Goal: Contribute content: Contribute content

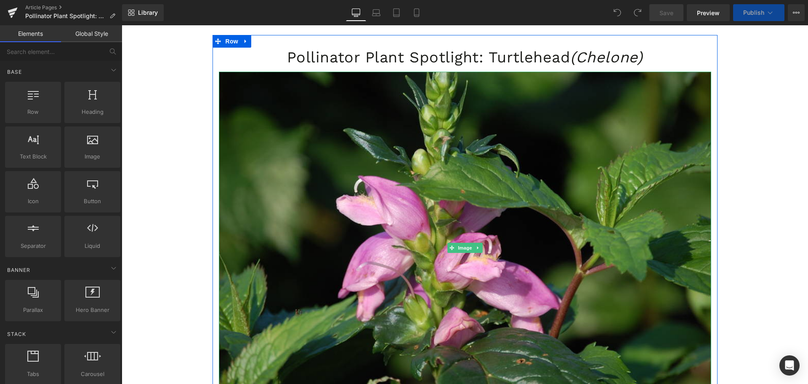
scroll to position [42, 0]
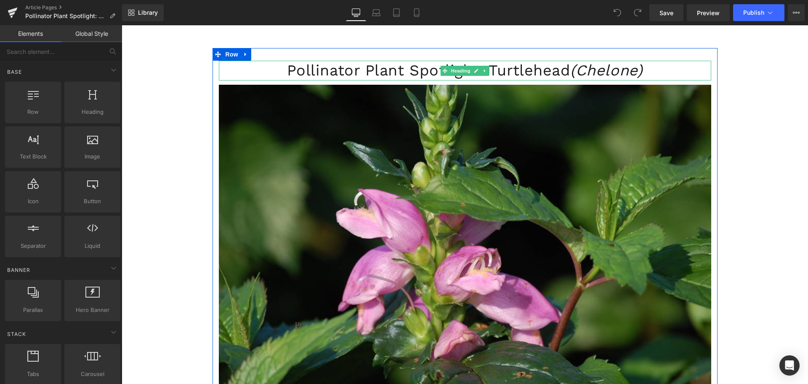
click at [364, 70] on h1 "Pollinator Plant Spotlight: Turtlehead (Chelone)" at bounding box center [465, 71] width 493 height 20
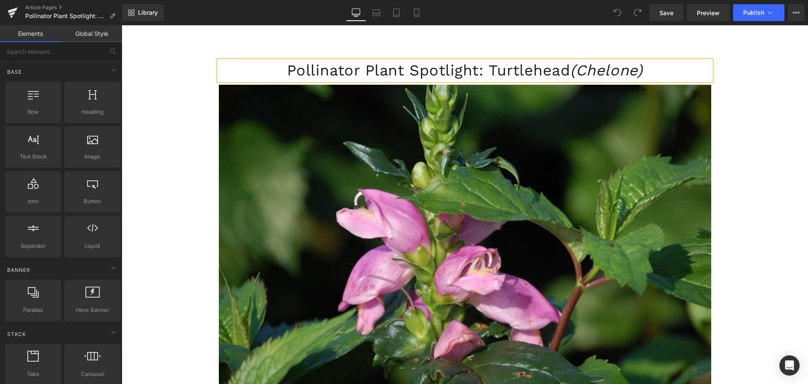
click at [364, 70] on h1 "Pollinator Plant Spotlight: Turtlehead (Chelone)" at bounding box center [465, 71] width 493 height 20
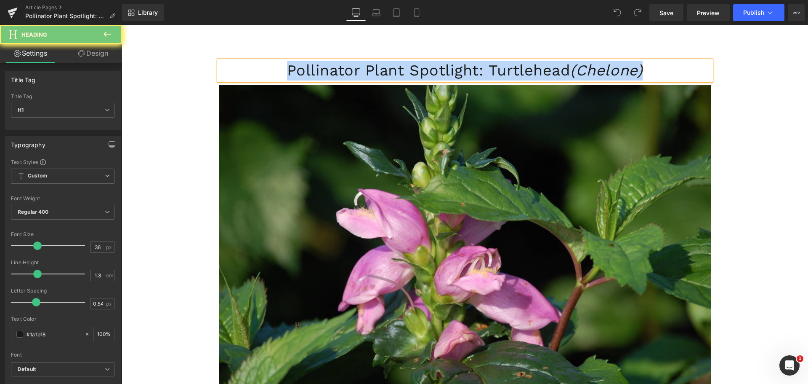
scroll to position [0, 0]
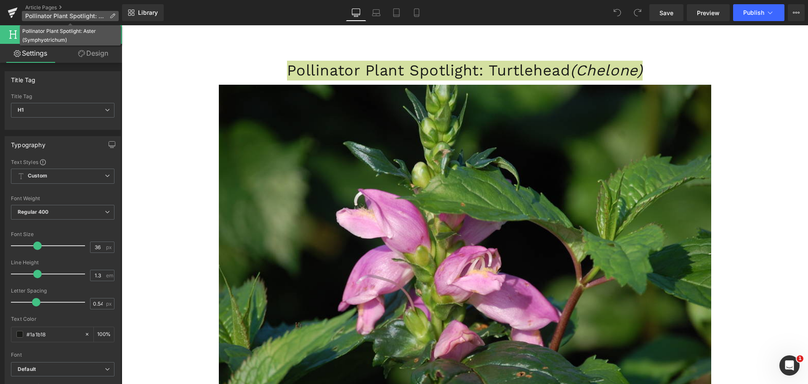
click at [46, 15] on span "Pollinator Plant Spotlight: Aster (Symphyotrichum)" at bounding box center [65, 16] width 81 height 7
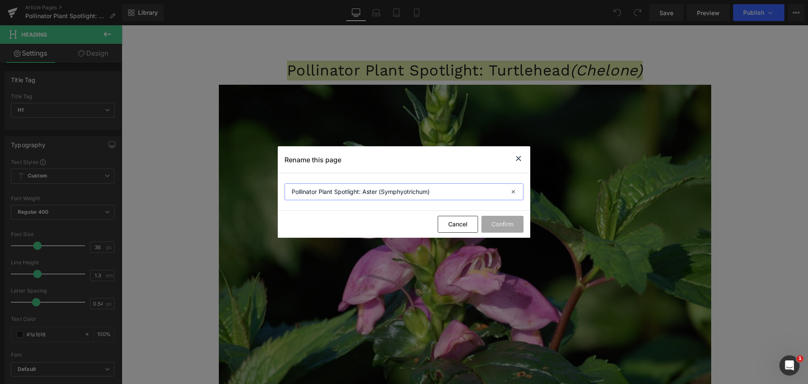
click at [388, 191] on input "Pollinator Plant Spotlight: Aster (Symphyotrichum)" at bounding box center [404, 191] width 239 height 17
drag, startPoint x: 517, startPoint y: 160, endPoint x: 268, endPoint y: 37, distance: 278.3
click at [517, 160] on icon at bounding box center [519, 158] width 10 height 11
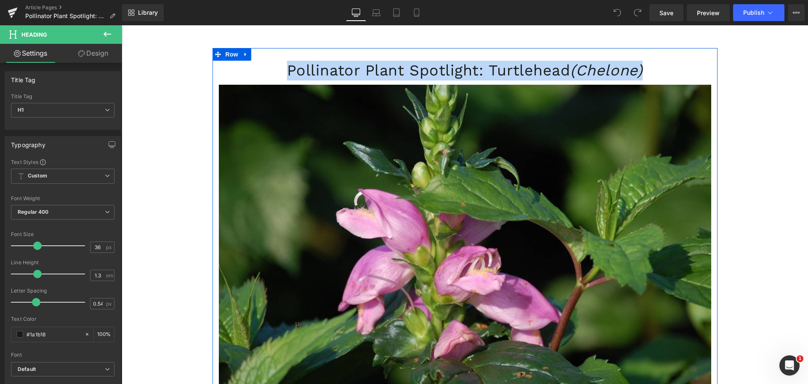
click at [368, 70] on h1 "Pollinator Plant Spotlight: Turtlehead (Chelone)" at bounding box center [465, 71] width 493 height 20
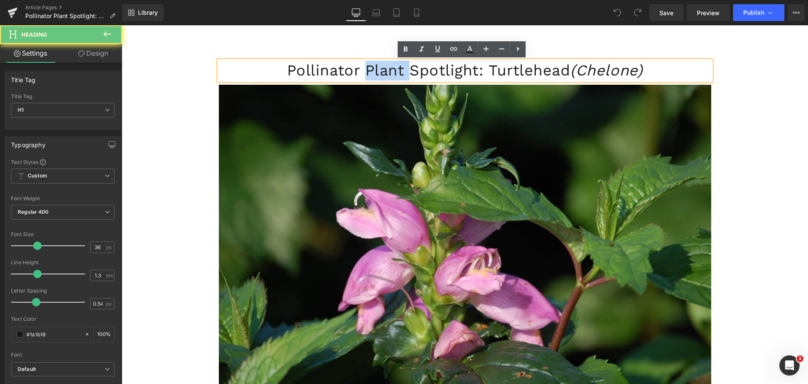
click at [368, 70] on h1 "Pollinator Plant Spotlight: Turtlehead (Chelone)" at bounding box center [465, 71] width 493 height 20
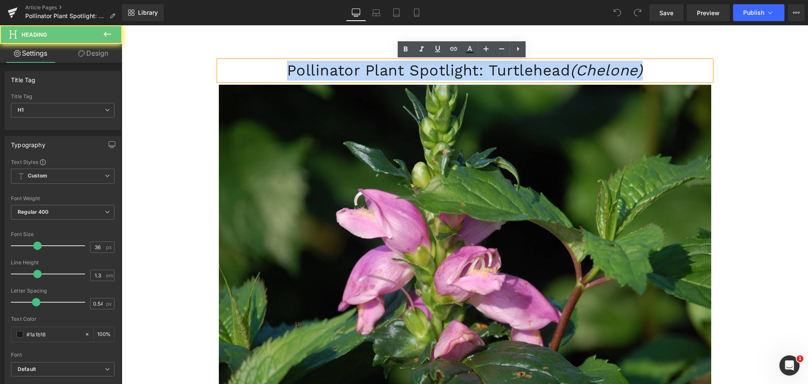
click at [368, 70] on h1 "Pollinator Plant Spotlight: Turtlehead (Chelone)" at bounding box center [465, 71] width 493 height 20
paste div
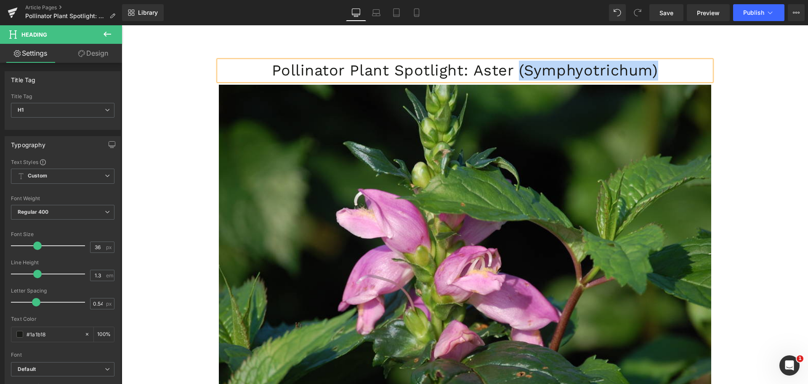
drag, startPoint x: 637, startPoint y: 71, endPoint x: 507, endPoint y: 72, distance: 130.1
click at [507, 72] on h1 "Pollinator Plant Spotlight: Aster (Symphyotrichum)" at bounding box center [465, 71] width 493 height 20
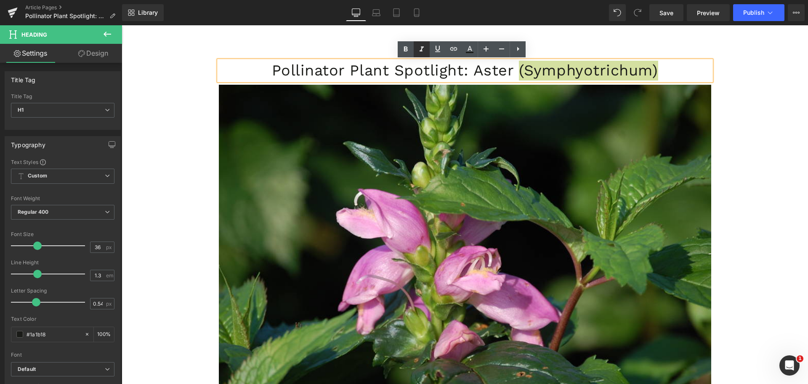
click at [426, 51] on icon at bounding box center [422, 49] width 10 height 10
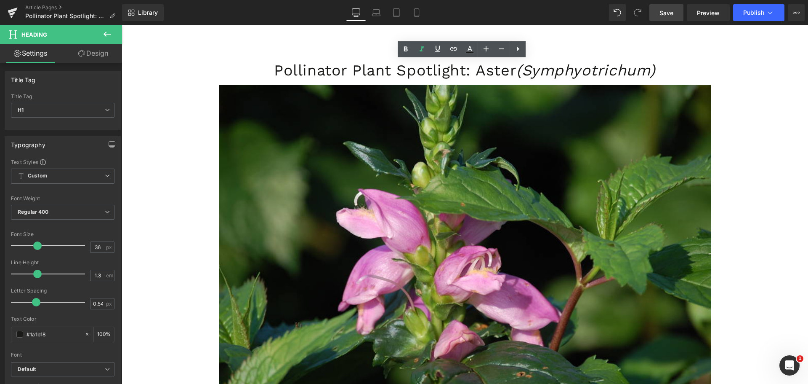
click at [652, 19] on link "Save" at bounding box center [667, 12] width 34 height 17
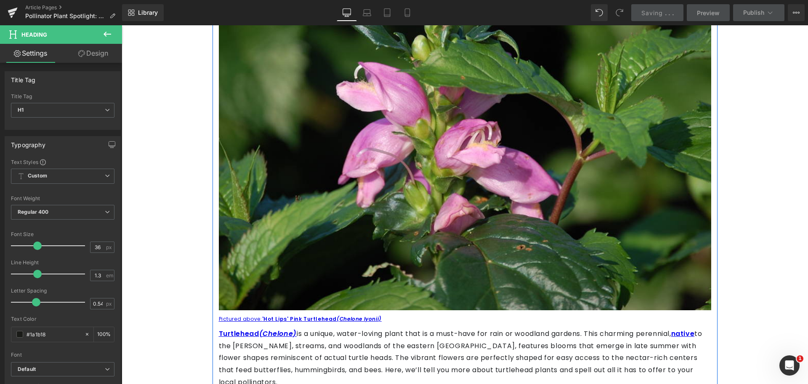
scroll to position [253, 0]
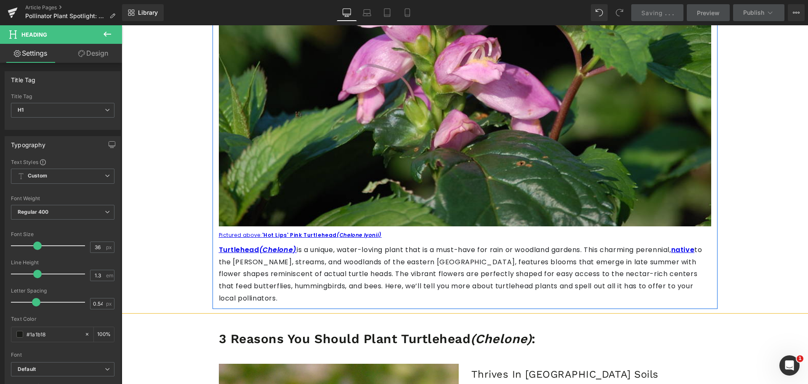
click at [318, 267] on p "Turtlehead (Chelone) is a unique, water-loving plant that is a must-have for ra…" at bounding box center [465, 274] width 493 height 61
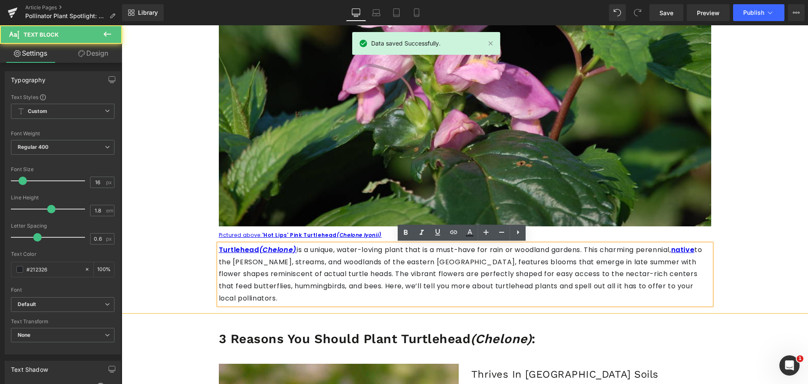
click at [377, 261] on p "Turtlehead (Chelone) is a unique, water-loving plant that is a must-have for ra…" at bounding box center [465, 274] width 493 height 61
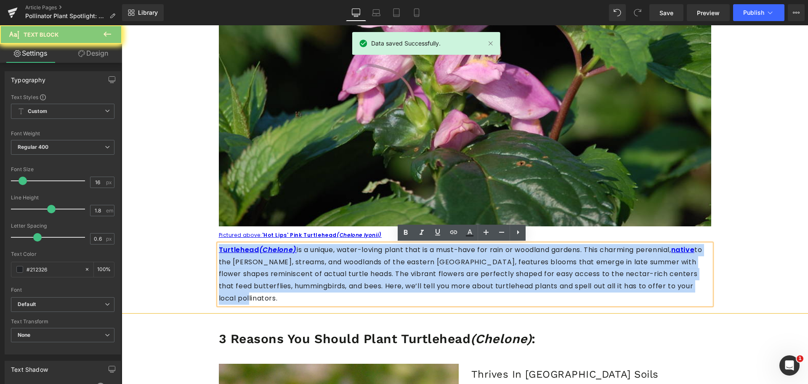
click at [377, 261] on p "Turtlehead (Chelone) is a unique, water-loving plant that is a must-have for ra…" at bounding box center [465, 274] width 493 height 61
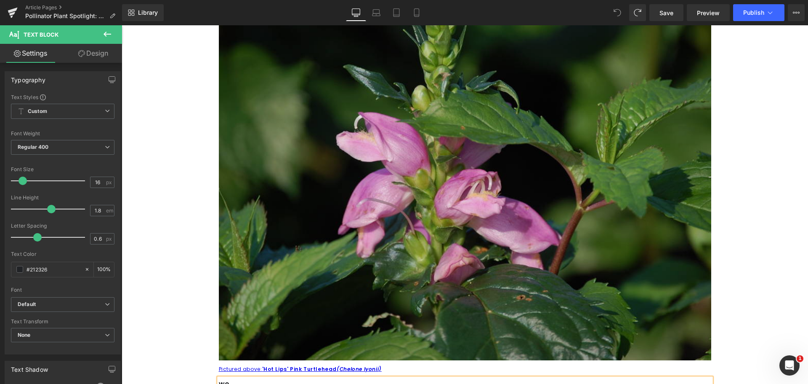
scroll to position [168, 0]
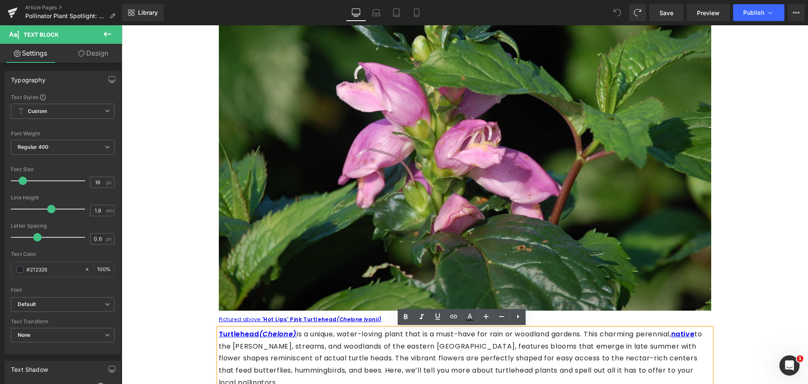
click at [358, 348] on p "Turtlehead (Chelone) is a unique, water-loving plant that is a must-have for ra…" at bounding box center [465, 358] width 493 height 61
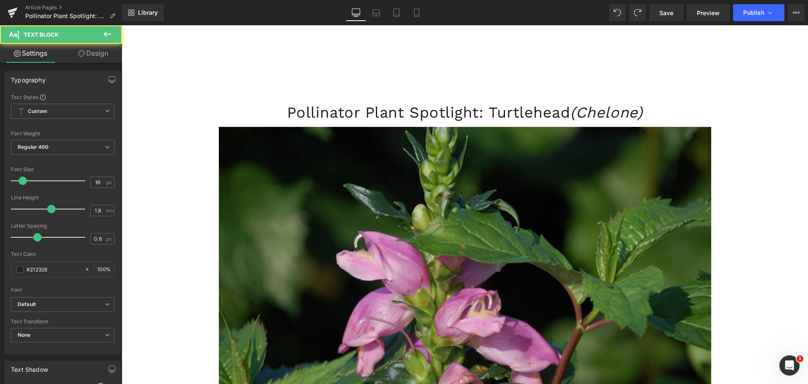
scroll to position [253, 0]
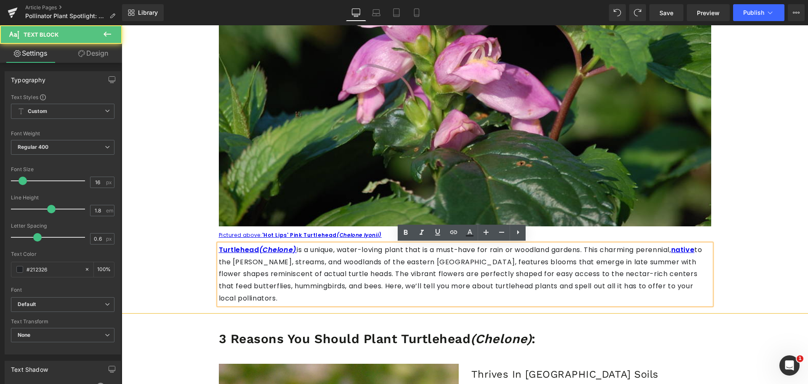
click at [294, 258] on p "Turtlehead (Chelone) is a unique, water-loving plant that is a must-have for ra…" at bounding box center [465, 274] width 493 height 61
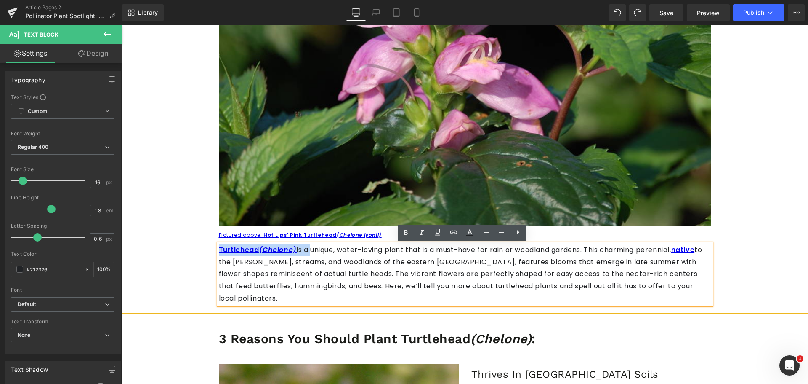
drag, startPoint x: 300, startPoint y: 246, endPoint x: 211, endPoint y: 243, distance: 88.9
click at [213, 243] on div "Pollinator Plant Spotlight: Turtlehead (Chelone) Heading Image Pictured above: …" at bounding box center [465, 77] width 505 height 454
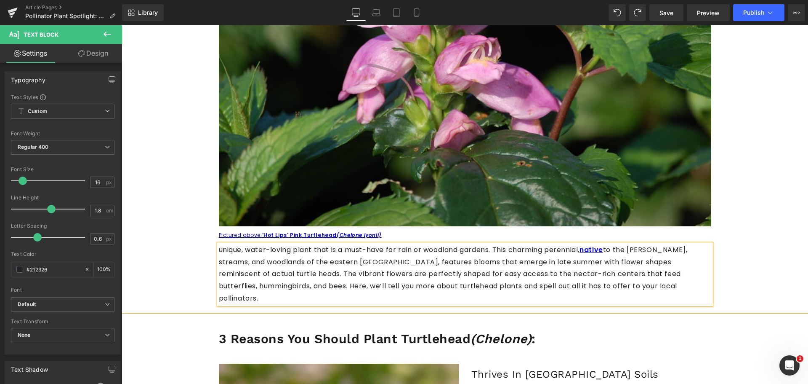
click at [373, 269] on p "unique, water-loving plant that is a must-have for rain or woodland gardens. Th…" at bounding box center [465, 274] width 493 height 61
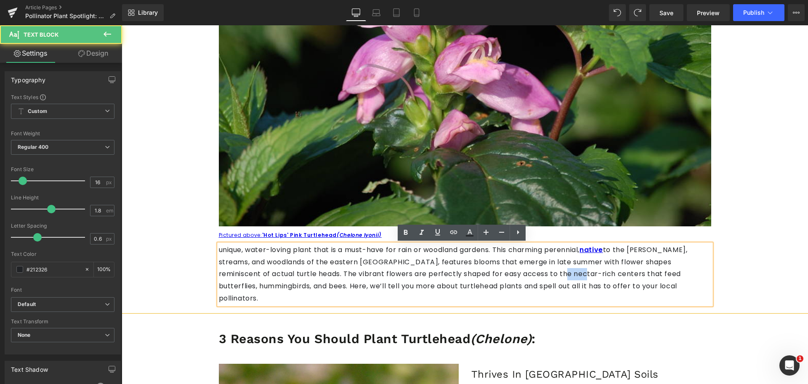
click at [373, 269] on p "unique, water-loving plant that is a must-have for rain or woodland gardens. Th…" at bounding box center [465, 274] width 493 height 61
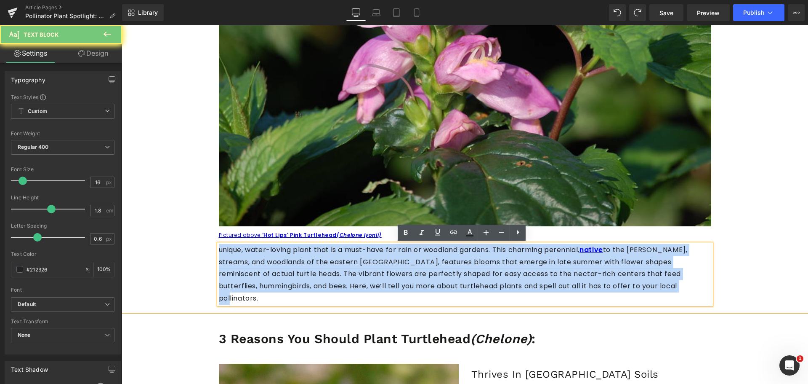
click at [373, 269] on p "unique, water-loving plant that is a must-have for rain or woodland gardens. Th…" at bounding box center [465, 274] width 493 height 61
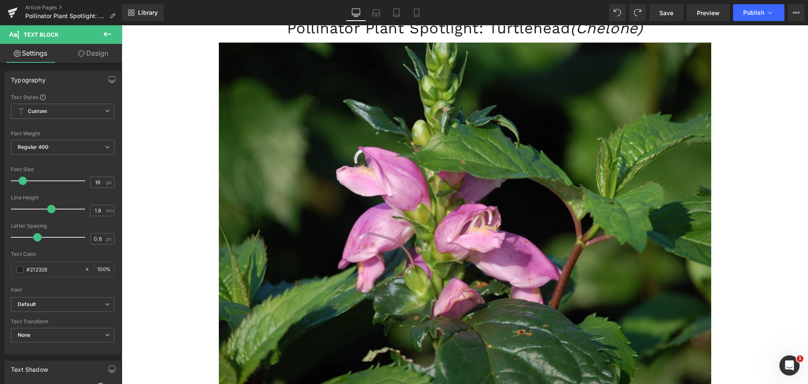
scroll to position [0, 0]
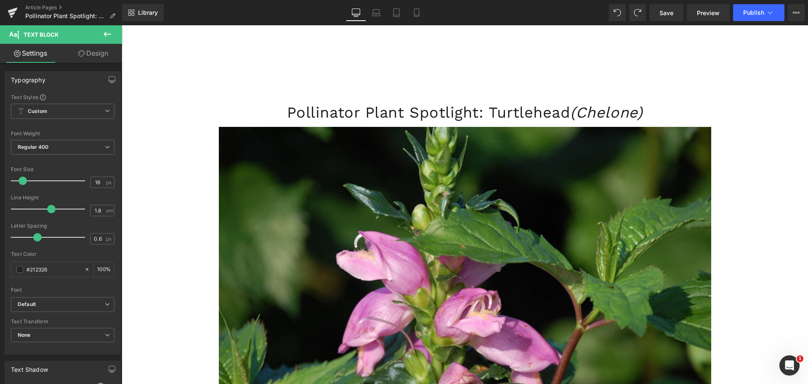
click at [344, 110] on h1 "Pollinator Plant Spotlight: Turtlehead (Chelone)" at bounding box center [465, 113] width 493 height 20
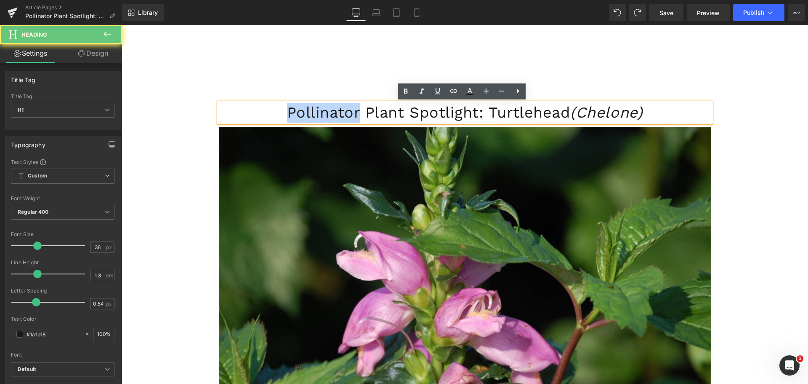
click at [344, 110] on h1 "Pollinator Plant Spotlight: Turtlehead (Chelone)" at bounding box center [465, 113] width 493 height 20
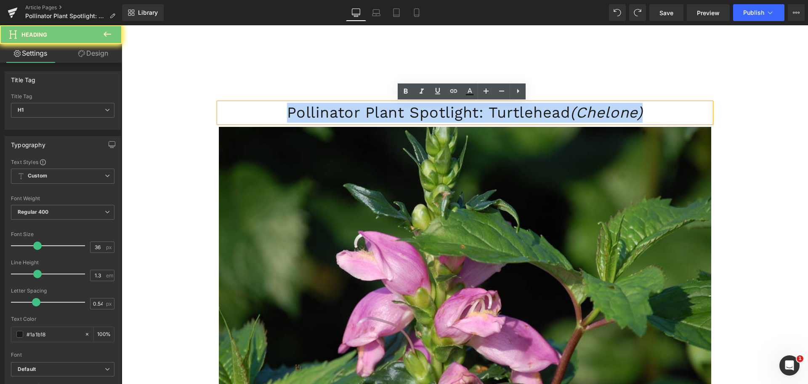
click at [344, 110] on h1 "Pollinator Plant Spotlight: Turtlehead (Chelone)" at bounding box center [465, 113] width 493 height 20
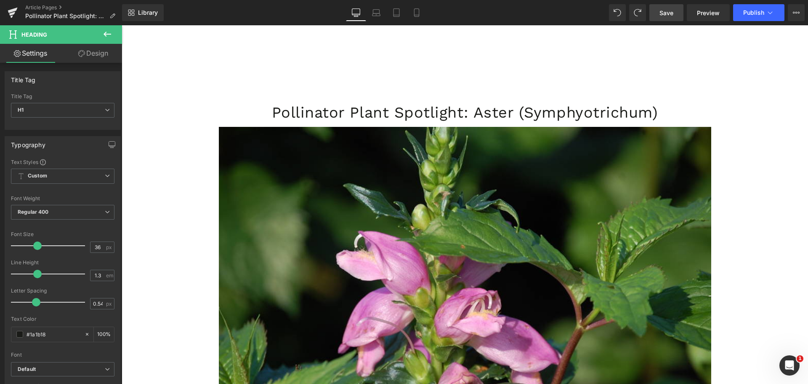
click at [666, 14] on span "Save" at bounding box center [667, 12] width 14 height 9
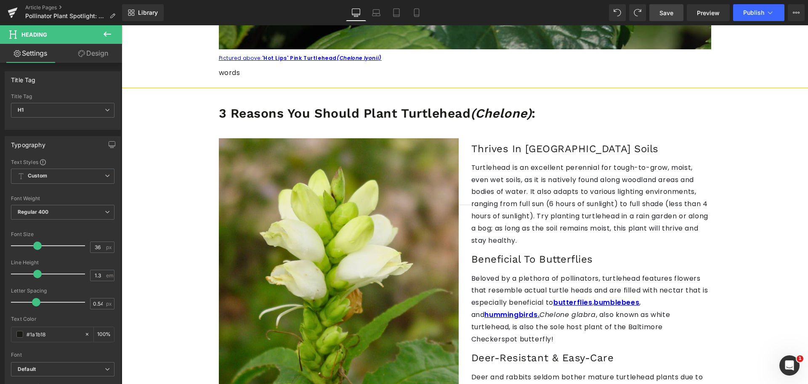
scroll to position [421, 0]
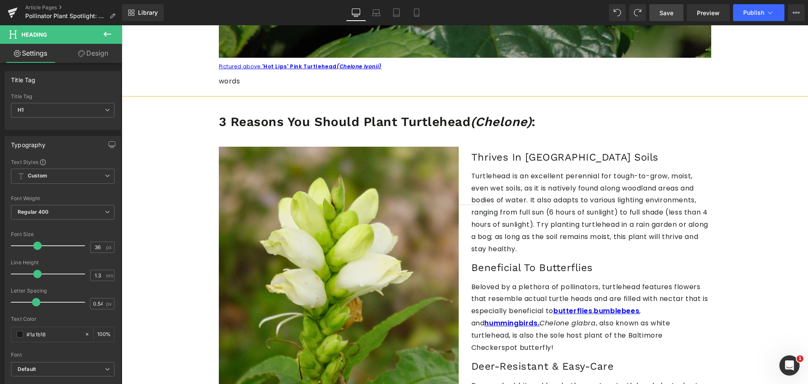
click at [484, 151] on h3 "Thrives In [GEOGRAPHIC_DATA] Soils" at bounding box center [592, 157] width 240 height 13
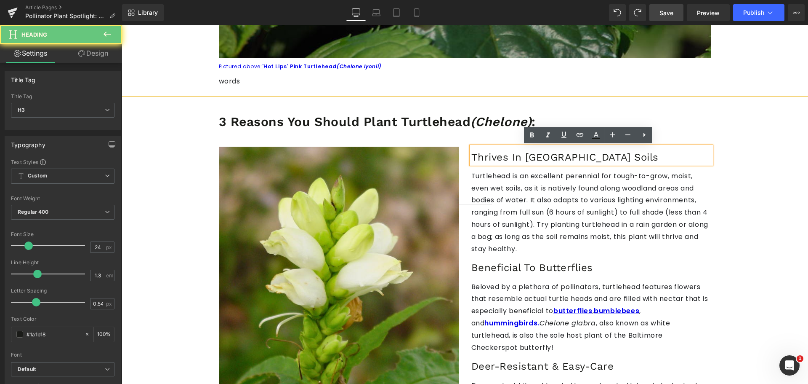
click at [484, 155] on h3 "Thrives In [GEOGRAPHIC_DATA] Soils" at bounding box center [592, 157] width 240 height 13
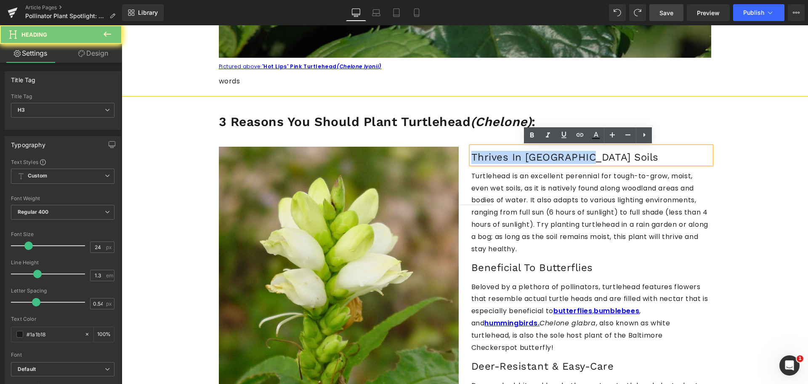
click at [484, 155] on h3 "Thrives In [GEOGRAPHIC_DATA] Soils" at bounding box center [592, 157] width 240 height 13
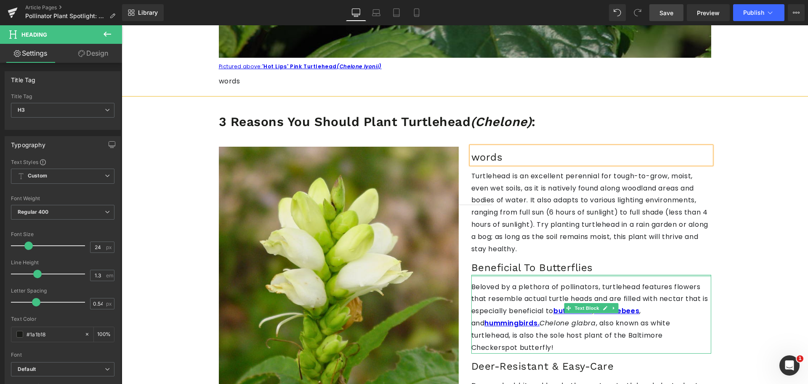
click at [505, 261] on h3 "Beneficial To Butterflies" at bounding box center [592, 267] width 240 height 13
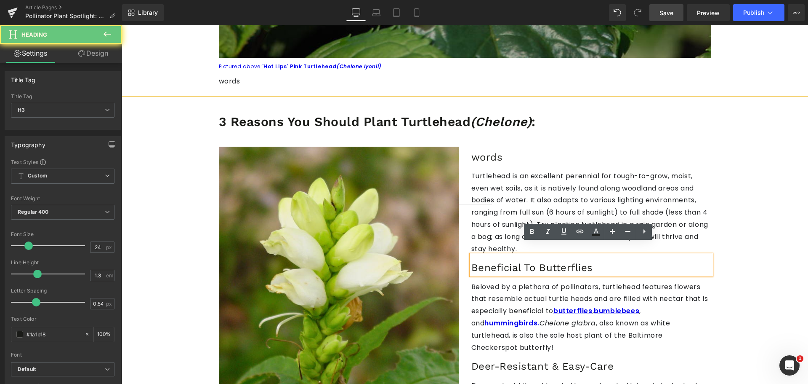
click at [505, 261] on h3 "Beneficial To Butterflies" at bounding box center [592, 267] width 240 height 13
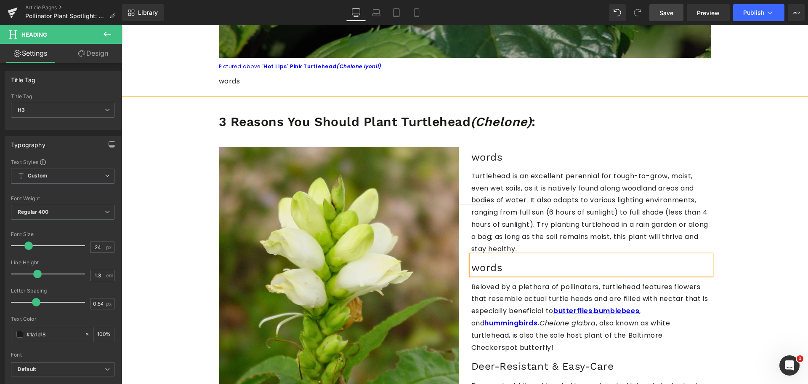
scroll to position [589, 0]
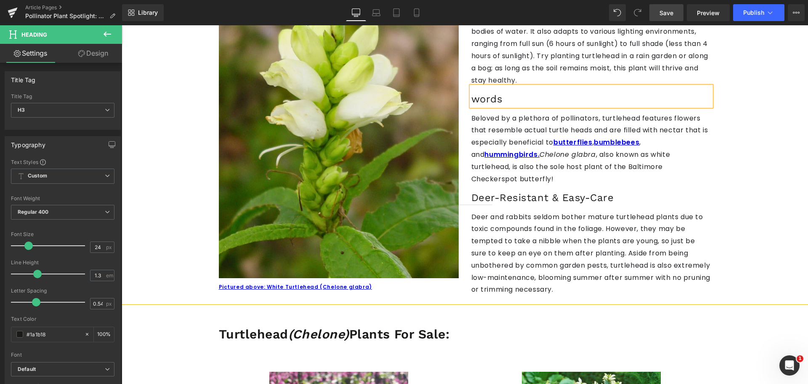
click at [512, 191] on h3 "Deer-Resistant & Easy-Care" at bounding box center [592, 197] width 240 height 13
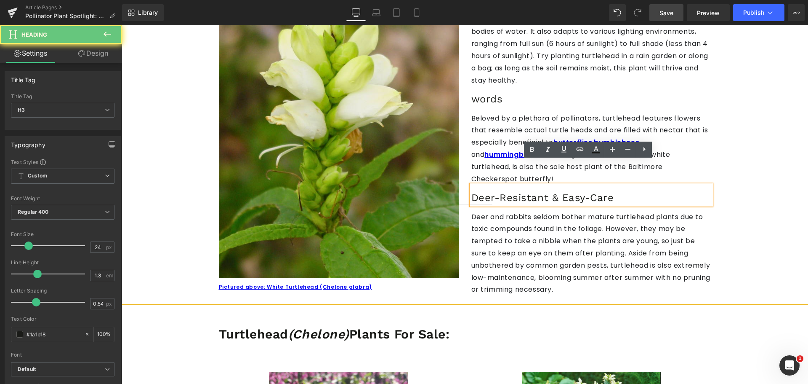
click at [512, 191] on h3 "Deer-Resistant & Easy-Care" at bounding box center [592, 197] width 240 height 13
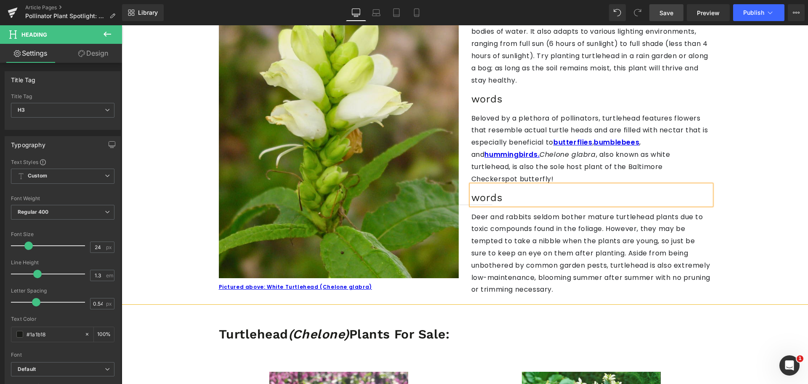
click at [521, 243] on p "Deer and rabbits seldom bother mature turtlehead plants due to toxic compounds …" at bounding box center [592, 253] width 240 height 85
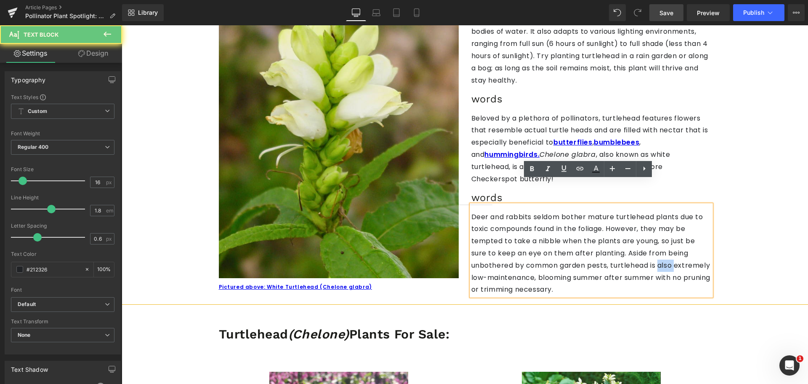
click at [521, 243] on p "Deer and rabbits seldom bother mature turtlehead plants due to toxic compounds …" at bounding box center [592, 253] width 240 height 85
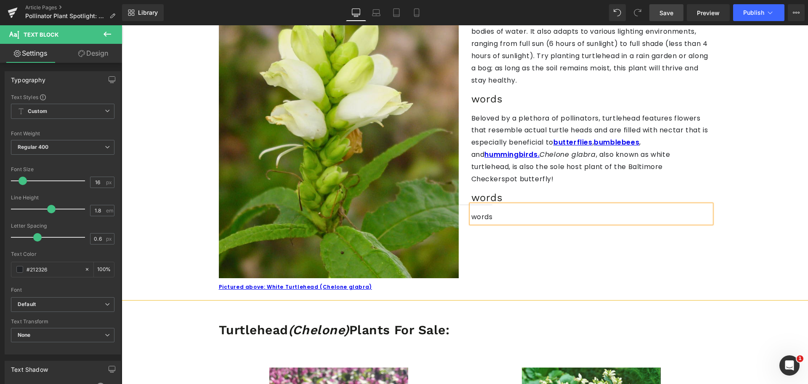
click at [482, 112] on p "Beloved by a plethora of pollinators, turtlehead features flowers that resemble…" at bounding box center [592, 148] width 240 height 73
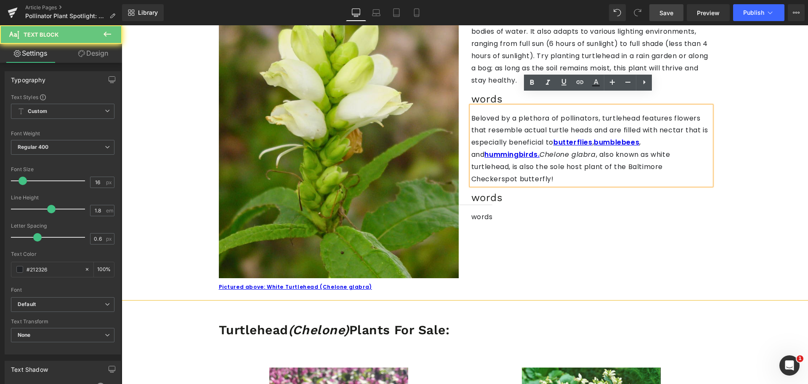
click at [482, 112] on p "Beloved by a plethora of pollinators, turtlehead features flowers that resemble…" at bounding box center [592, 148] width 240 height 73
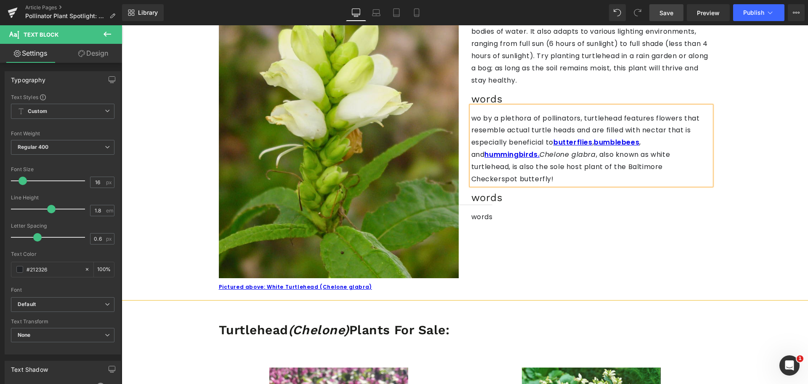
click at [484, 112] on p "wo by a plethora of pollinators, turtlehead features flowers that resemble actu…" at bounding box center [592, 148] width 240 height 73
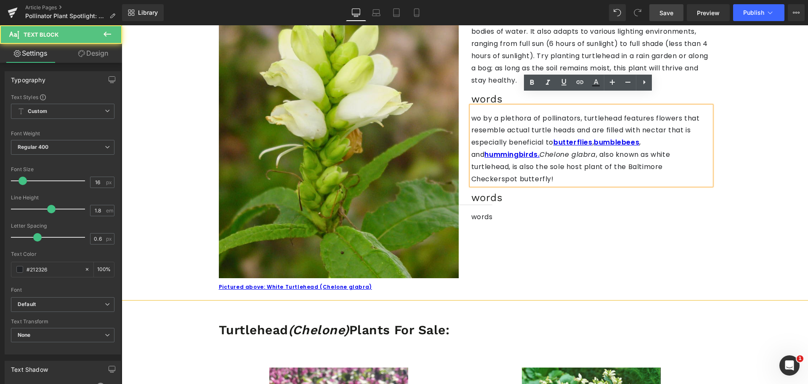
click at [494, 113] on p "wo by a plethora of pollinators, turtlehead features flowers that resemble actu…" at bounding box center [592, 148] width 240 height 73
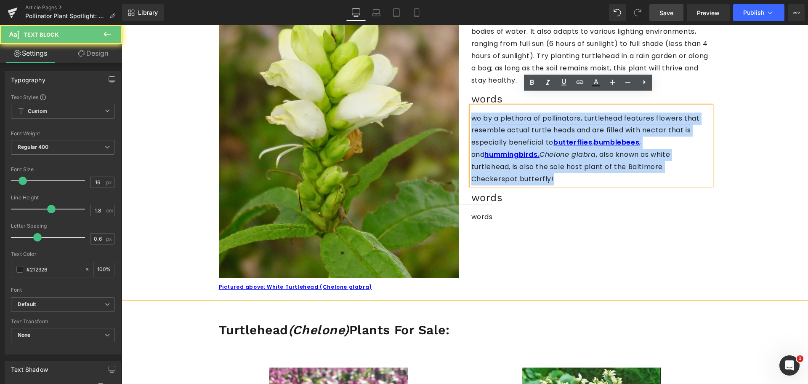
click at [495, 113] on p "wo by a plethora of pollinators, turtlehead features flowers that resemble actu…" at bounding box center [592, 148] width 240 height 73
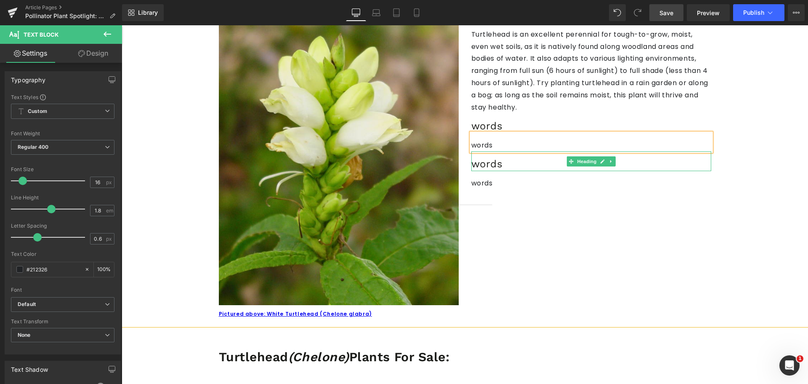
scroll to position [547, 0]
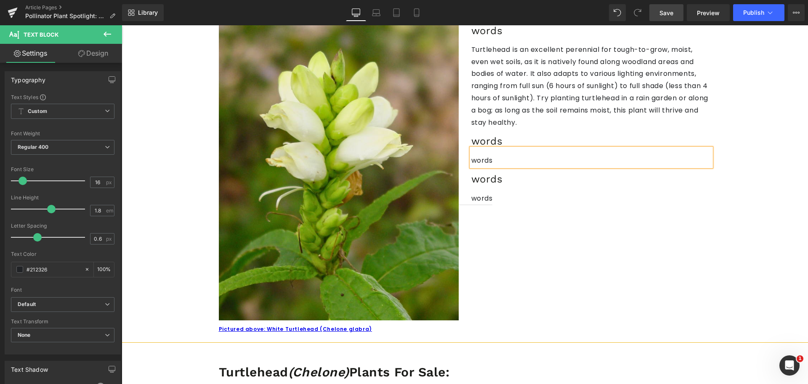
click at [500, 90] on p "Turtlehead is an excellent perennial for tough-to-grow, moist, even wet soils, …" at bounding box center [592, 86] width 240 height 85
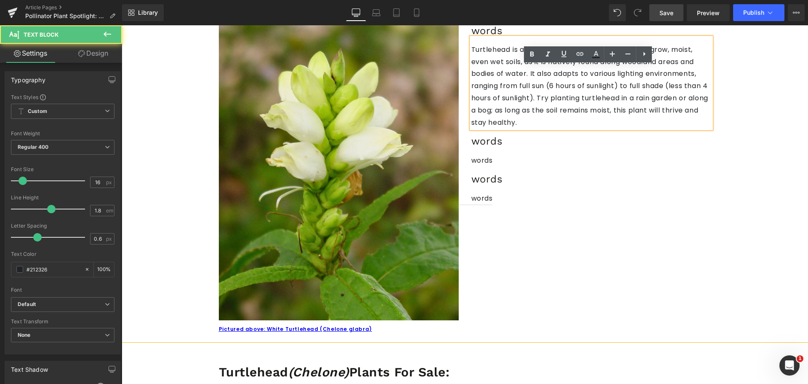
click at [500, 90] on p "Turtlehead is an excellent perennial for tough-to-grow, moist, even wet soils, …" at bounding box center [592, 86] width 240 height 85
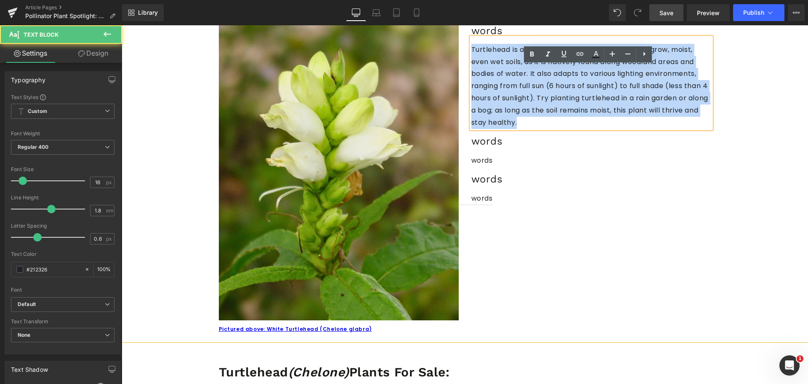
click at [500, 90] on p "Turtlehead is an excellent perennial for tough-to-grow, moist, even wet soils, …" at bounding box center [592, 86] width 240 height 85
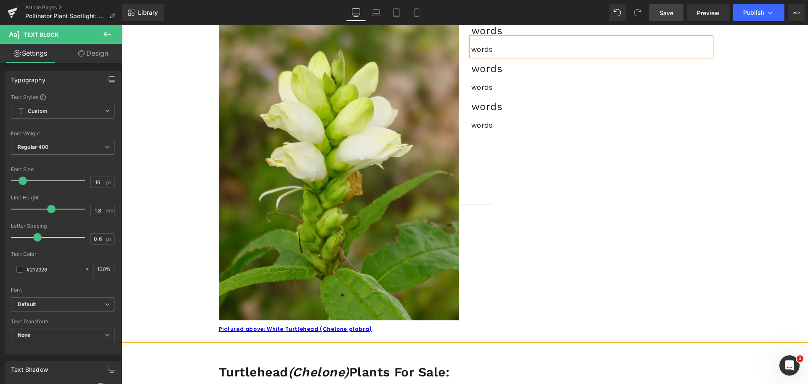
click at [664, 10] on span "Save" at bounding box center [667, 12] width 14 height 9
click at [677, 13] on link "Save" at bounding box center [667, 12] width 34 height 17
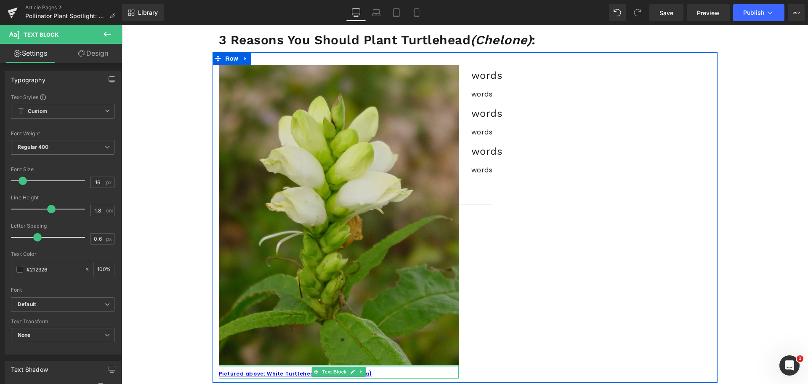
scroll to position [421, 0]
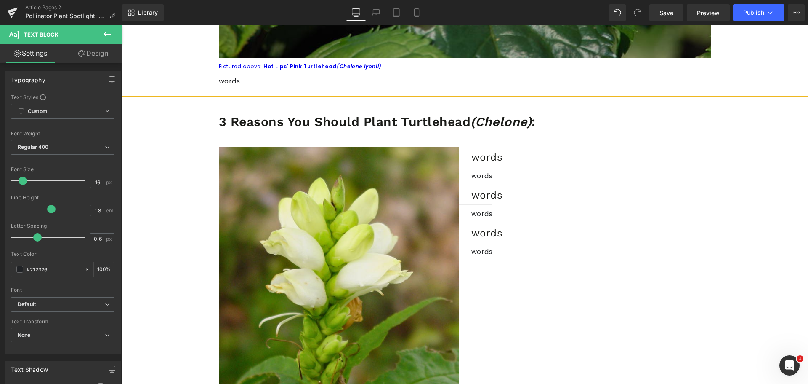
click at [391, 67] on p "Pictured above: 'Hot Lips' Pink Turtlehead (Chelone lyonii)" at bounding box center [465, 66] width 493 height 9
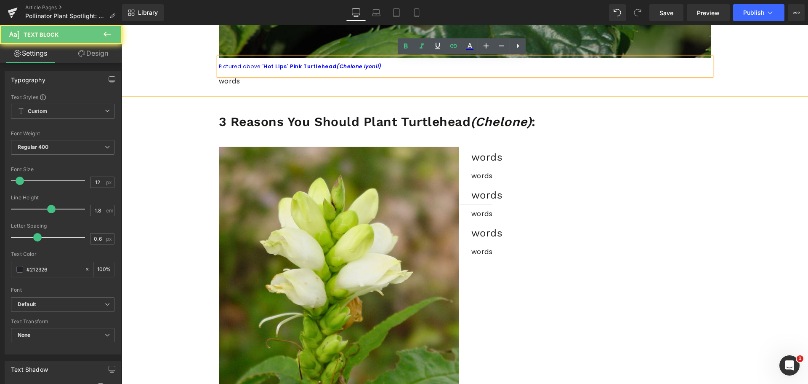
click at [391, 67] on p "Pictured above: 'Hot Lips' Pink Turtlehead (Chelone lyonii)" at bounding box center [465, 66] width 493 height 9
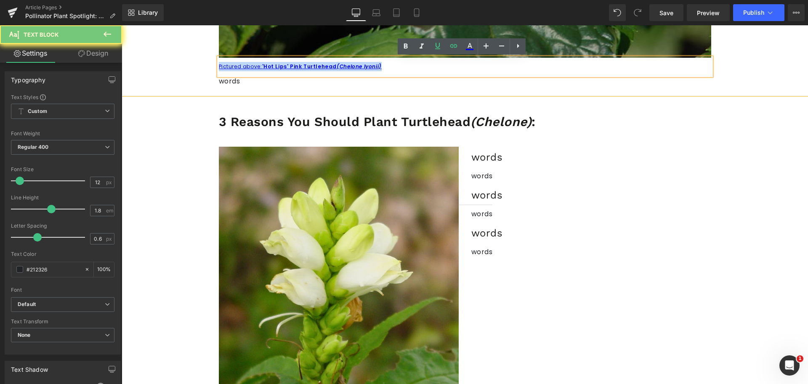
click at [391, 67] on p "Pictured above: 'Hot Lips' Pink Turtlehead (Chelone lyonii)" at bounding box center [465, 66] width 493 height 9
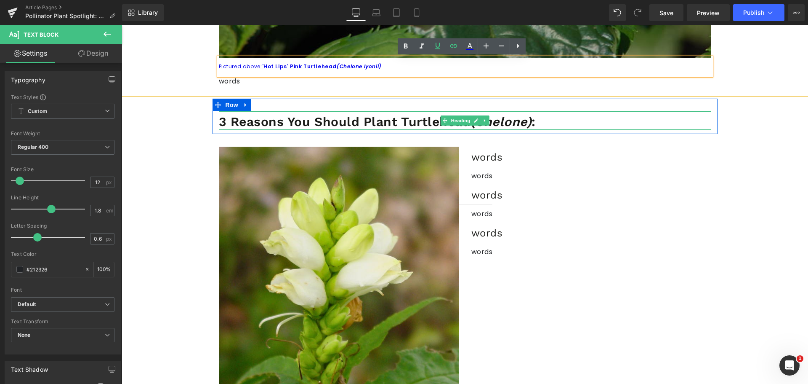
drag, startPoint x: 227, startPoint y: 119, endPoint x: 221, endPoint y: 119, distance: 5.5
click at [227, 119] on strong "3 Reasons You Should Plant Turtlehead (Chelone) :" at bounding box center [377, 121] width 317 height 15
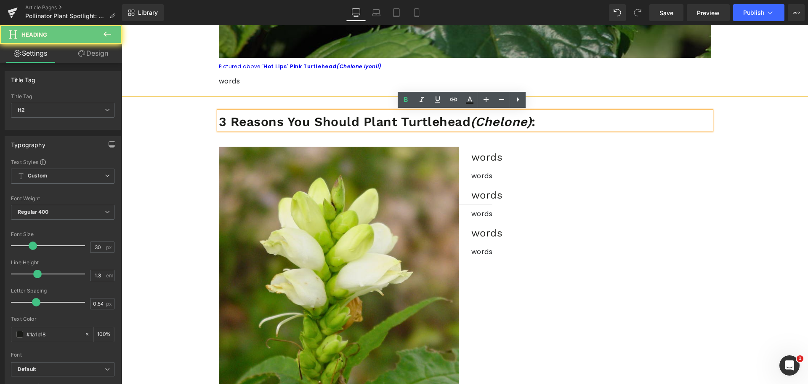
click at [221, 120] on strong "3 Reasons You Should Plant Turtlehead (Chelone) :" at bounding box center [377, 121] width 317 height 15
click at [407, 118] on strong "3 Reasons You Should Plant Turtlehead (Chelone) :" at bounding box center [377, 121] width 317 height 15
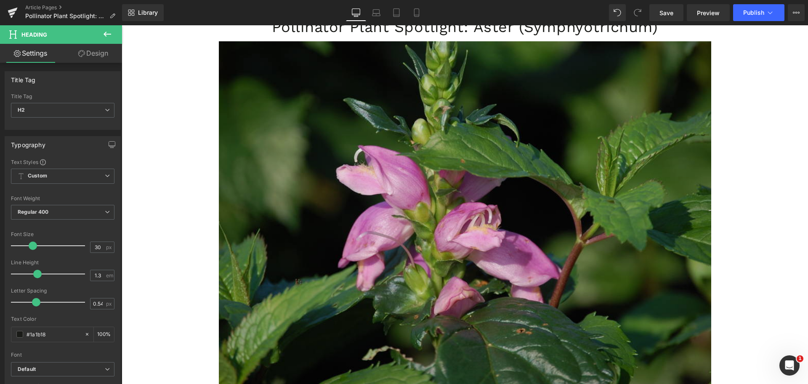
scroll to position [0, 0]
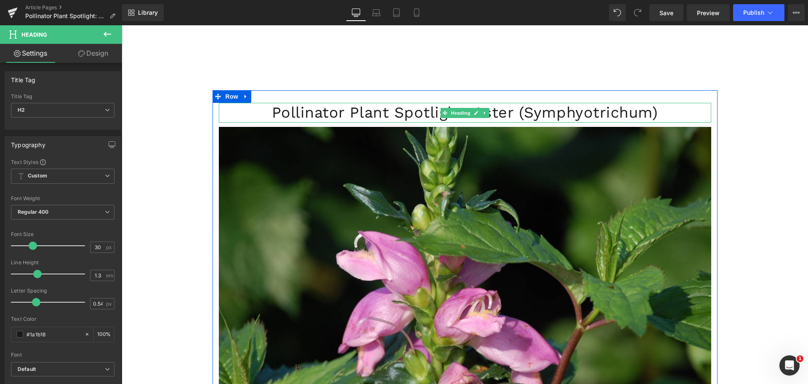
click at [536, 112] on h1 "Pollinator Plant Spotlight: Aster (Symphyotrichum)" at bounding box center [465, 113] width 493 height 20
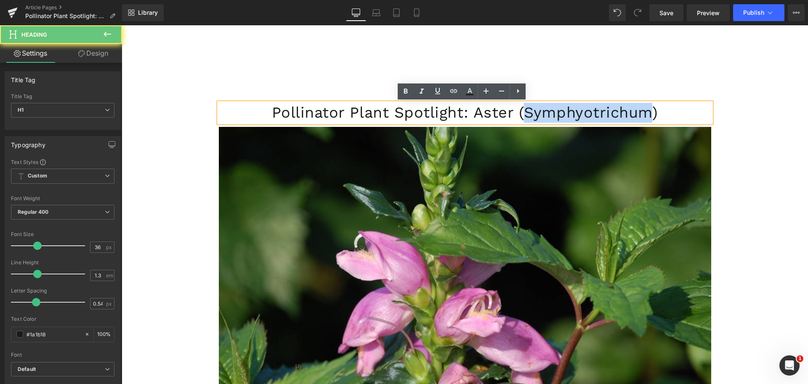
click at [536, 112] on h1 "Pollinator Plant Spotlight: Aster (Symphyotrichum)" at bounding box center [465, 113] width 493 height 20
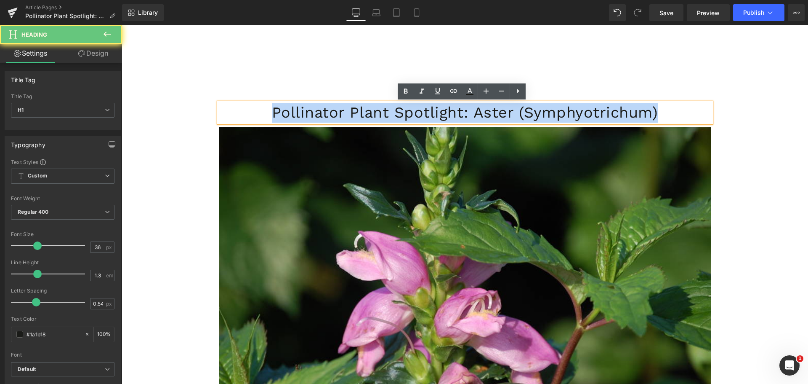
click at [536, 112] on h1 "Pollinator Plant Spotlight: Aster (Symphyotrichum)" at bounding box center [465, 113] width 493 height 20
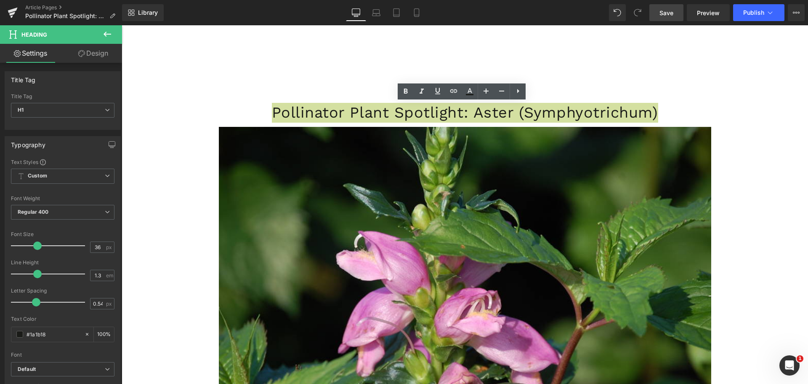
click at [681, 13] on link "Save" at bounding box center [667, 12] width 34 height 17
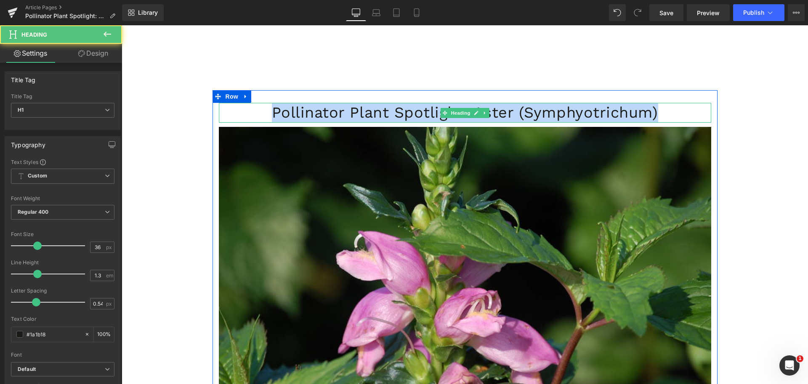
click at [589, 106] on h1 "Pollinator Plant Spotlight: Aster (Symphyotrichum)" at bounding box center [465, 113] width 493 height 20
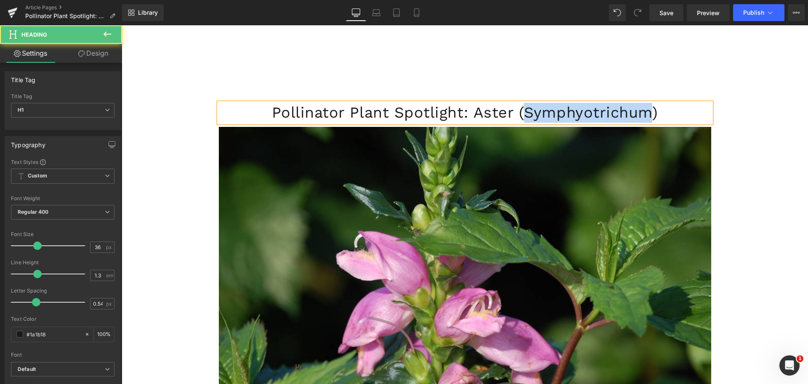
click at [589, 106] on h1 "Pollinator Plant Spotlight: Aster (Symphyotrichum)" at bounding box center [465, 113] width 493 height 20
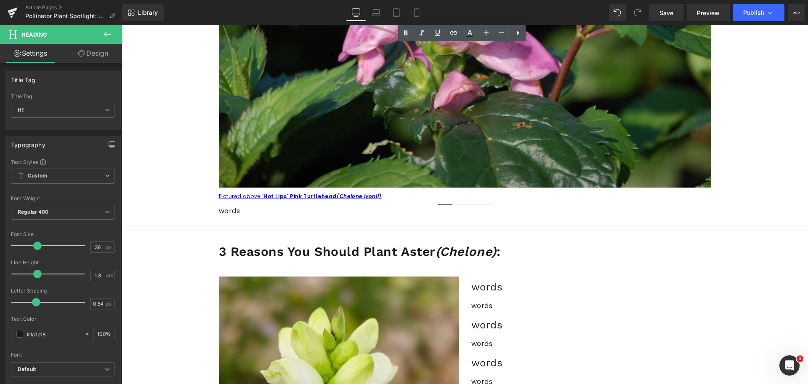
scroll to position [337, 0]
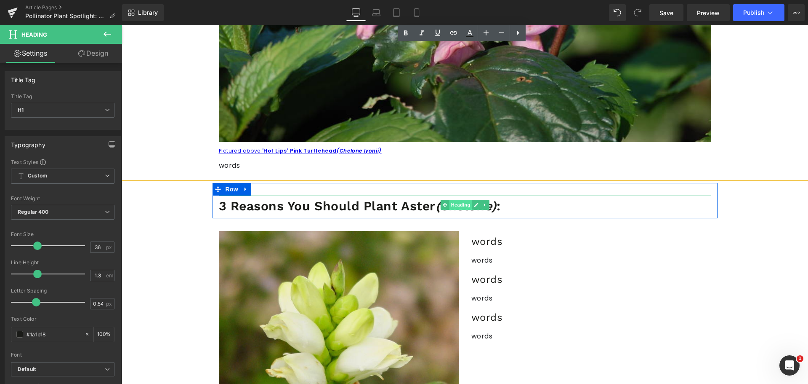
drag, startPoint x: 442, startPoint y: 208, endPoint x: 449, endPoint y: 208, distance: 7.6
click at [444, 208] on span at bounding box center [444, 205] width 9 height 10
click at [449, 208] on span "Heading" at bounding box center [460, 205] width 23 height 10
click at [436, 211] on icon "(Chelone)" at bounding box center [466, 205] width 61 height 15
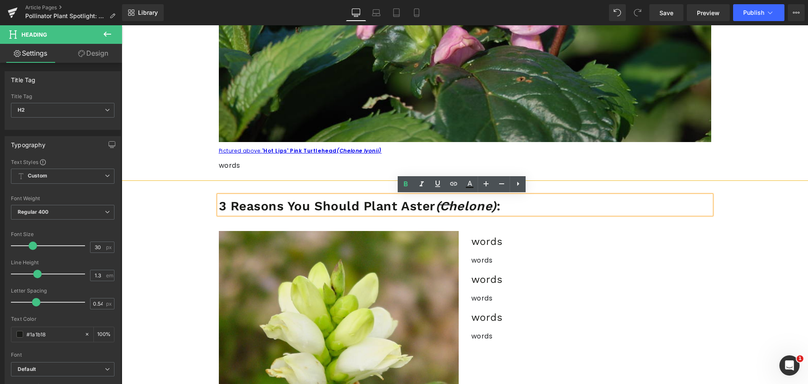
click at [451, 210] on icon "(Chelone)" at bounding box center [466, 205] width 61 height 15
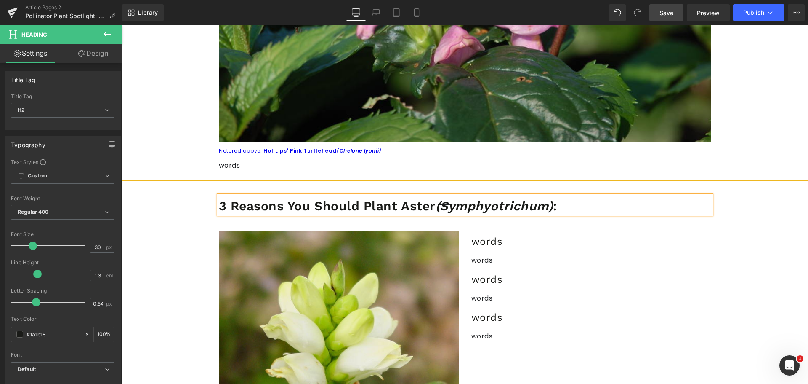
click at [669, 16] on span "Save" at bounding box center [667, 12] width 14 height 9
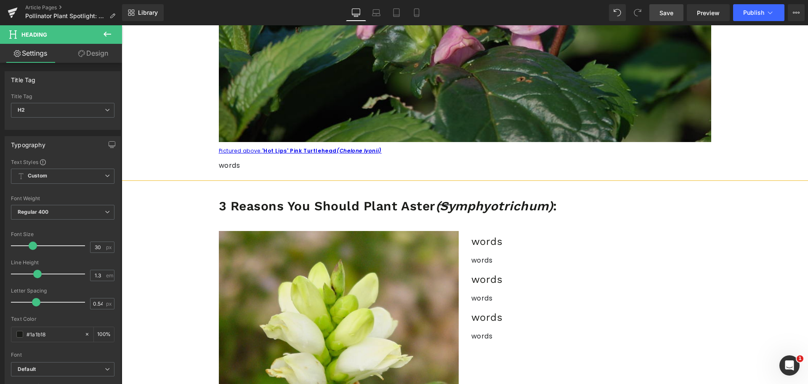
drag, startPoint x: 368, startPoint y: 99, endPoint x: 154, endPoint y: 150, distance: 219.4
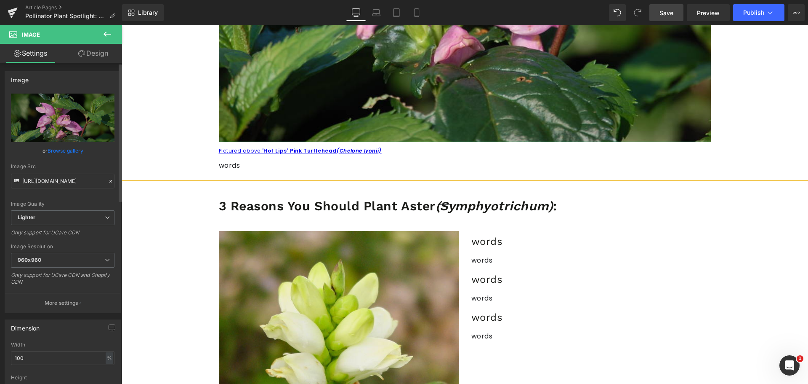
click at [61, 151] on link "Browse gallery" at bounding box center [66, 150] width 36 height 15
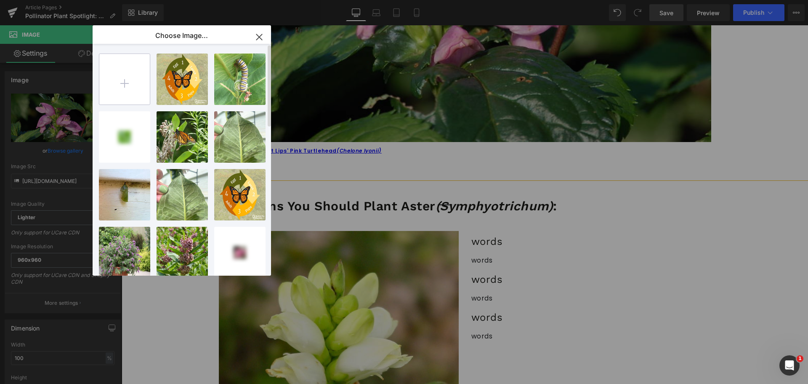
click at [134, 83] on input "file" at bounding box center [124, 79] width 51 height 51
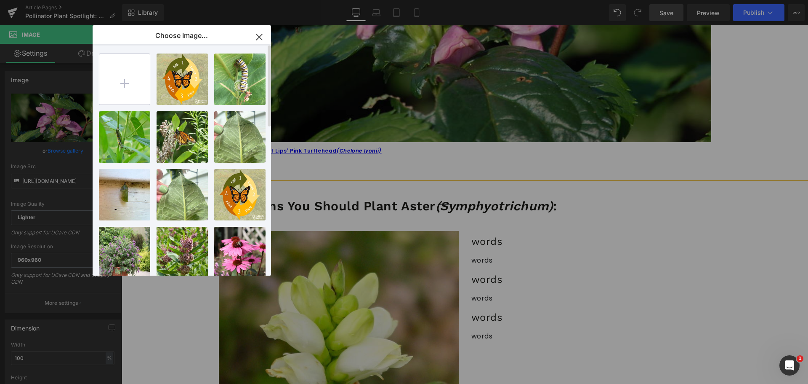
type input "C:\fakepath\[PERSON_NAME] Pink Aster.png"
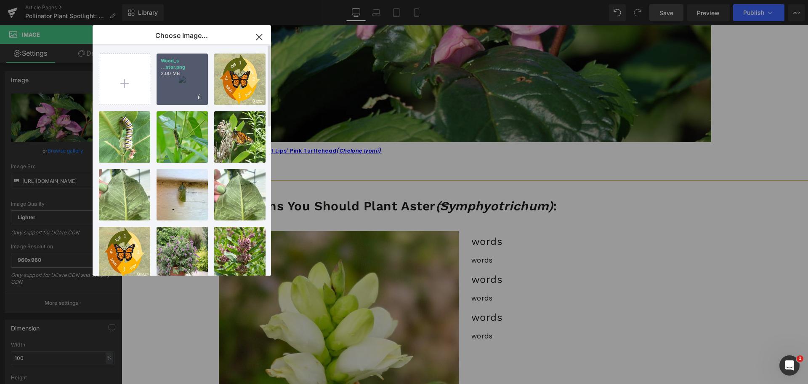
click at [179, 66] on p "Wood_s ...ster.png" at bounding box center [182, 64] width 43 height 13
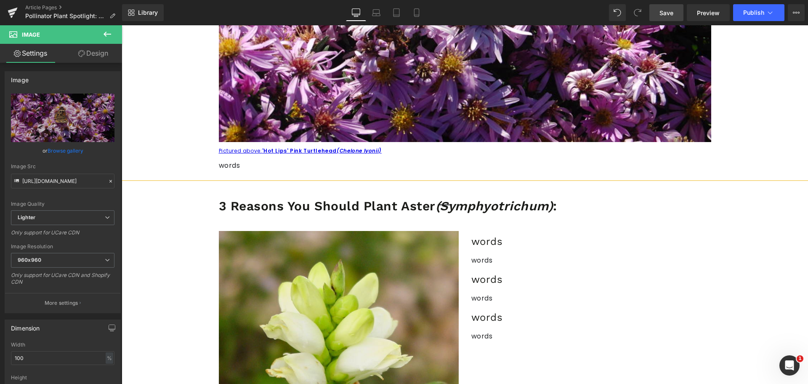
type input "[URL][DOMAIN_NAME]"
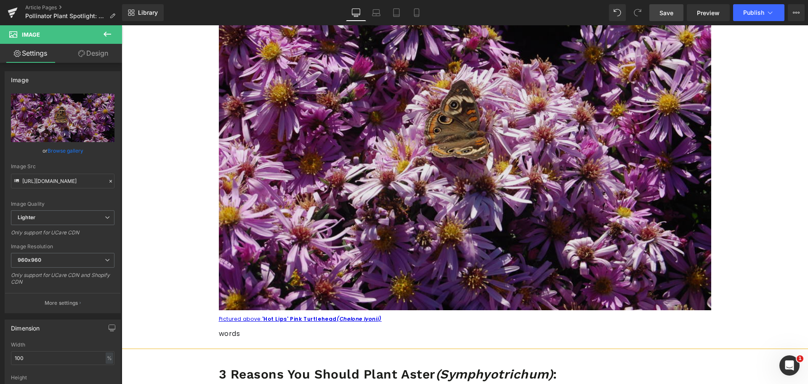
scroll to position [126, 0]
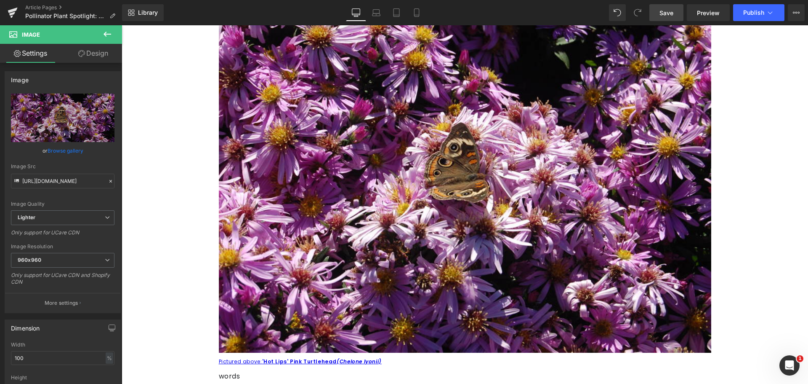
drag, startPoint x: 666, startPoint y: 9, endPoint x: 544, endPoint y: 164, distance: 197.3
click at [666, 9] on span "Save" at bounding box center [667, 12] width 14 height 9
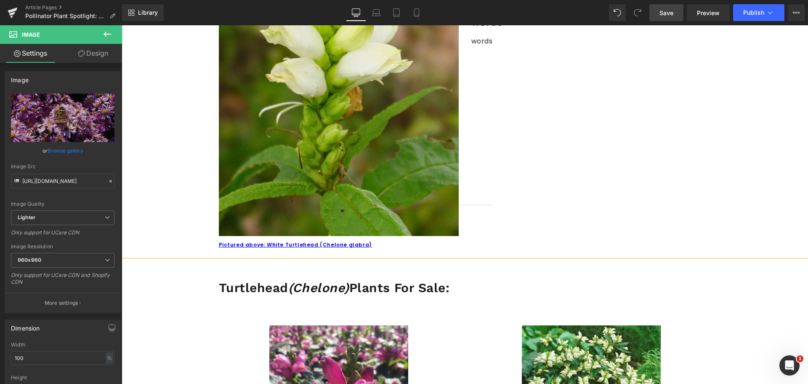
scroll to position [758, 0]
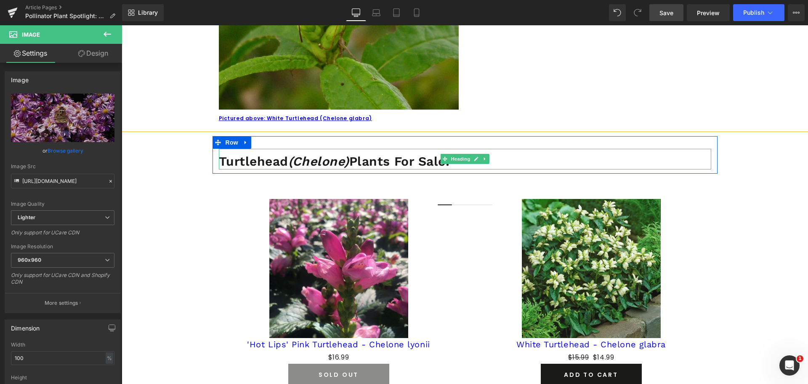
click at [283, 158] on strong "Turtlehead (Chelone) Plants For Sale:" at bounding box center [334, 161] width 231 height 15
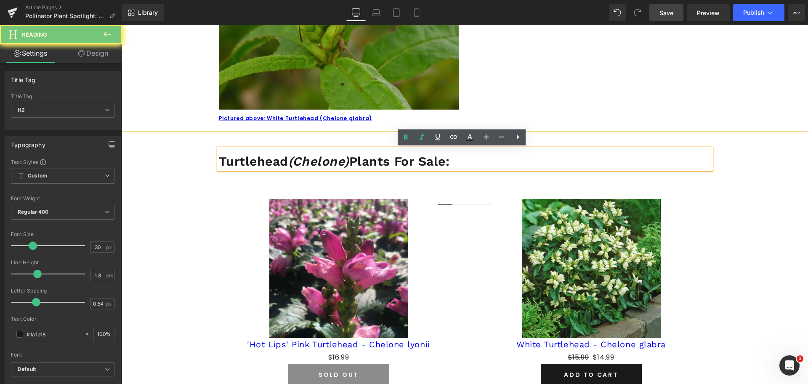
click at [283, 158] on strong "Turtlehead (Chelone) Plants For Sale:" at bounding box center [334, 161] width 231 height 15
click at [251, 159] on strong "Turtlehead (Chelone) Plants For Sale:" at bounding box center [334, 161] width 231 height 15
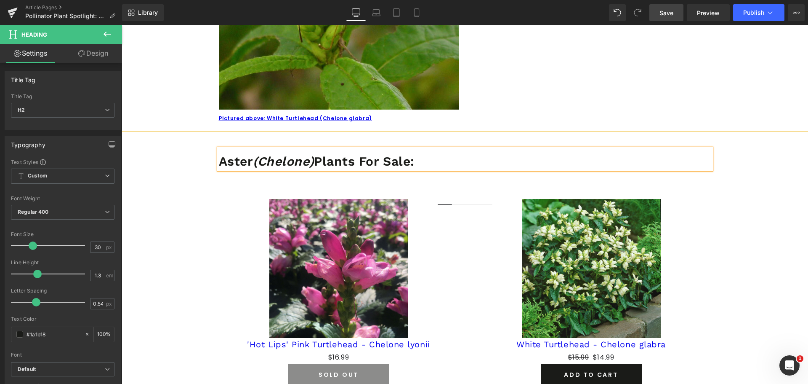
click at [291, 163] on icon "(Chelone)" at bounding box center [283, 161] width 61 height 15
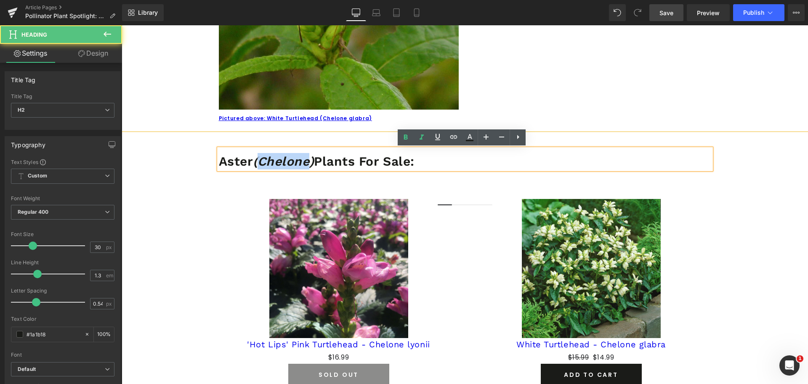
click at [291, 163] on icon "(Chelone)" at bounding box center [283, 161] width 61 height 15
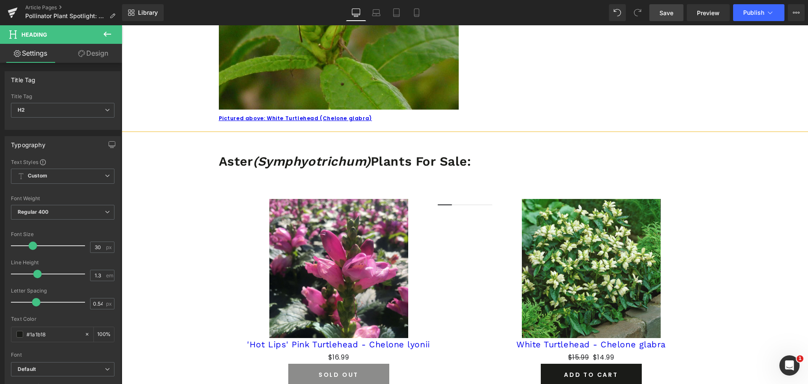
click at [670, 11] on span "Save" at bounding box center [667, 12] width 14 height 9
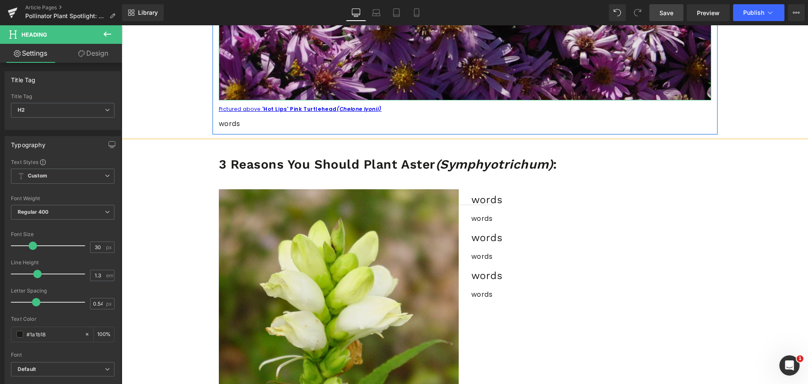
scroll to position [421, 0]
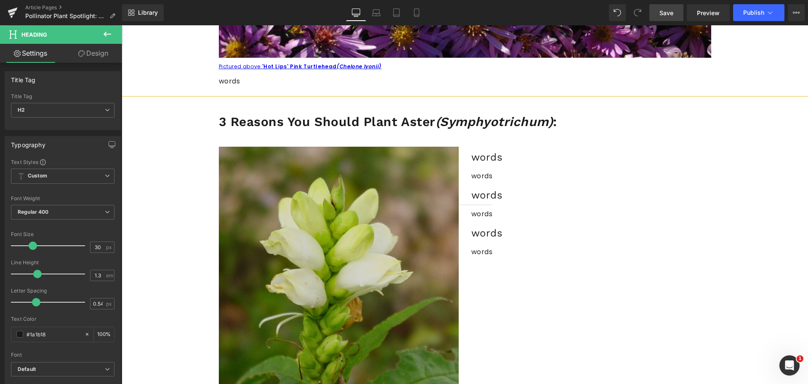
drag, startPoint x: 338, startPoint y: 235, endPoint x: 289, endPoint y: 239, distance: 48.6
click at [338, 235] on img at bounding box center [339, 297] width 240 height 300
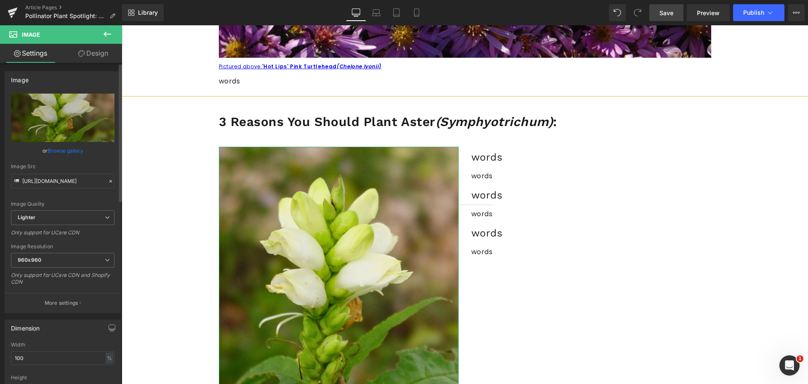
click at [56, 152] on link "Browse gallery" at bounding box center [66, 150] width 36 height 15
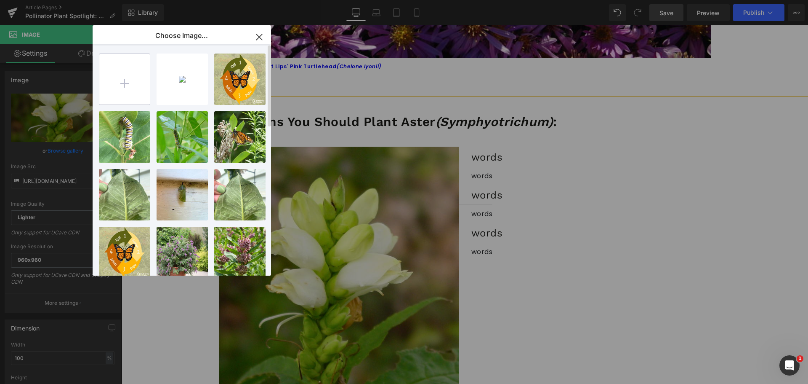
click at [119, 71] on input "file" at bounding box center [124, 79] width 51 height 51
type input "C:\fakepath\Blue Aster.png"
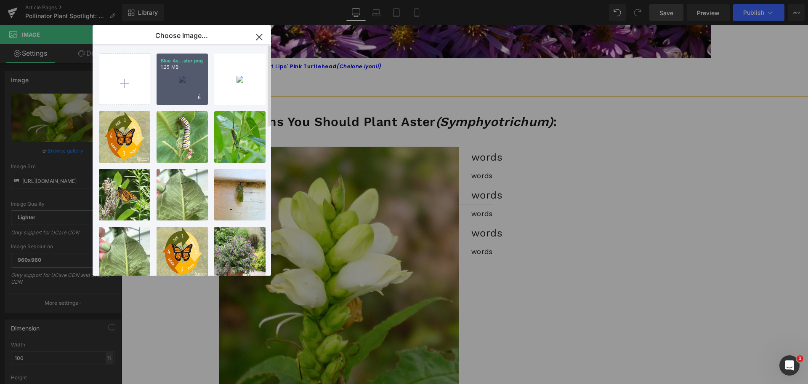
click at [185, 61] on p "Blue As...ster.png" at bounding box center [182, 61] width 43 height 6
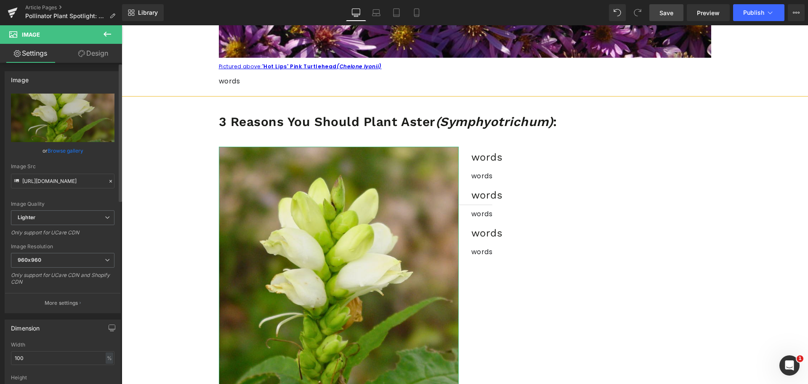
click at [63, 153] on link "Browse gallery" at bounding box center [66, 150] width 36 height 15
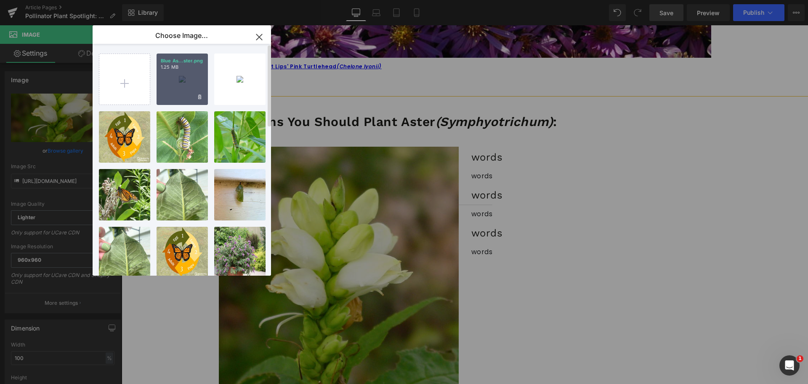
click at [179, 66] on p "1.25 MB" at bounding box center [182, 67] width 43 height 6
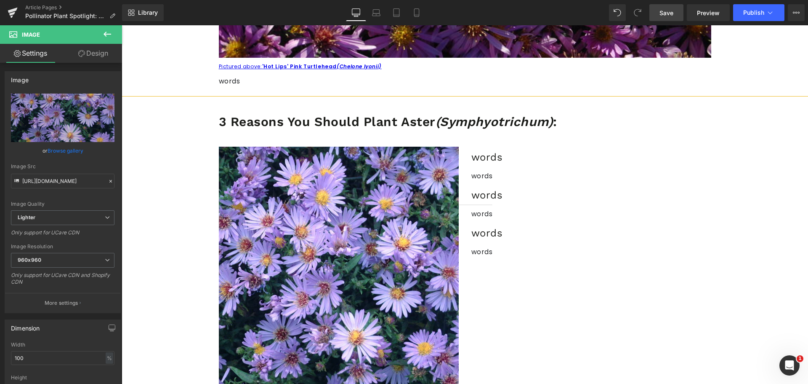
type input "[URL][DOMAIN_NAME]"
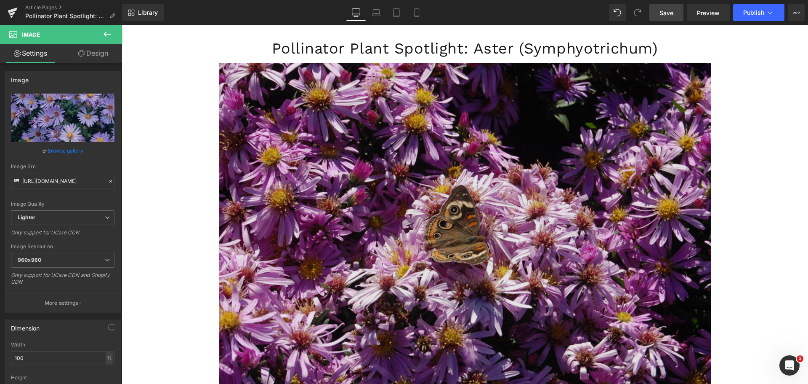
scroll to position [0, 0]
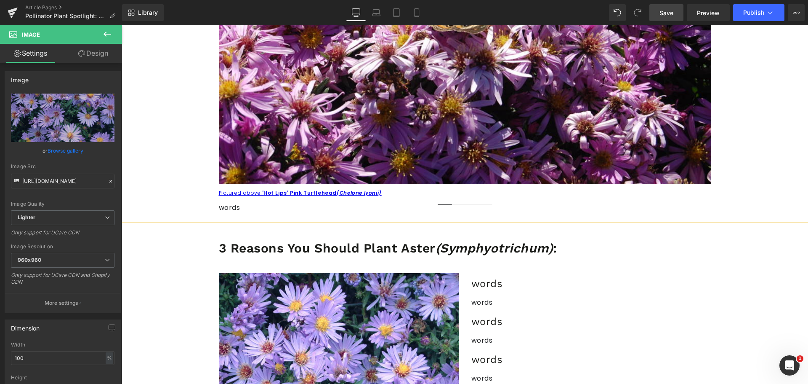
click at [670, 16] on span "Save" at bounding box center [667, 12] width 14 height 9
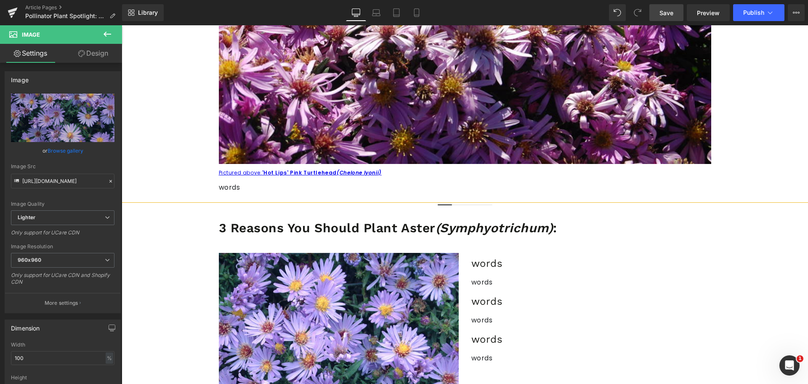
scroll to position [253, 0]
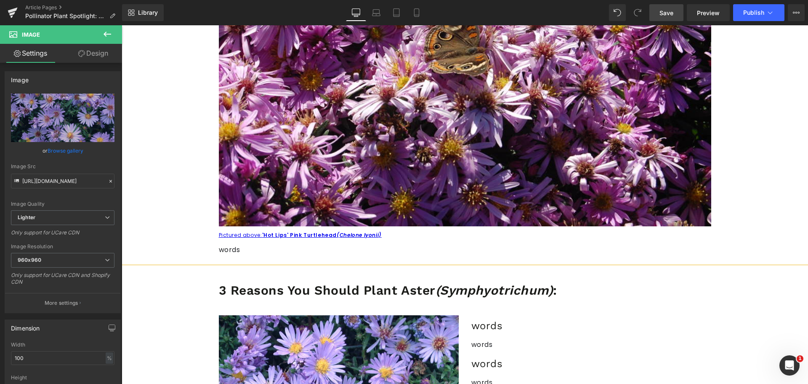
click at [672, 9] on span "Save" at bounding box center [667, 12] width 14 height 9
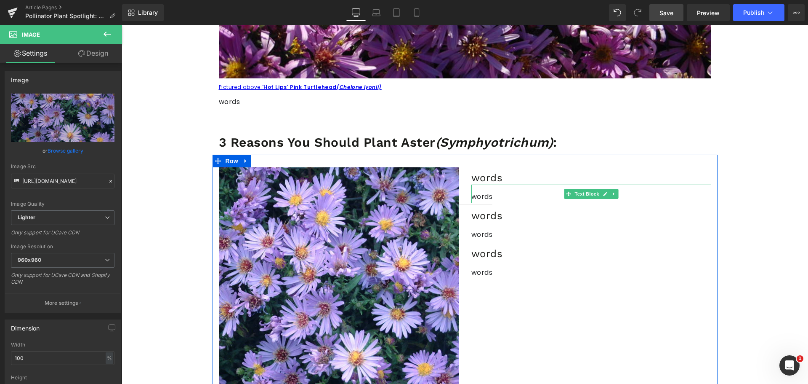
scroll to position [463, 0]
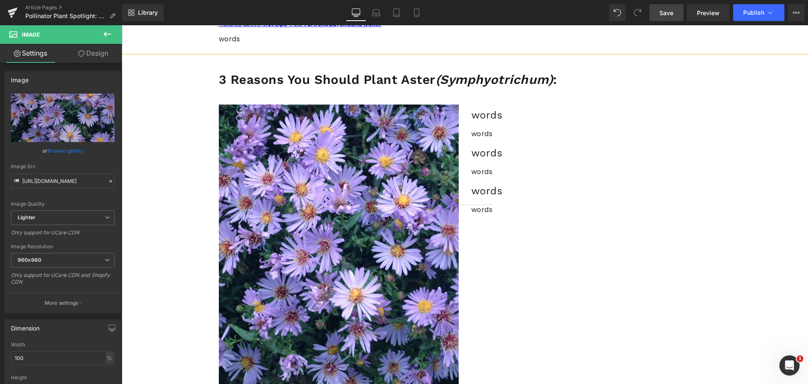
click at [660, 15] on span "Save" at bounding box center [667, 12] width 14 height 9
click at [663, 12] on span "Save" at bounding box center [667, 12] width 14 height 9
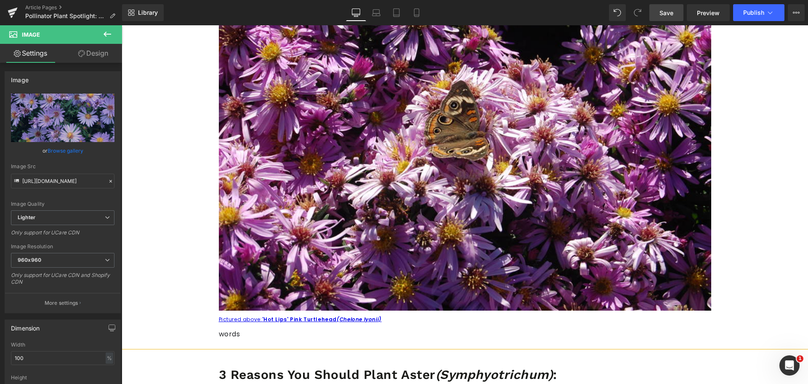
click at [664, 15] on span "Save" at bounding box center [667, 12] width 14 height 9
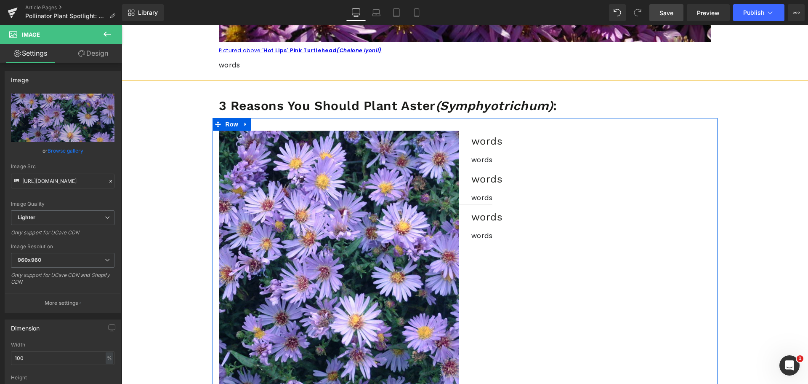
scroll to position [295, 0]
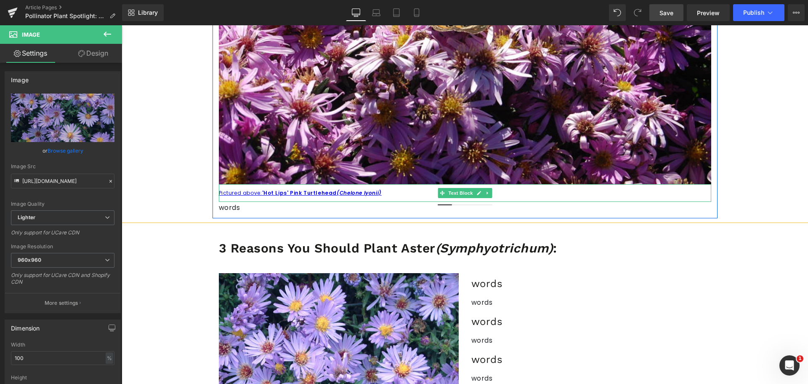
click at [383, 190] on p "Pictured above: 'Hot Lips' Pink Turtlehead (Chelone lyonii)" at bounding box center [465, 192] width 493 height 9
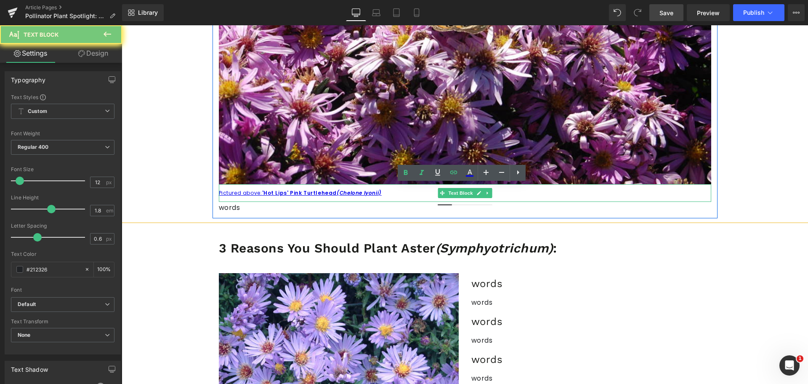
click at [383, 190] on p "Pictured above: 'Hot Lips' Pink Turtlehead (Chelone lyonii)" at bounding box center [465, 192] width 493 height 9
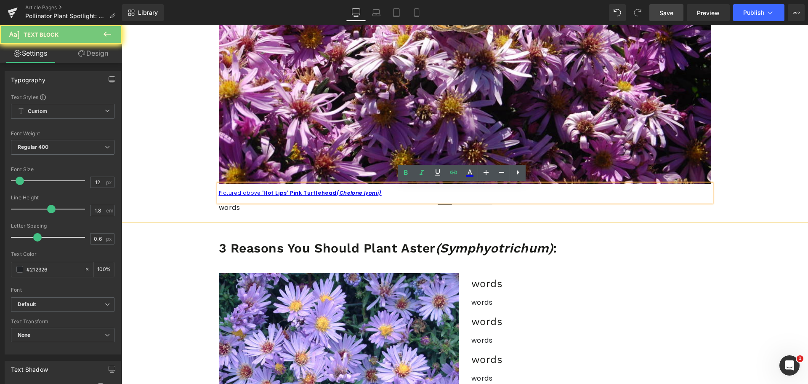
click at [383, 190] on p "Pictured above: 'Hot Lips' Pink Turtlehead (Chelone lyonii)" at bounding box center [465, 192] width 493 height 9
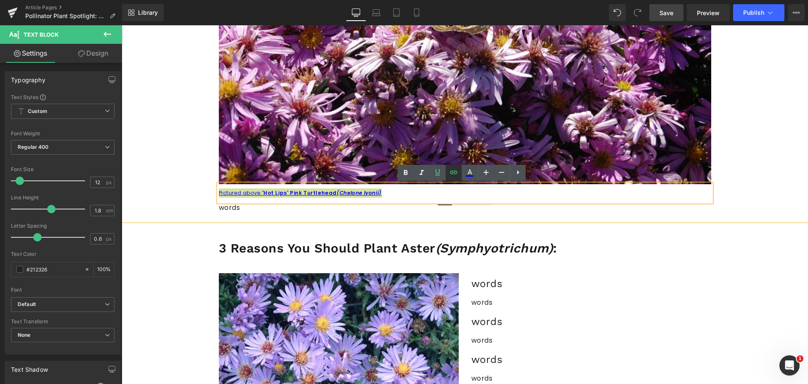
click at [455, 168] on icon at bounding box center [454, 172] width 10 height 10
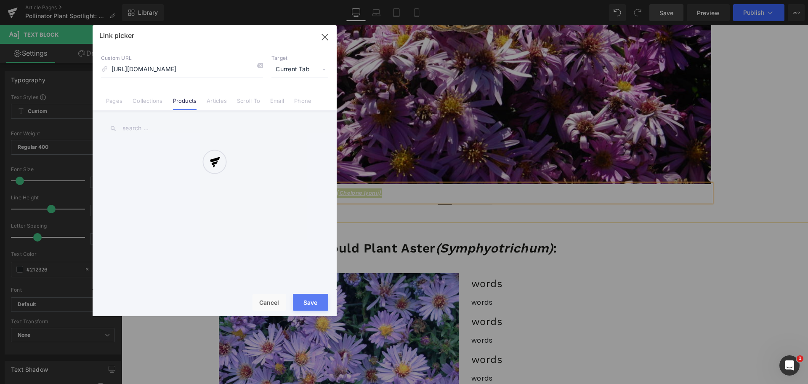
click at [405, 0] on div "Text Color Highlight Color #333333 Edit or remove link: Edit - Unlink - Cancel …" at bounding box center [404, 0] width 808 height 0
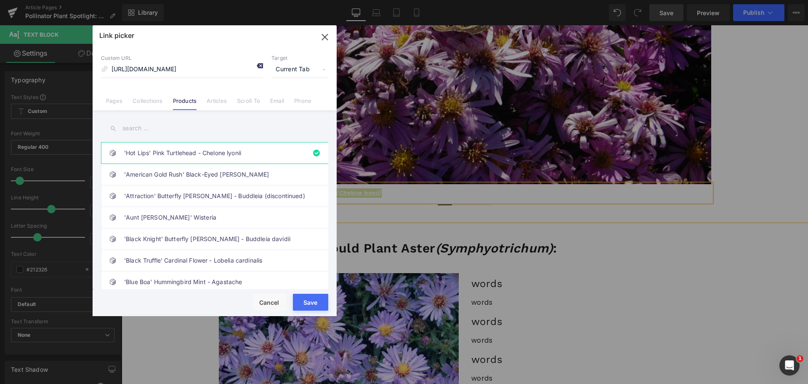
click at [261, 65] on icon at bounding box center [259, 65] width 7 height 7
click at [305, 293] on div "Save Cancel" at bounding box center [215, 302] width 244 height 27
click at [306, 302] on button "Save" at bounding box center [310, 301] width 35 height 17
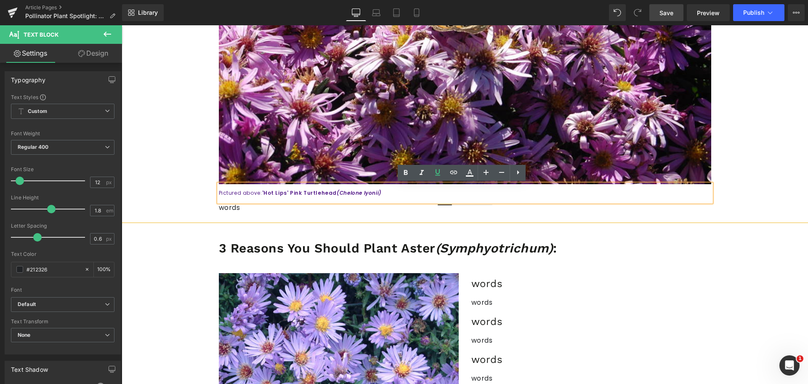
click at [339, 194] on icon "(Chelone lyonii)" at bounding box center [359, 192] width 45 height 7
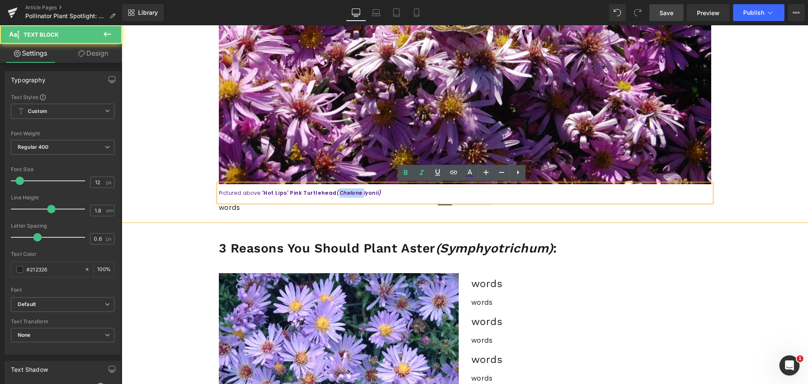
click at [339, 194] on icon "(Chelone lyonii)" at bounding box center [359, 192] width 45 height 7
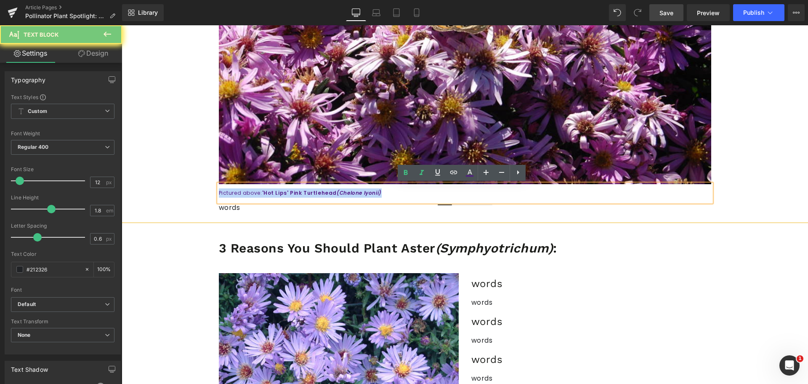
click at [339, 194] on icon "(Chelone lyonii)" at bounding box center [359, 192] width 45 height 7
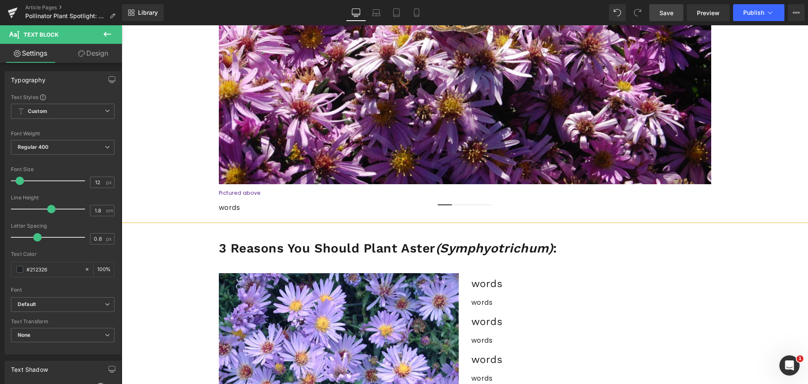
click at [672, 17] on link "Save" at bounding box center [667, 12] width 34 height 17
click at [654, 11] on link "Save" at bounding box center [667, 12] width 34 height 17
drag, startPoint x: 223, startPoint y: 213, endPoint x: 241, endPoint y: 213, distance: 17.7
click at [223, 213] on div "words Text Block" at bounding box center [465, 208] width 493 height 12
click at [223, 213] on p "words" at bounding box center [465, 208] width 493 height 12
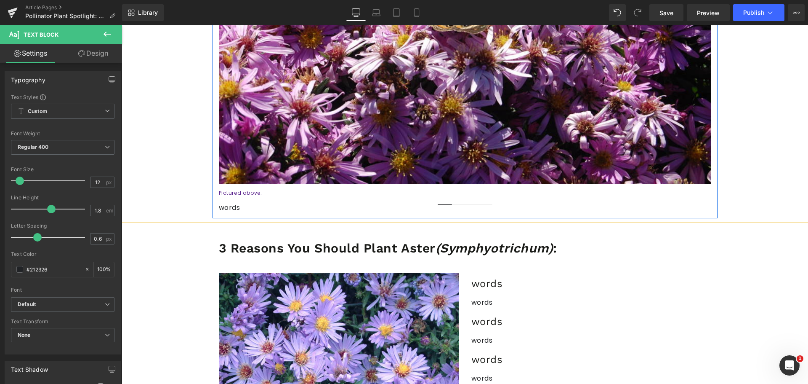
click at [223, 213] on p "words" at bounding box center [465, 208] width 493 height 12
click at [227, 207] on p "words" at bounding box center [465, 208] width 493 height 12
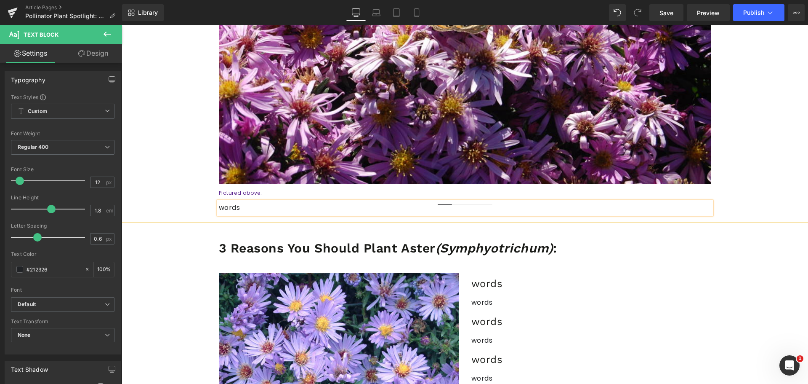
click at [247, 208] on p "words" at bounding box center [465, 208] width 493 height 12
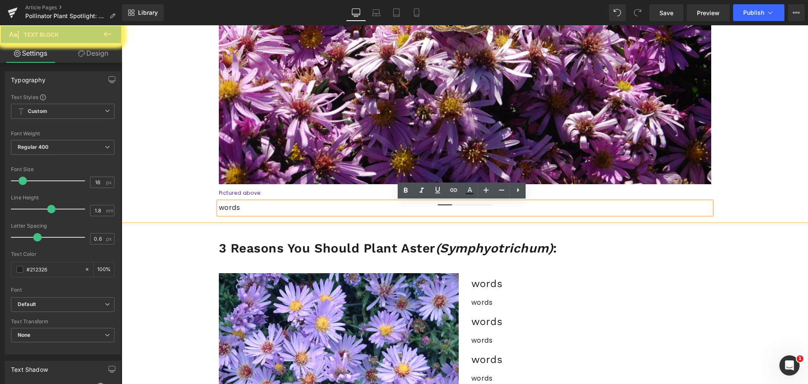
click at [247, 208] on p "words" at bounding box center [465, 208] width 493 height 12
click at [502, 283] on h3 "words" at bounding box center [592, 283] width 240 height 13
click at [501, 283] on h3 "words" at bounding box center [592, 283] width 240 height 13
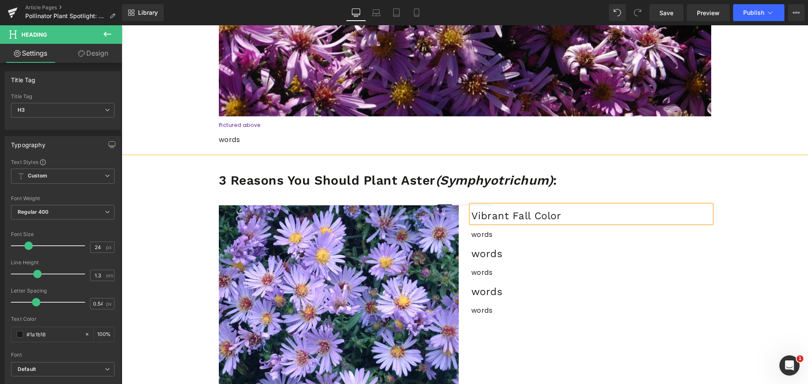
scroll to position [379, 0]
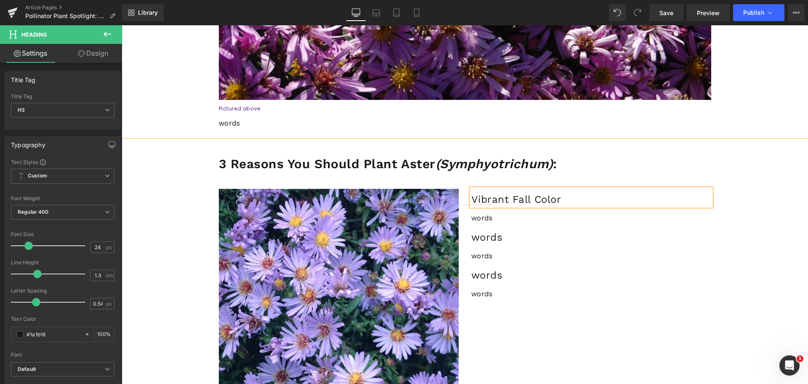
click at [493, 235] on h3 "words" at bounding box center [592, 237] width 240 height 13
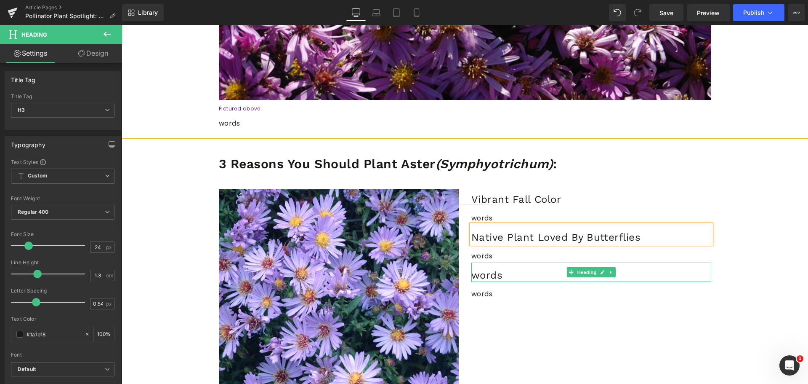
click at [493, 277] on h3 "words" at bounding box center [592, 275] width 240 height 13
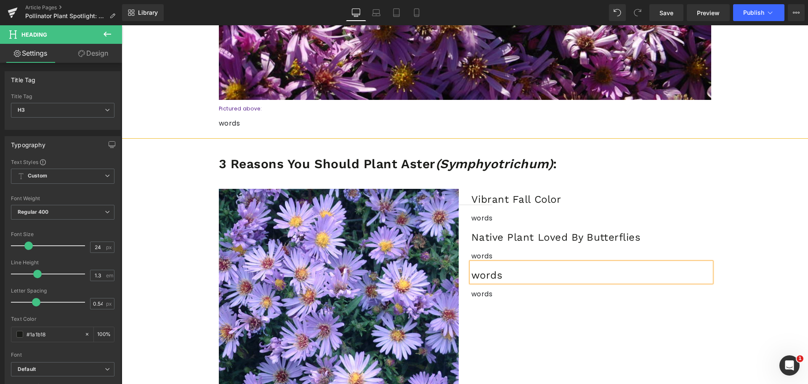
click at [493, 277] on h3 "words" at bounding box center [592, 275] width 240 height 13
click at [517, 239] on h3 "Native Plant Loved By Butterflies" at bounding box center [592, 237] width 240 height 13
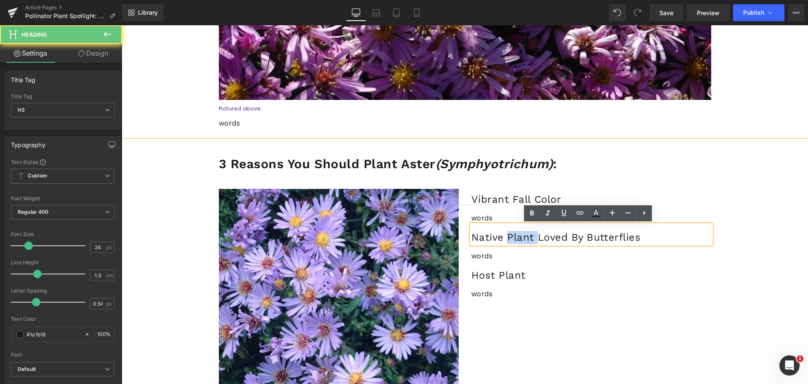
click at [517, 239] on h3 "Native Plant Loved By Butterflies" at bounding box center [592, 237] width 240 height 13
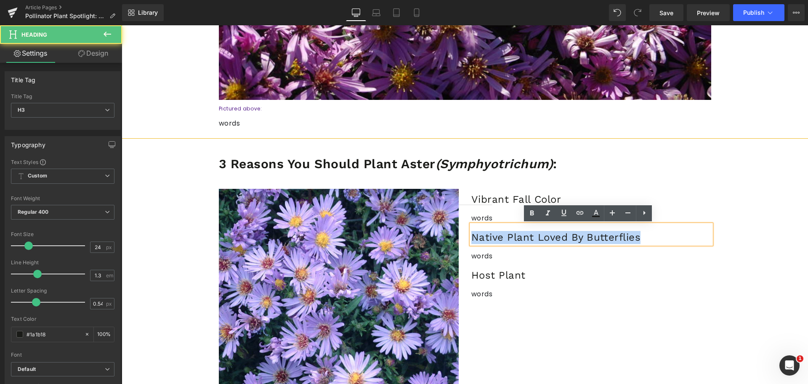
click at [517, 239] on h3 "Native Plant Loved By Butterflies" at bounding box center [592, 237] width 240 height 13
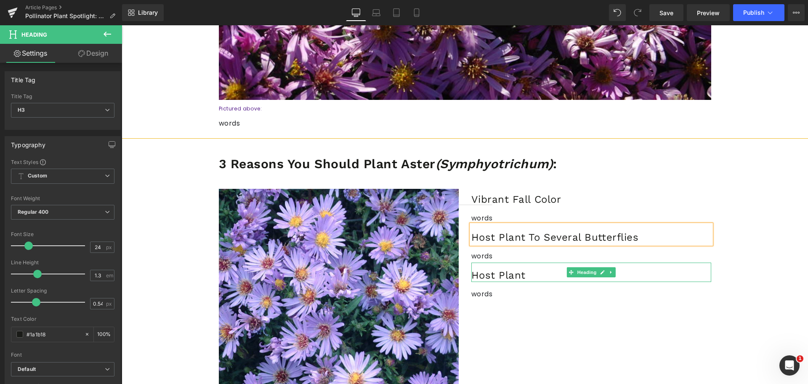
click at [483, 271] on h3 "Host Plant" at bounding box center [592, 275] width 240 height 13
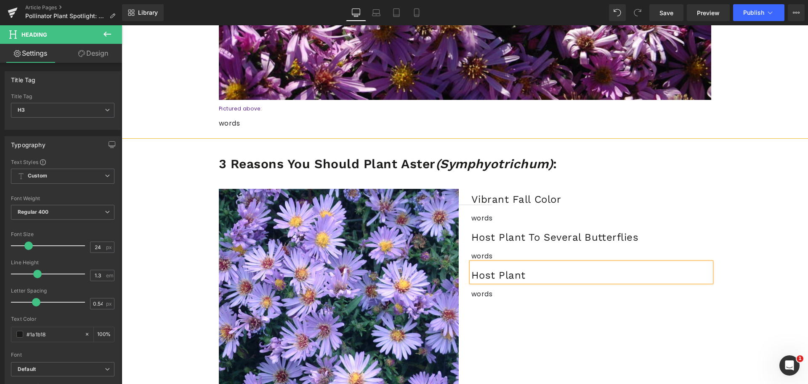
click at [483, 271] on h3 "Host Plant" at bounding box center [592, 275] width 240 height 13
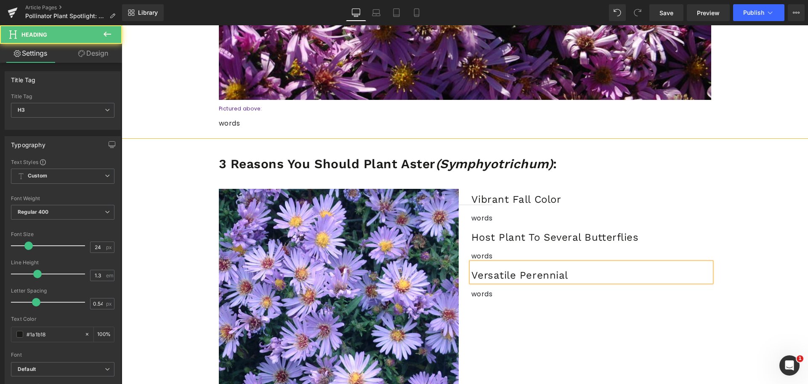
click at [513, 272] on h3 "Versatile Perennial" at bounding box center [592, 275] width 240 height 13
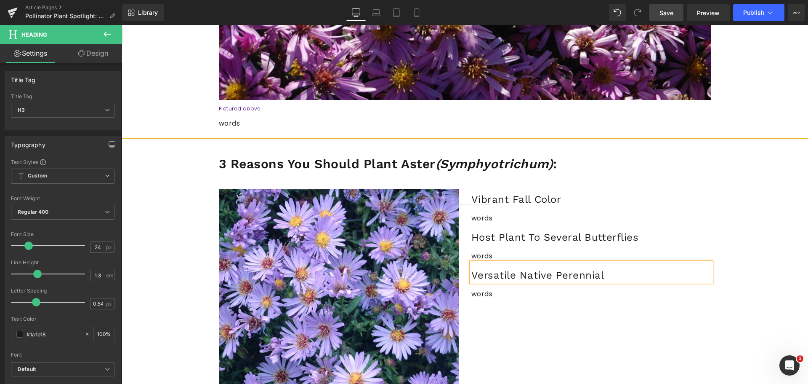
click at [662, 13] on span "Save" at bounding box center [667, 12] width 14 height 9
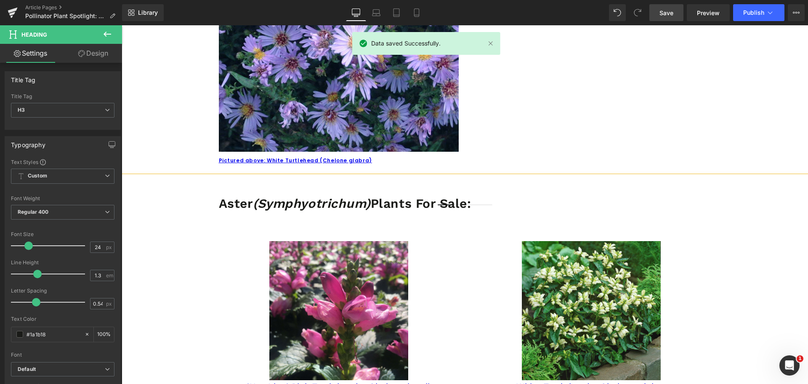
scroll to position [884, 0]
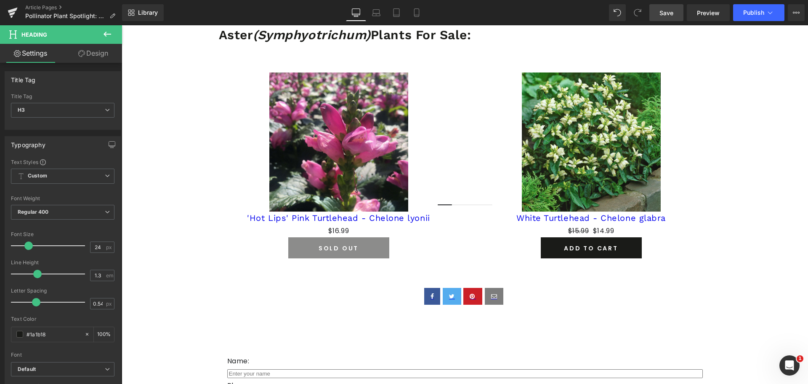
click at [245, 113] on div "Sale Off" at bounding box center [339, 141] width 232 height 139
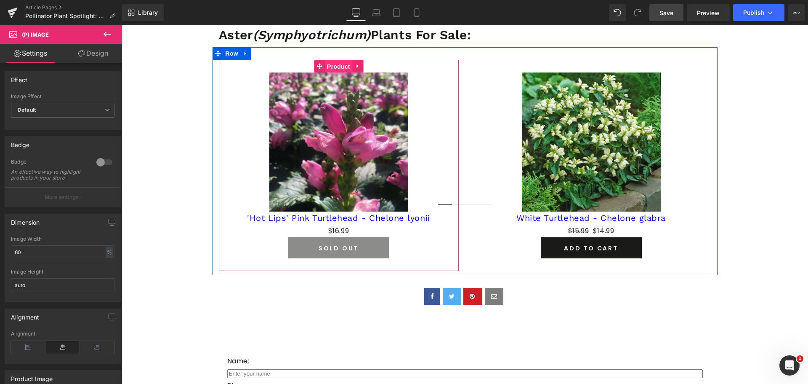
click at [328, 67] on span "Product" at bounding box center [338, 66] width 27 height 13
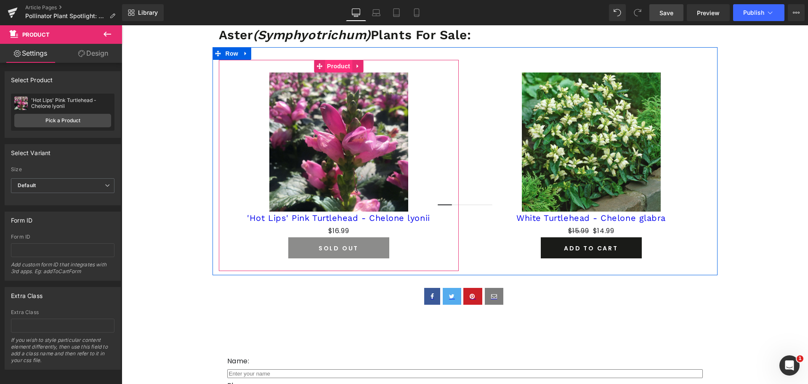
click at [332, 65] on span "Product" at bounding box center [338, 66] width 27 height 13
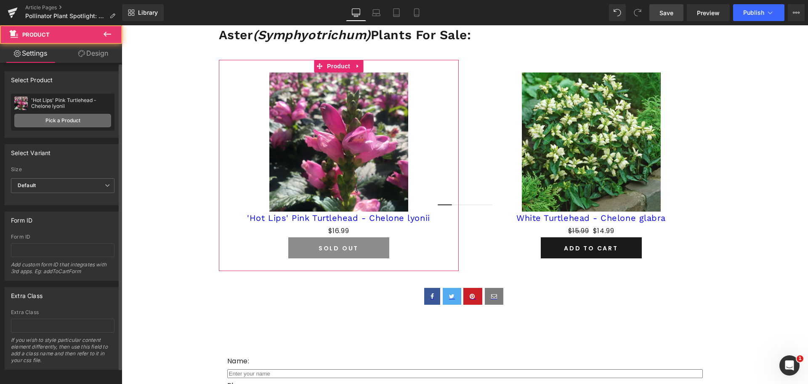
click at [30, 119] on link "Pick a Product" at bounding box center [62, 120] width 97 height 13
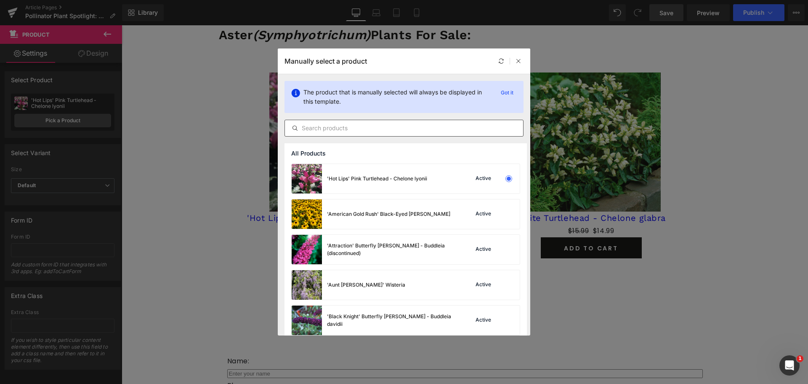
click at [397, 122] on div at bounding box center [404, 128] width 239 height 17
click at [395, 124] on input "text" at bounding box center [404, 128] width 238 height 10
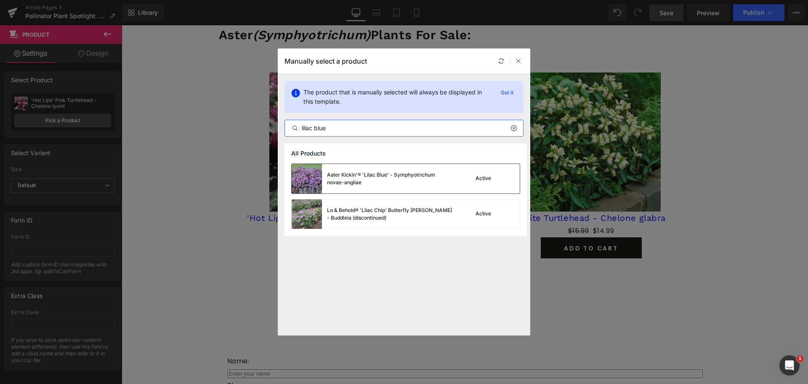
type input "lilac blue"
click at [379, 189] on div "Aster Kickin'® 'Lilac Blue' - Symphyotrichum novae-angliae" at bounding box center [373, 178] width 162 height 29
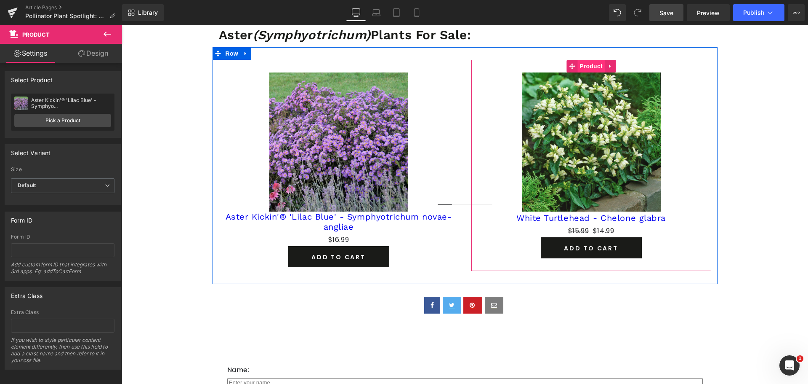
click at [588, 69] on span "Product" at bounding box center [591, 66] width 27 height 13
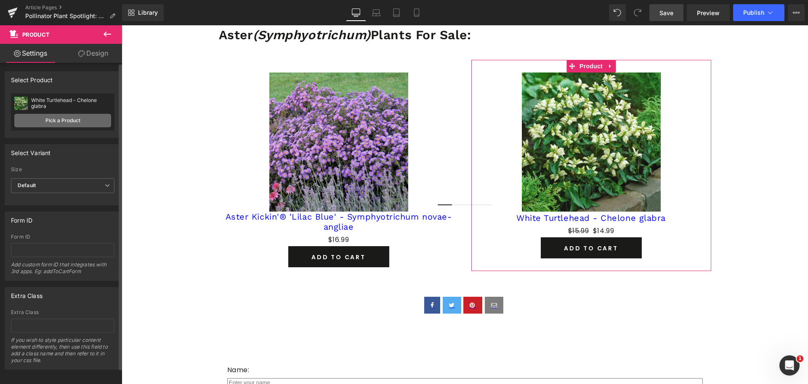
click at [32, 118] on link "Pick a Product" at bounding box center [62, 120] width 97 height 13
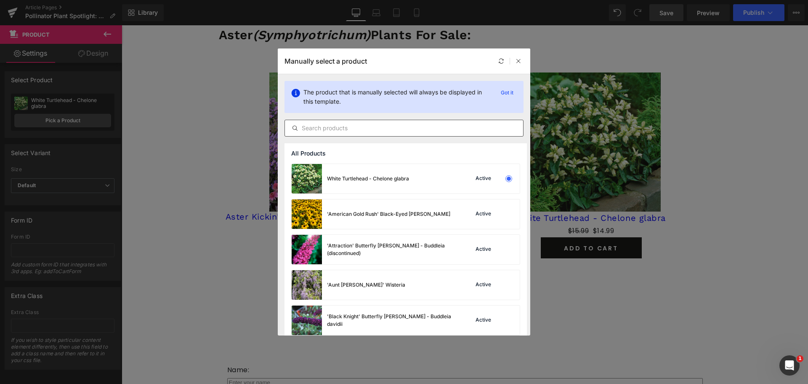
click at [341, 134] on div at bounding box center [404, 128] width 239 height 17
click at [341, 131] on input "text" at bounding box center [404, 128] width 238 height 10
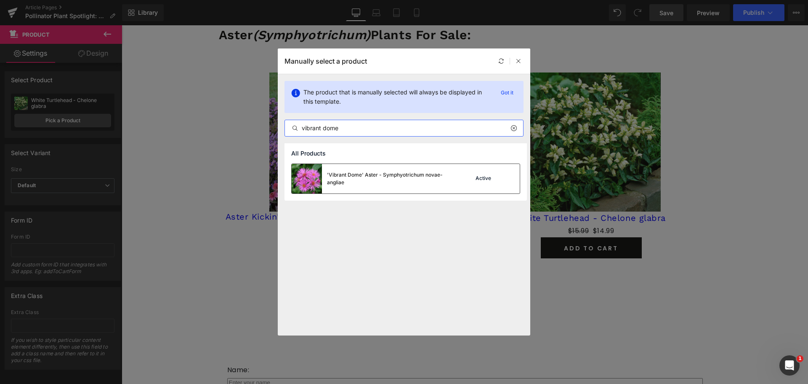
type input "vibrant dome"
click at [342, 189] on div "'Vibrant Dome' Aster - Symphyotrichum novae-angliae" at bounding box center [373, 178] width 162 height 29
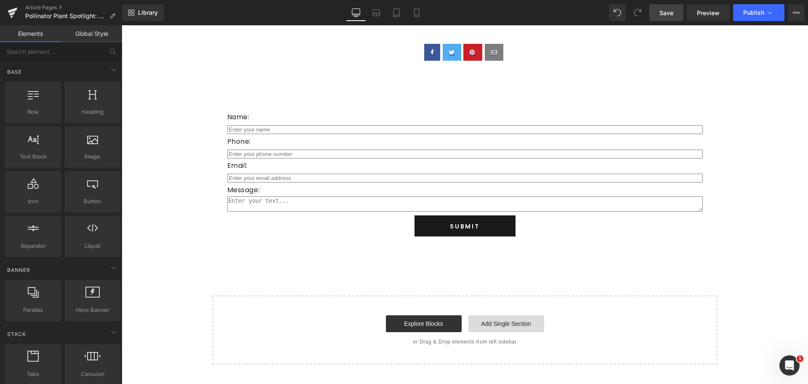
scroll to position [1179, 0]
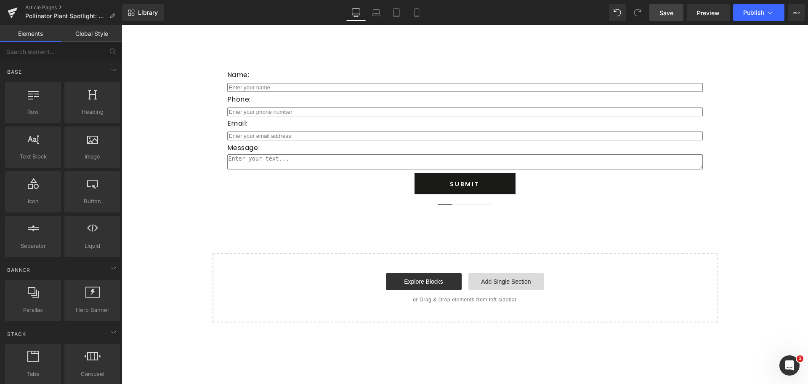
click at [495, 282] on link "Add Single Section" at bounding box center [507, 281] width 76 height 17
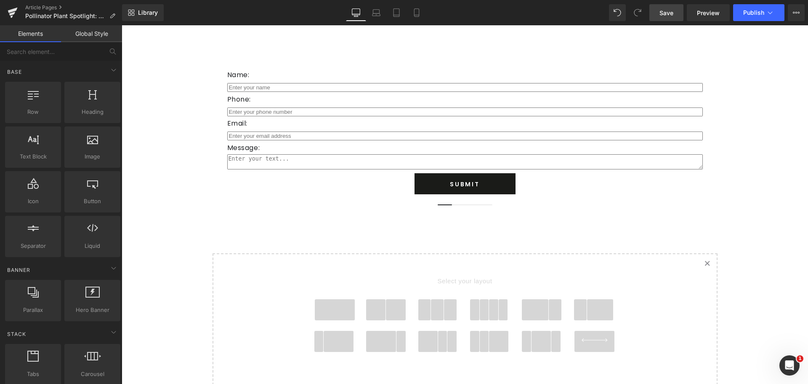
click at [379, 307] on span at bounding box center [376, 309] width 20 height 21
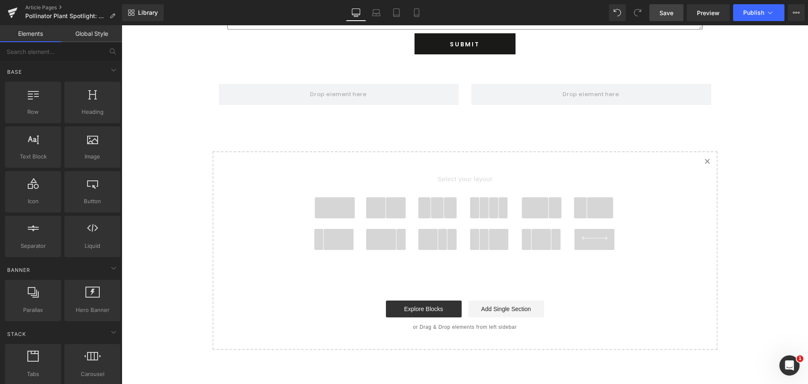
scroll to position [1084, 0]
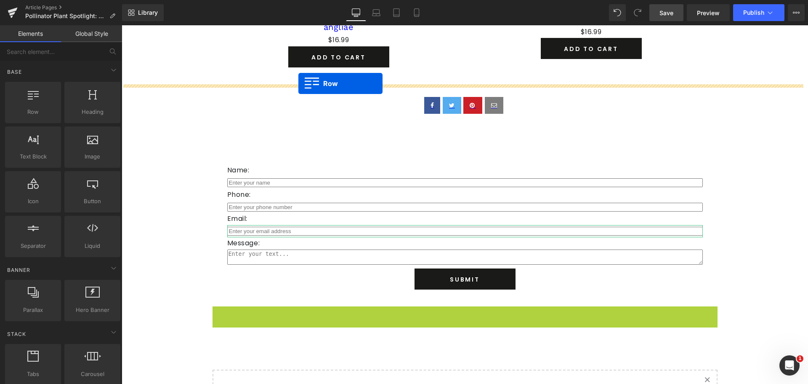
drag, startPoint x: 234, startPoint y: 311, endPoint x: 299, endPoint y: 83, distance: 236.7
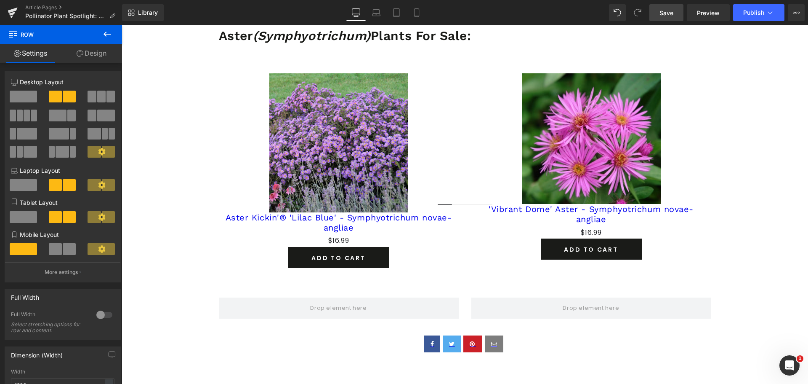
scroll to position [957, 0]
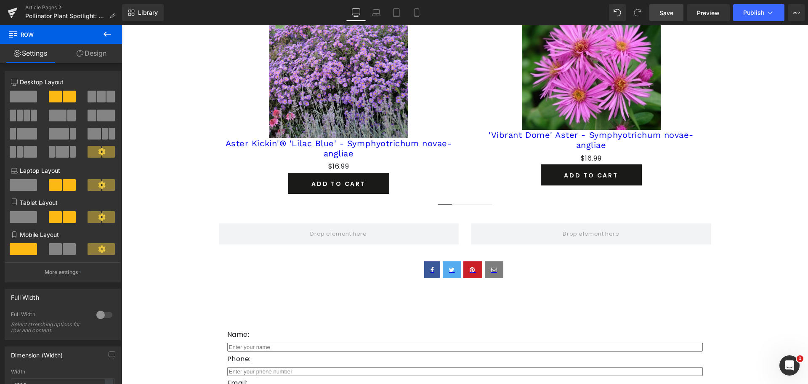
click at [104, 32] on icon at bounding box center [107, 34] width 10 height 10
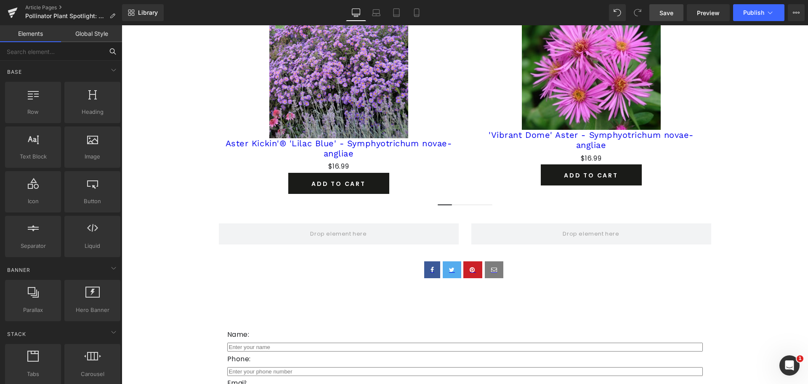
click at [62, 54] on input "text" at bounding box center [52, 51] width 104 height 19
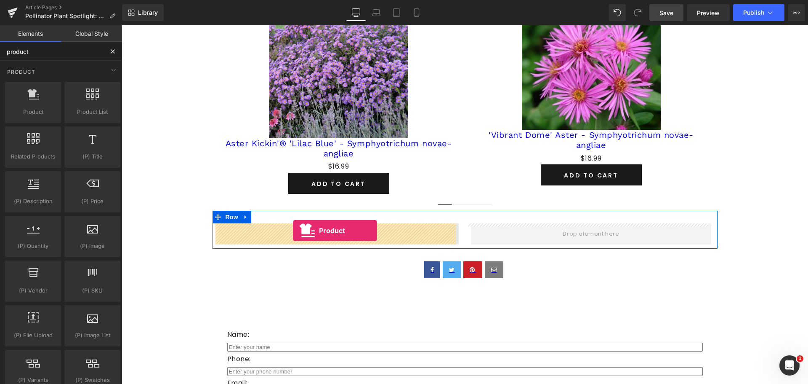
drag, startPoint x: 187, startPoint y: 133, endPoint x: 293, endPoint y: 230, distance: 144.5
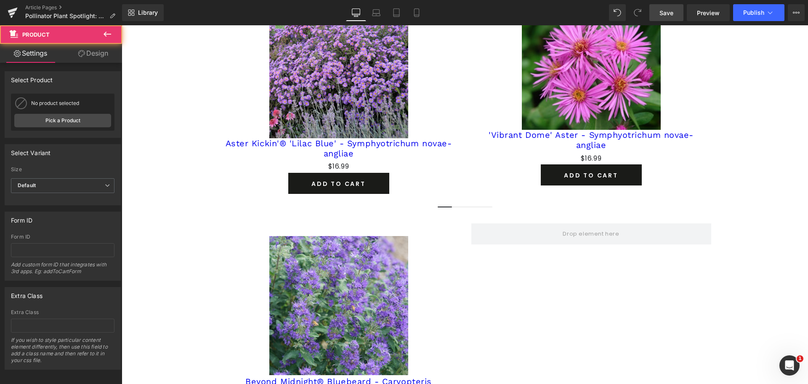
type input "product"
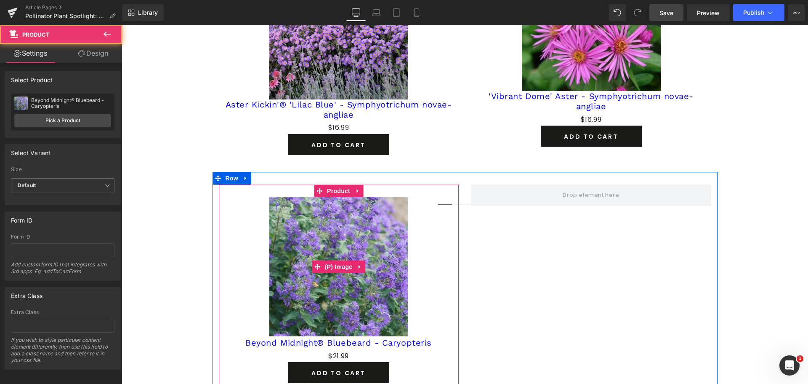
scroll to position [1042, 0]
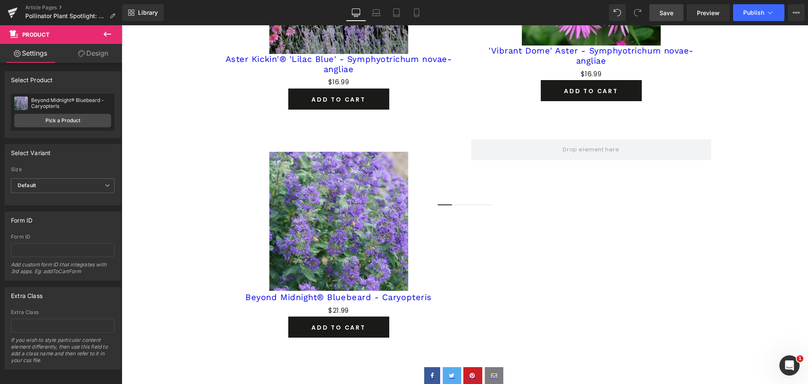
click at [110, 35] on icon at bounding box center [107, 34] width 10 height 10
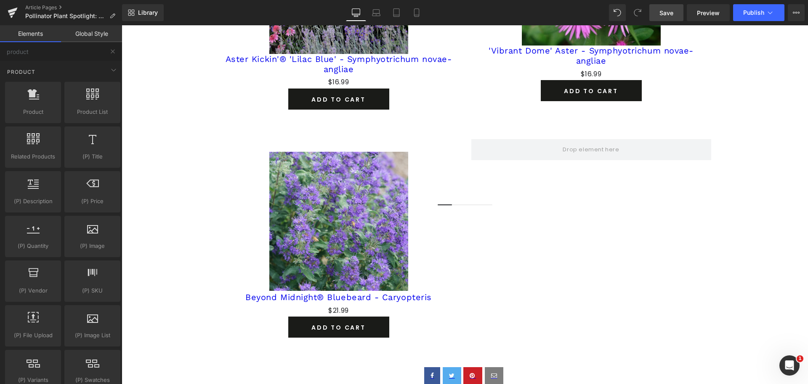
click at [72, 61] on div "Product Product products, goods, sells Product List products, lists, collection…" at bounding box center [62, 271] width 119 height 421
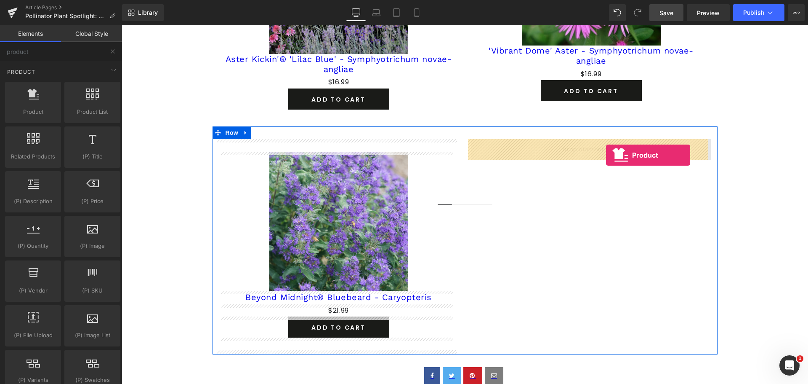
drag, startPoint x: 161, startPoint y: 121, endPoint x: 606, endPoint y: 155, distance: 446.3
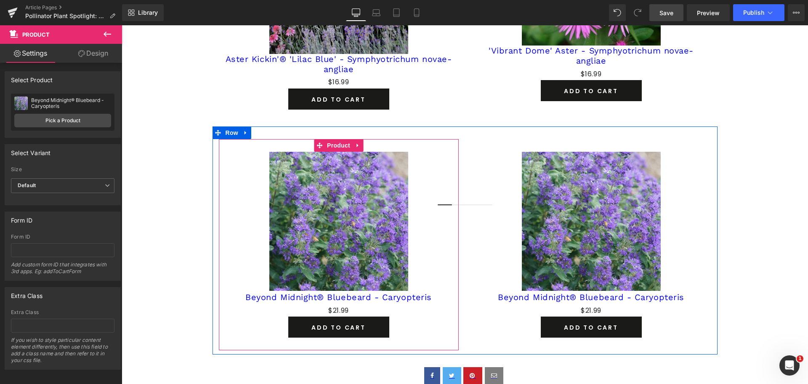
drag, startPoint x: 338, startPoint y: 150, endPoint x: 240, endPoint y: 153, distance: 97.7
click at [338, 150] on span "Product" at bounding box center [338, 145] width 27 height 13
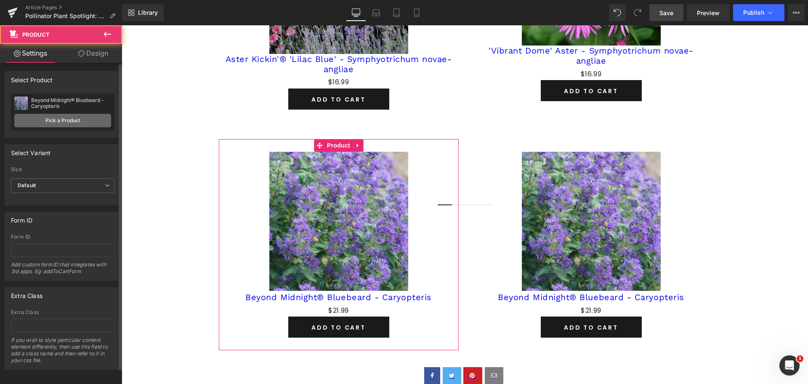
click at [56, 120] on link "Pick a Product" at bounding box center [62, 120] width 97 height 13
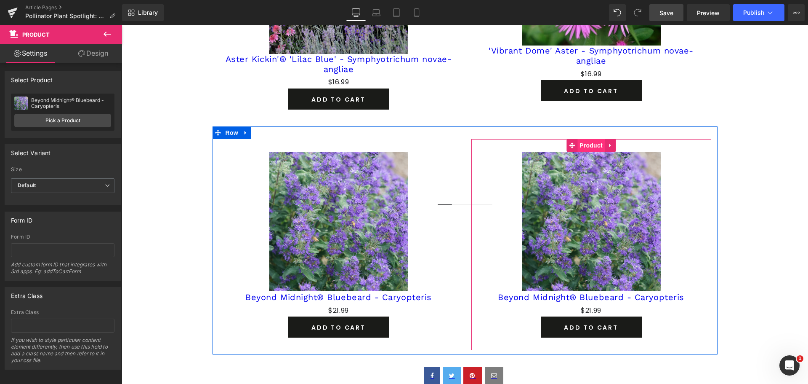
click at [586, 144] on span "Product" at bounding box center [591, 145] width 27 height 13
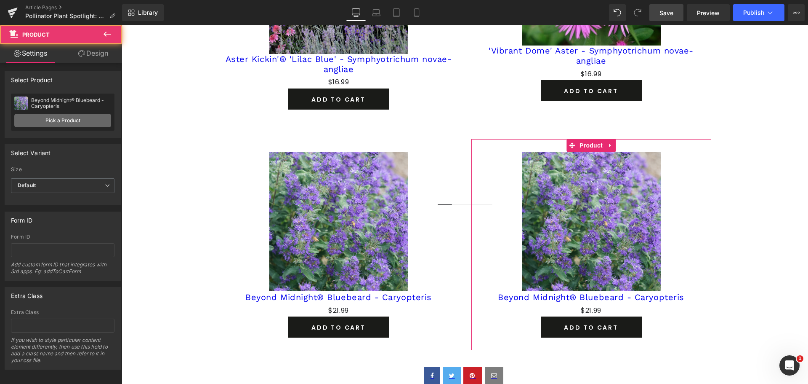
click at [45, 123] on link "Pick a Product" at bounding box center [62, 120] width 97 height 13
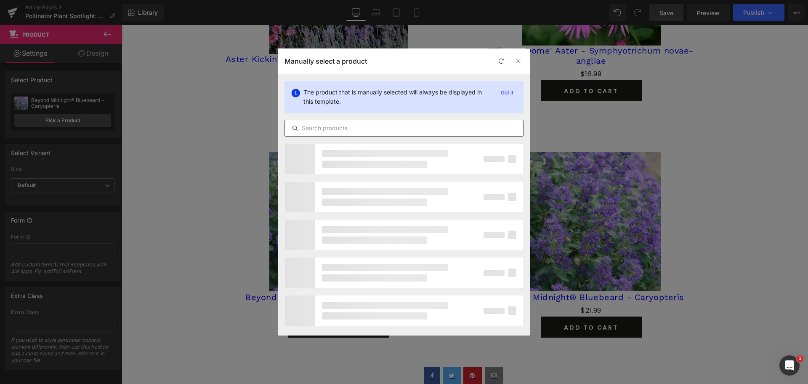
click at [388, 123] on input "text" at bounding box center [404, 128] width 238 height 10
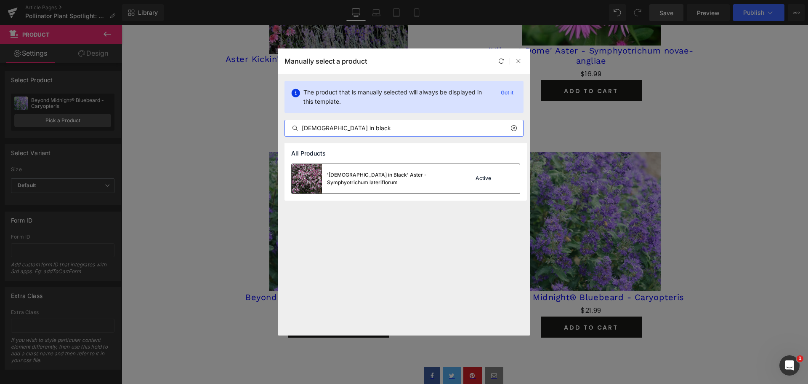
type input "[DEMOGRAPHIC_DATA] in black"
click at [379, 183] on div "'[DEMOGRAPHIC_DATA] in Black' Aster - Symphyotrichum lateriflorum" at bounding box center [373, 178] width 162 height 29
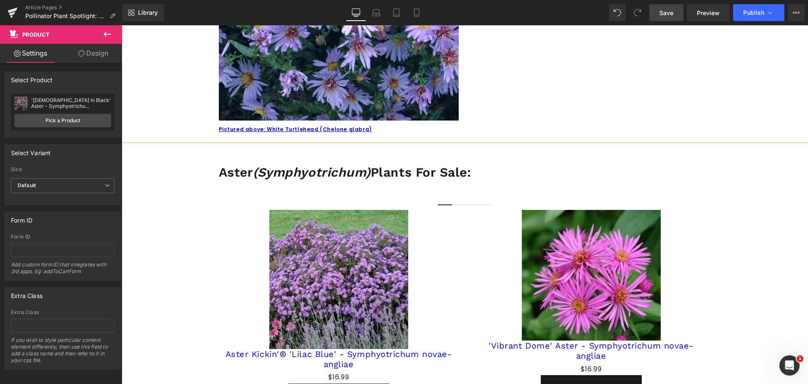
scroll to position [1000, 0]
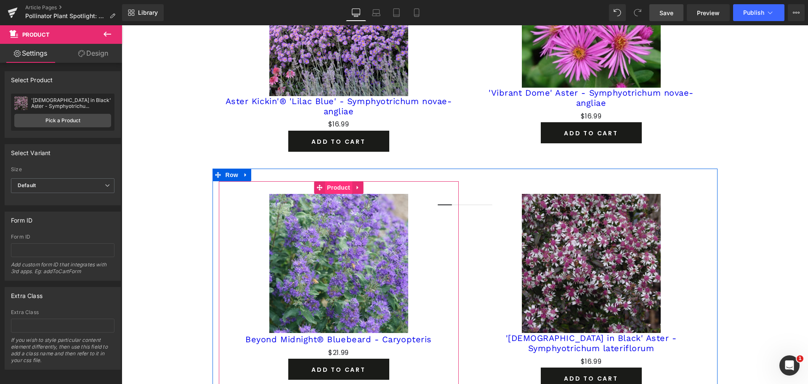
click at [338, 185] on span "Product" at bounding box center [338, 187] width 27 height 13
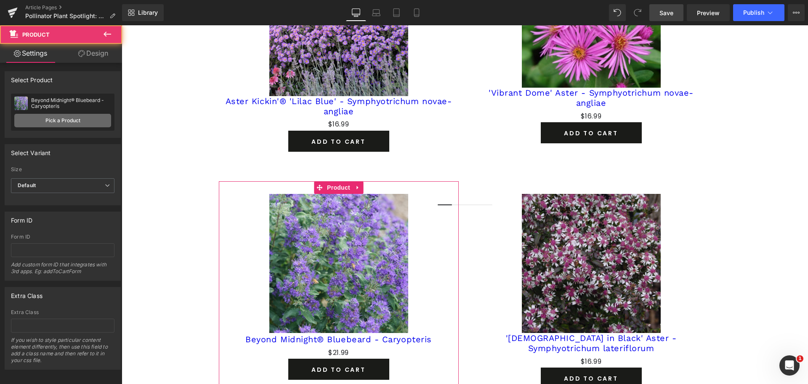
click at [47, 126] on link "Pick a Product" at bounding box center [62, 120] width 97 height 13
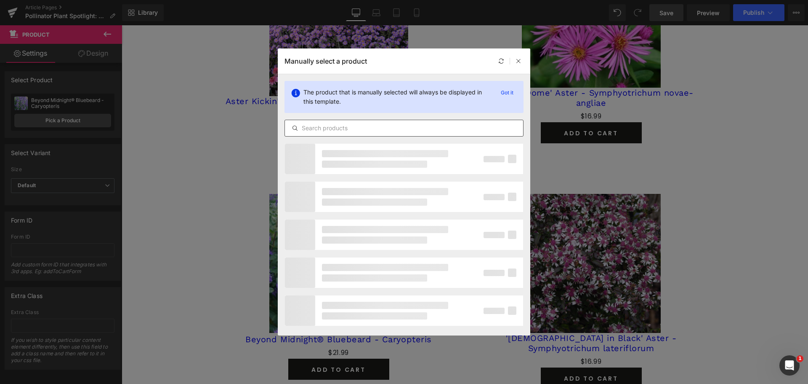
click at [391, 122] on div at bounding box center [404, 128] width 239 height 17
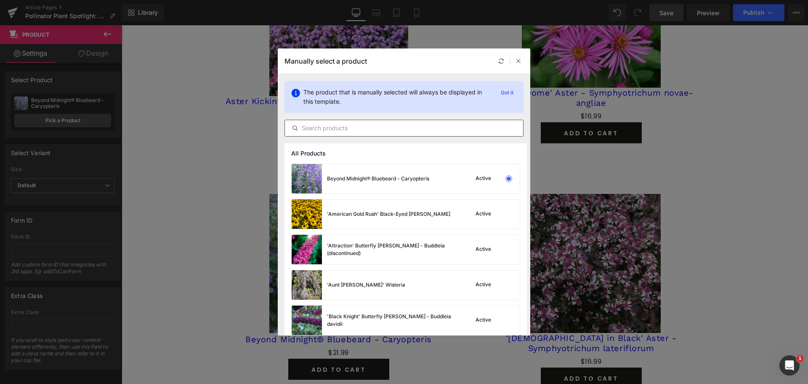
click at [388, 128] on input "text" at bounding box center [404, 128] width 238 height 10
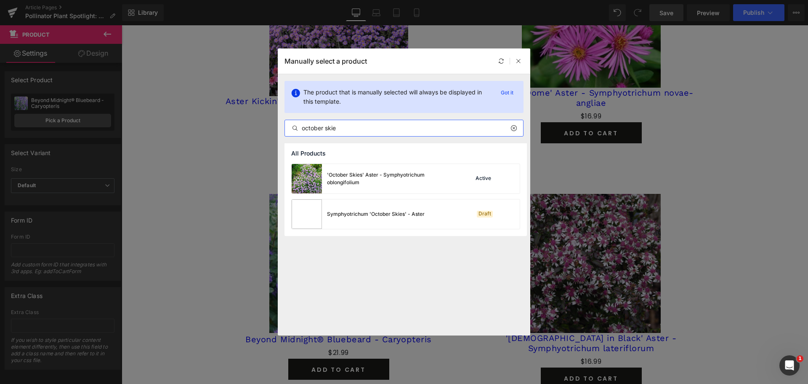
type input "october skie"
drag, startPoint x: 360, startPoint y: 183, endPoint x: 682, endPoint y: 127, distance: 327.0
click at [357, 184] on div "'October Skies' Aster - Symphyotrichum oblongifolium" at bounding box center [390, 178] width 126 height 15
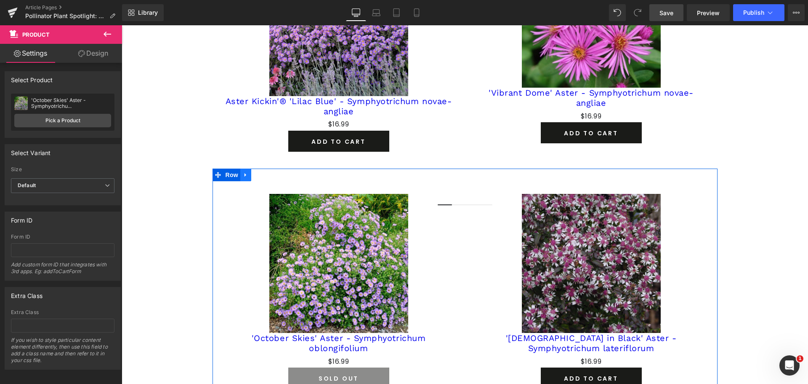
click at [241, 180] on link at bounding box center [245, 174] width 11 height 13
click at [262, 176] on link at bounding box center [267, 174] width 11 height 13
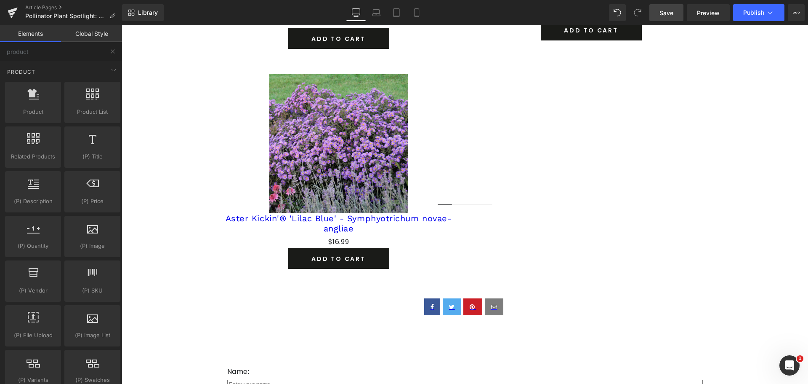
scroll to position [1105, 0]
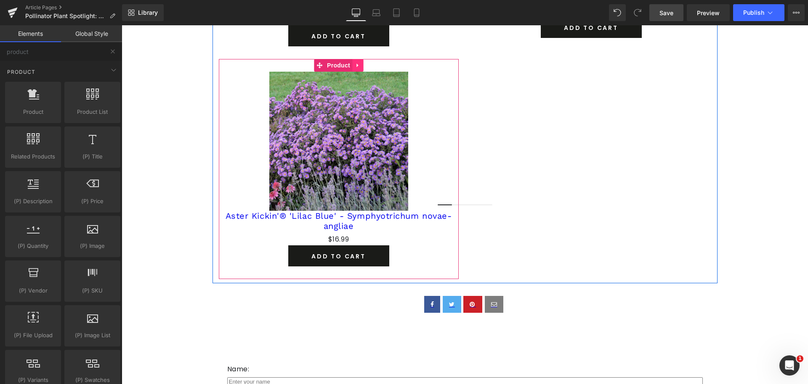
click at [358, 64] on icon at bounding box center [358, 65] width 6 height 6
click at [362, 67] on icon at bounding box center [363, 65] width 6 height 6
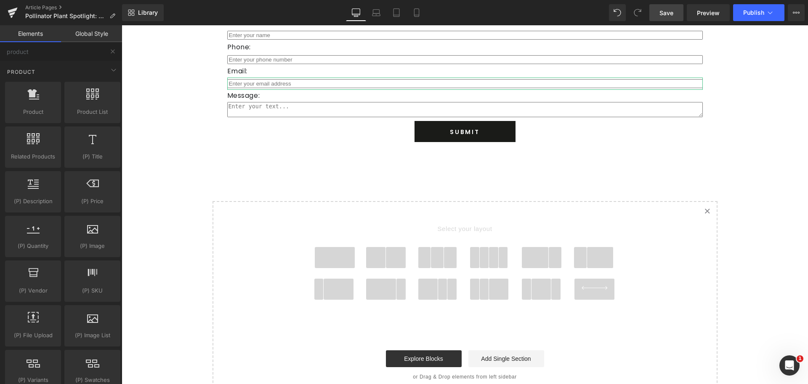
click at [431, 254] on span at bounding box center [437, 257] width 13 height 21
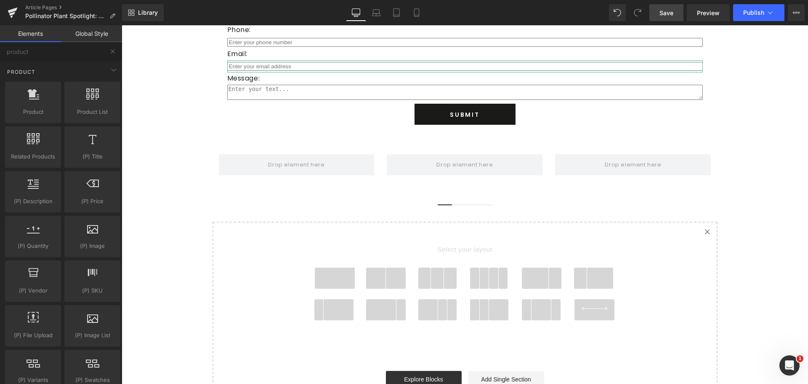
scroll to position [1078, 0]
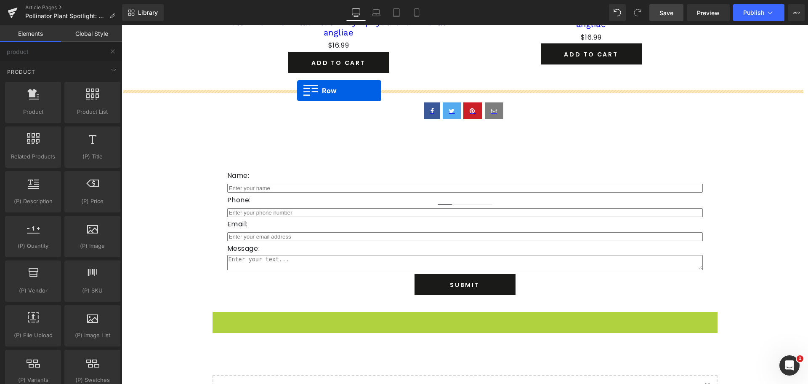
drag, startPoint x: 229, startPoint y: 317, endPoint x: 297, endPoint y: 91, distance: 237.0
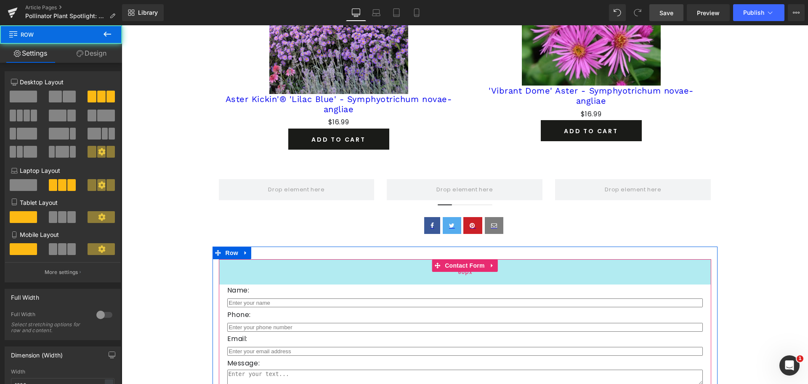
scroll to position [868, 0]
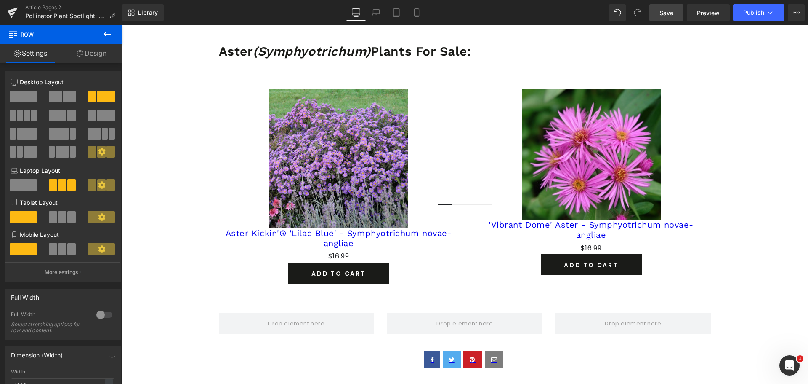
click at [109, 36] on icon at bounding box center [107, 34] width 10 height 10
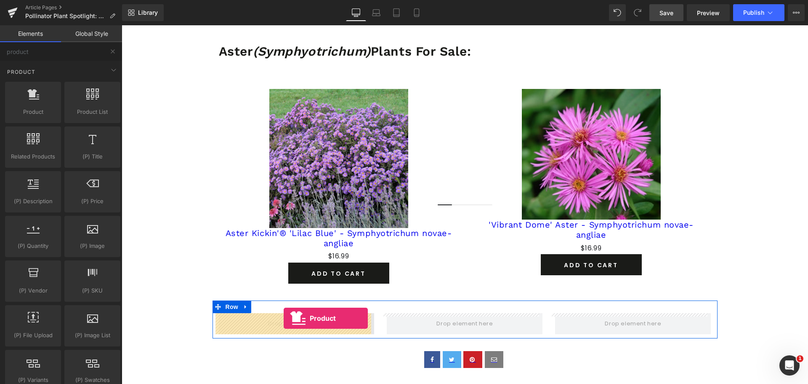
drag, startPoint x: 249, startPoint y: 214, endPoint x: 284, endPoint y: 318, distance: 109.7
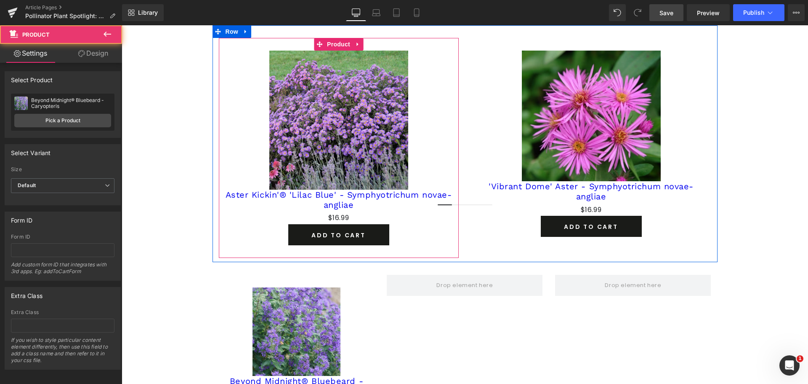
scroll to position [952, 0]
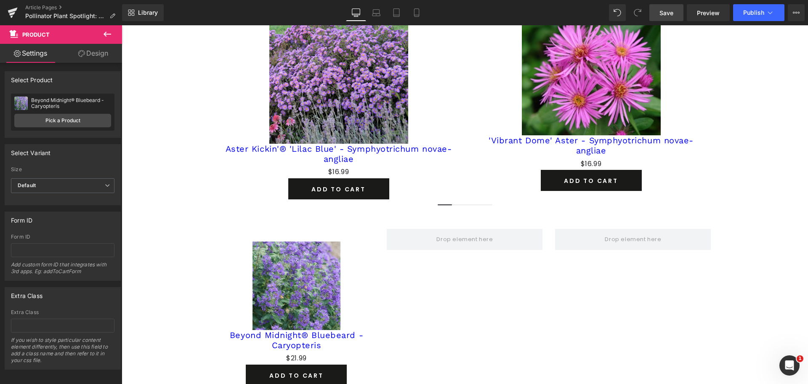
click at [109, 32] on icon at bounding box center [107, 34] width 10 height 10
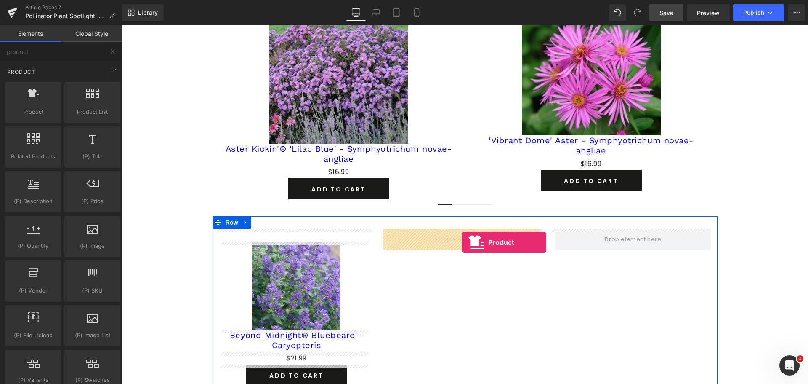
drag, startPoint x: 159, startPoint y: 139, endPoint x: 463, endPoint y: 242, distance: 321.0
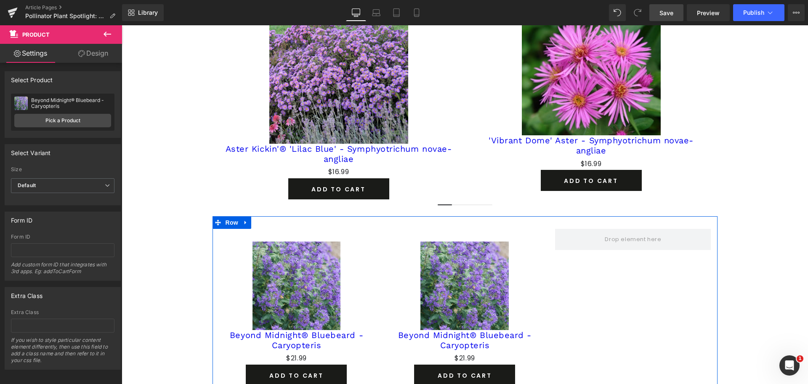
click at [109, 31] on icon at bounding box center [107, 34] width 10 height 10
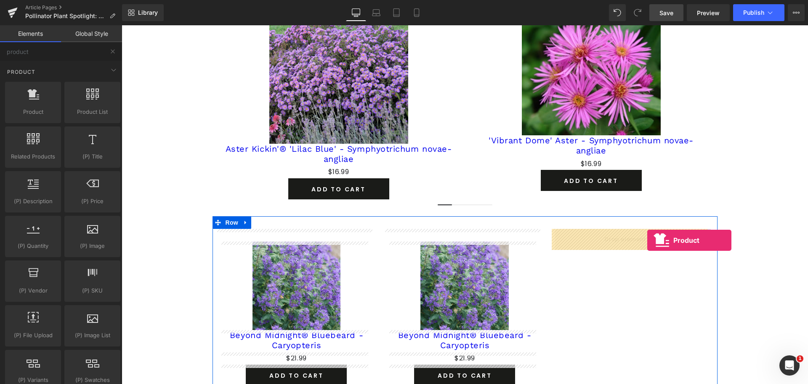
drag, startPoint x: 171, startPoint y: 134, endPoint x: 647, endPoint y: 240, distance: 487.4
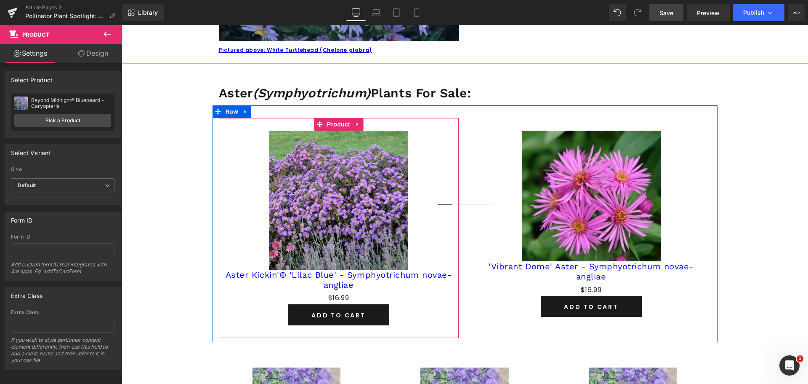
scroll to position [826, 0]
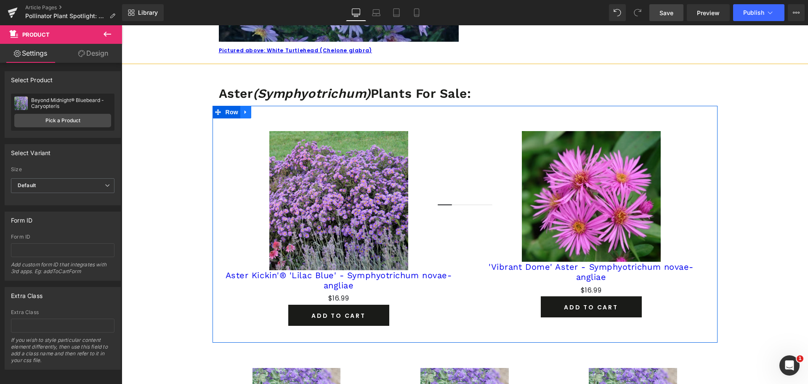
click at [245, 116] on link at bounding box center [245, 112] width 11 height 13
click at [262, 114] on link at bounding box center [267, 112] width 11 height 13
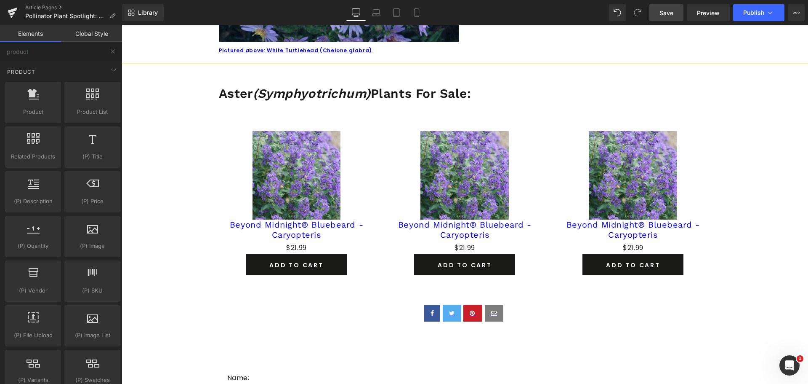
click at [653, 13] on link "Save" at bounding box center [667, 12] width 34 height 17
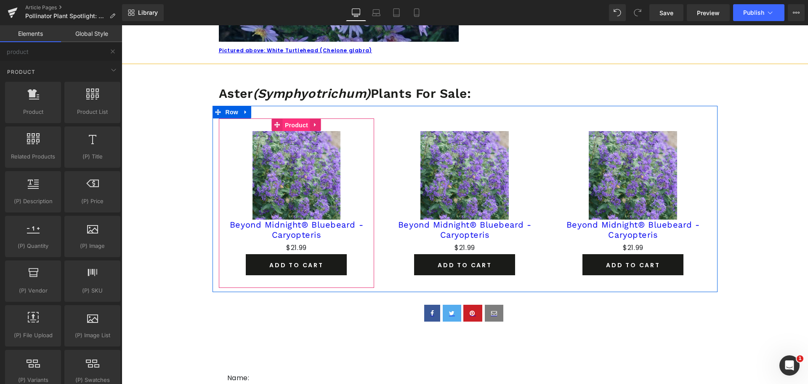
click at [296, 122] on span "Product" at bounding box center [296, 125] width 27 height 13
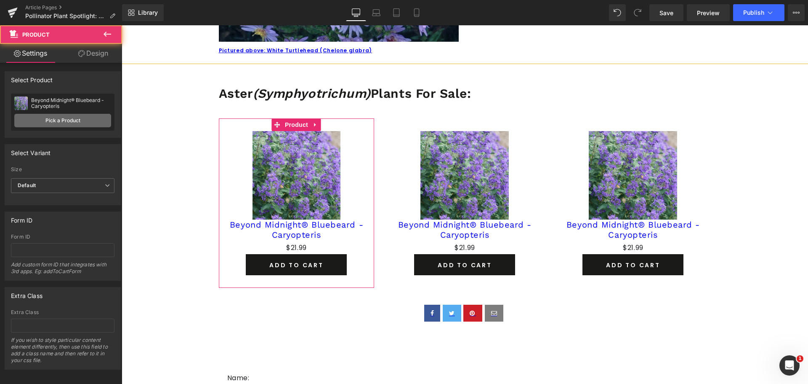
click at [52, 117] on link "Pick a Product" at bounding box center [62, 120] width 97 height 13
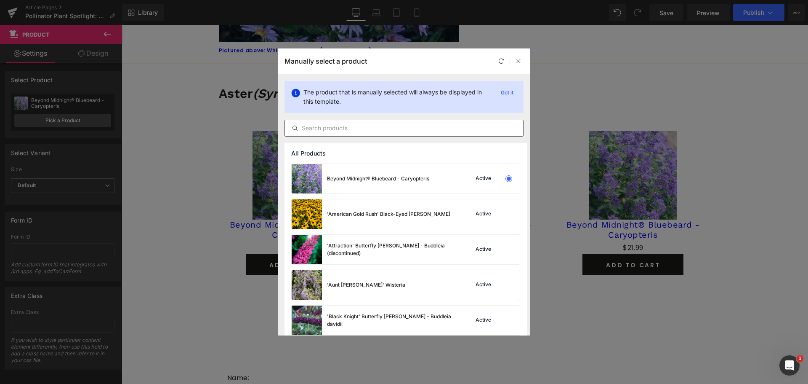
click at [332, 125] on input "text" at bounding box center [404, 128] width 238 height 10
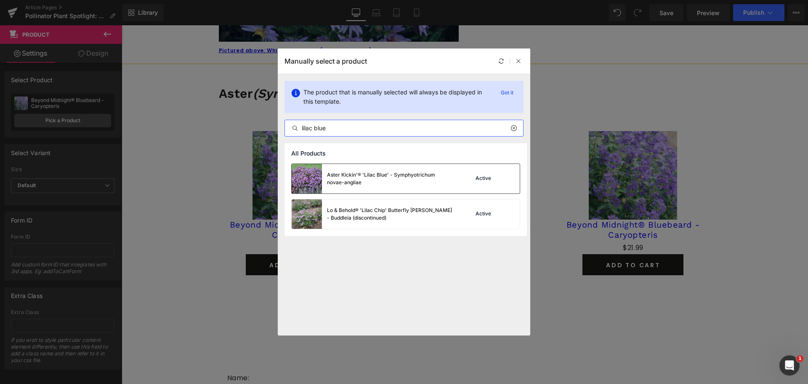
type input "lilac blue"
click at [363, 180] on div "Aster Kickin'® 'Lilac Blue' - Symphyotrichum novae-angliae" at bounding box center [390, 178] width 126 height 15
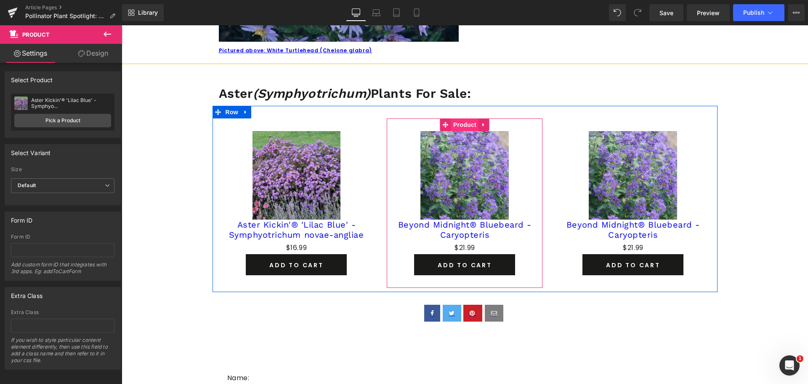
click at [464, 125] on span "Product" at bounding box center [464, 124] width 27 height 13
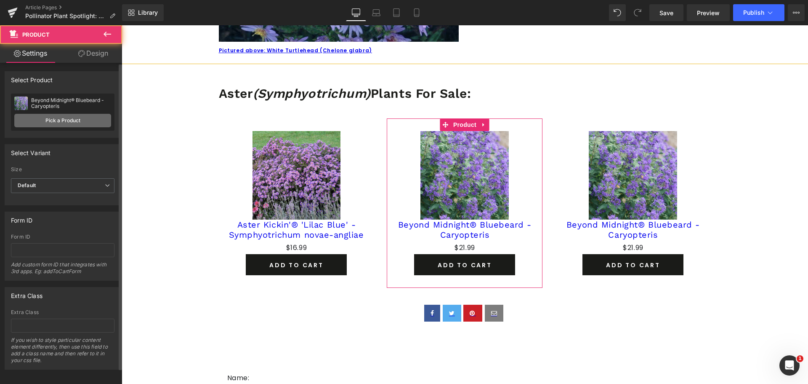
click at [52, 122] on link "Pick a Product" at bounding box center [62, 120] width 97 height 13
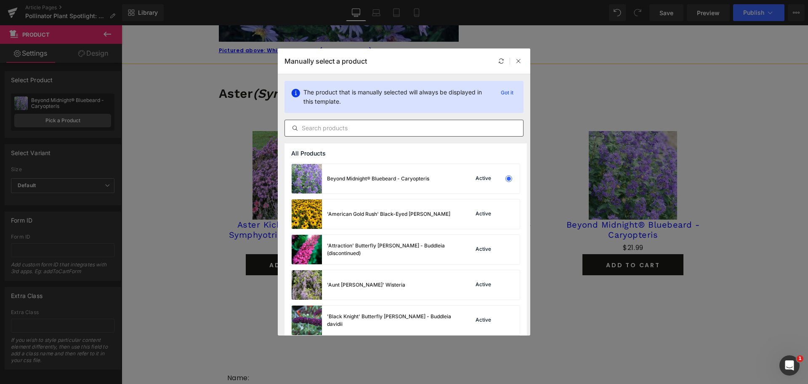
click at [365, 122] on div at bounding box center [404, 128] width 239 height 17
click at [364, 128] on input "text" at bounding box center [404, 128] width 238 height 10
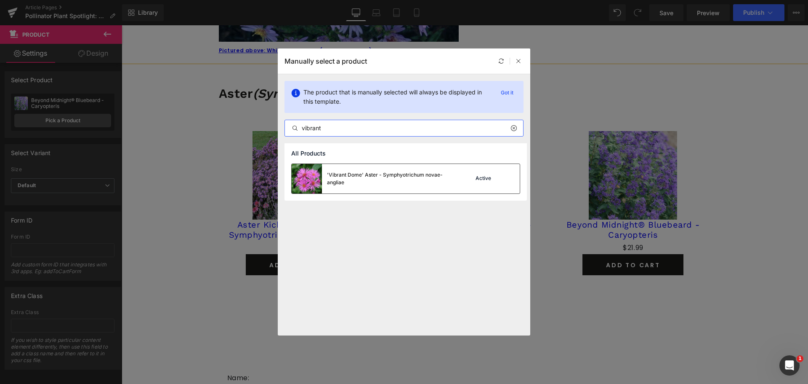
type input "vibrant"
click at [361, 168] on div "'Vibrant Dome' Aster - Symphyotrichum novae-angliae" at bounding box center [373, 178] width 162 height 29
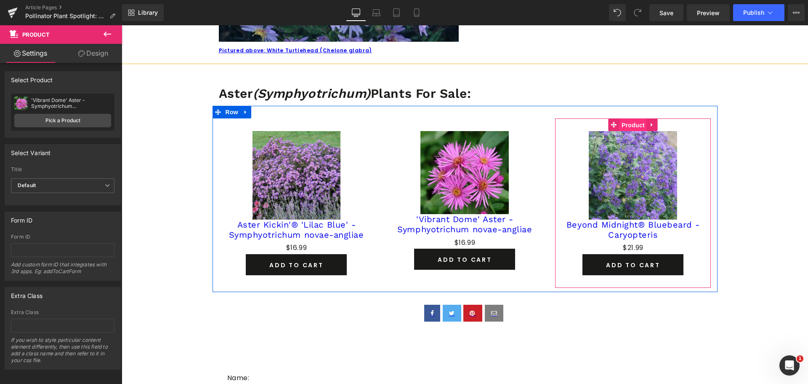
click at [637, 124] on span "Product" at bounding box center [633, 125] width 27 height 13
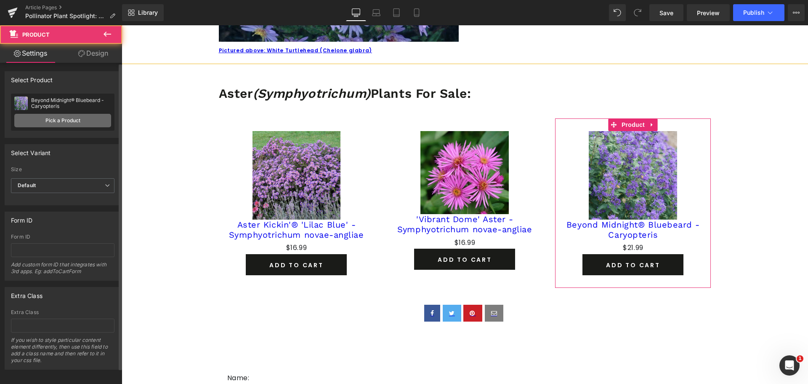
click at [38, 124] on link "Pick a Product" at bounding box center [62, 120] width 97 height 13
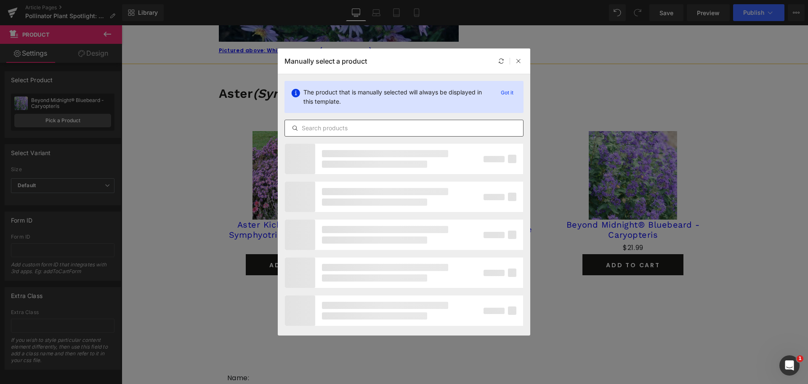
click at [382, 126] on input "text" at bounding box center [404, 128] width 238 height 10
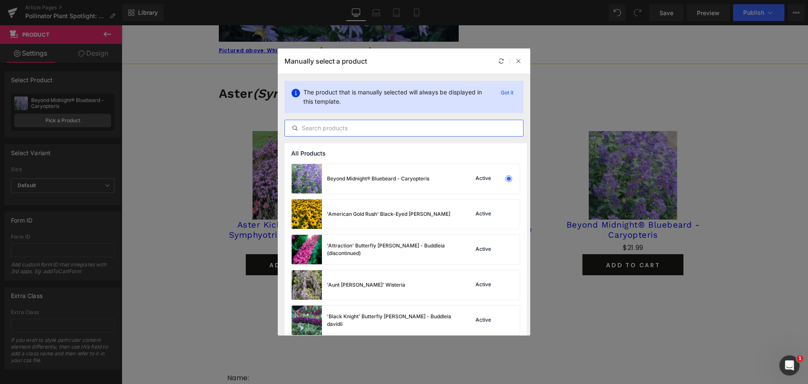
click at [382, 126] on input "text" at bounding box center [404, 128] width 238 height 10
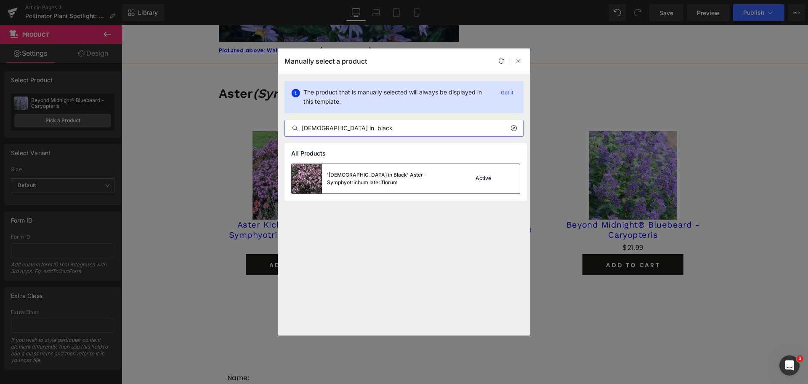
type input "[DEMOGRAPHIC_DATA] in black"
click at [352, 190] on div "'[DEMOGRAPHIC_DATA] in Black' Aster - Symphyotrichum lateriflorum" at bounding box center [373, 178] width 162 height 29
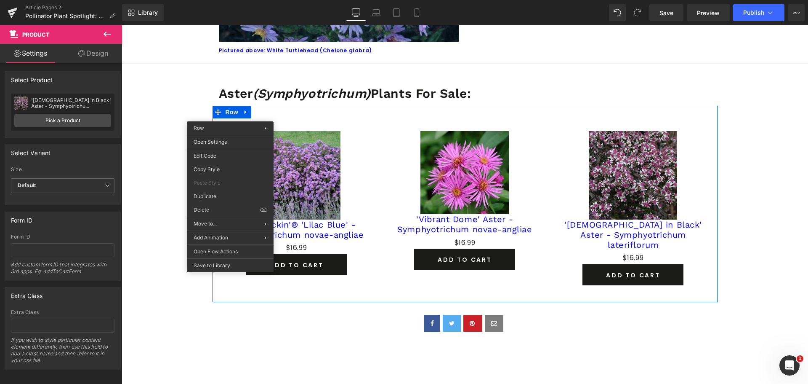
click at [228, 195] on div "Sale Off" at bounding box center [296, 175] width 147 height 88
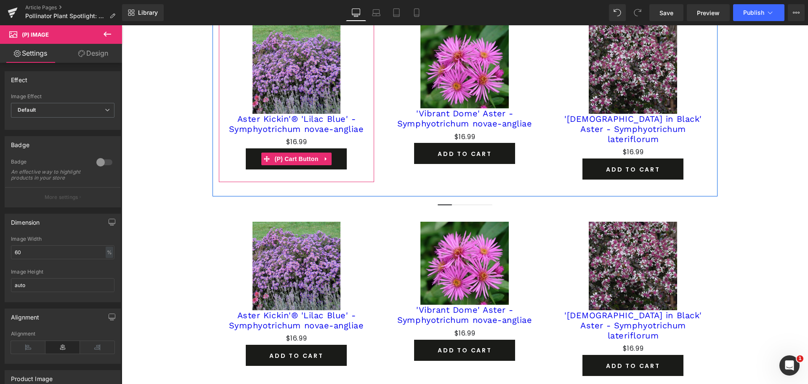
scroll to position [1016, 0]
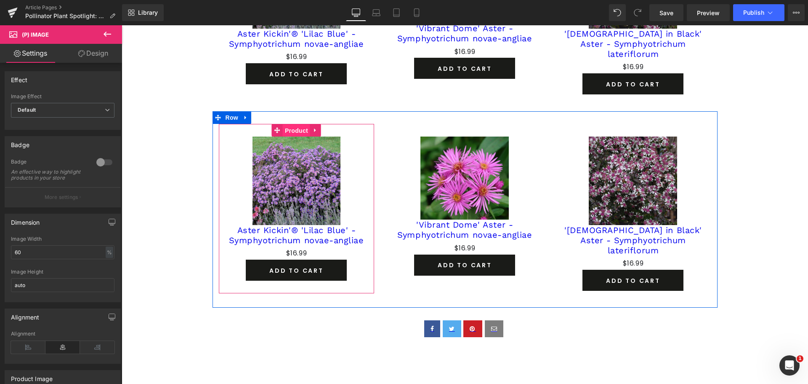
click at [286, 124] on span "Product" at bounding box center [296, 130] width 27 height 13
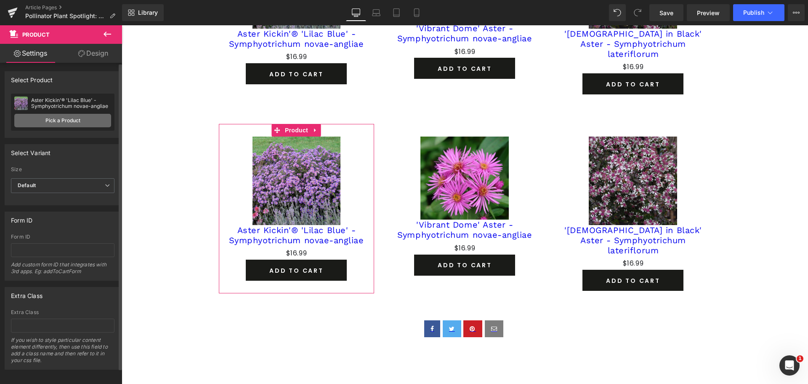
click at [49, 122] on link "Pick a Product" at bounding box center [62, 120] width 97 height 13
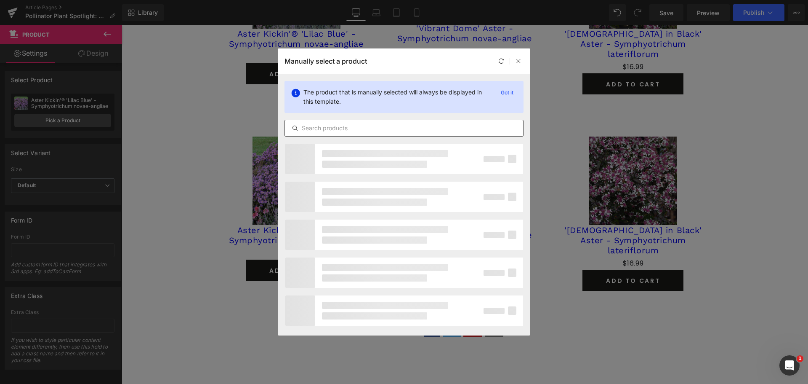
click at [344, 126] on input "text" at bounding box center [404, 128] width 238 height 10
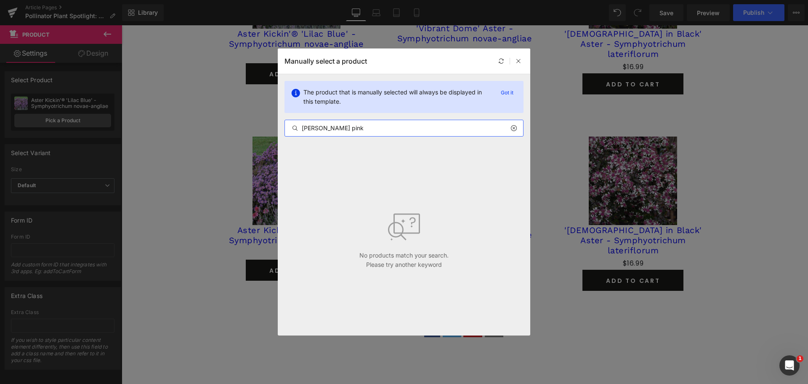
click at [316, 125] on input "[PERSON_NAME] pink" at bounding box center [404, 128] width 238 height 10
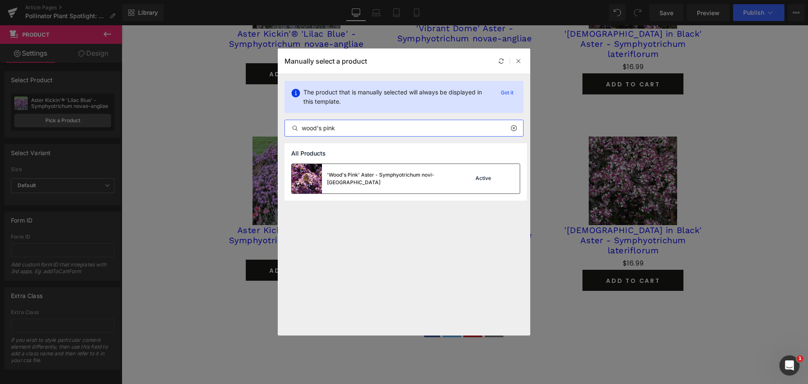
type input "wood's pink"
click at [343, 175] on div "'Wood's Pink' Aster - Symphyotrichum novi-[GEOGRAPHIC_DATA]" at bounding box center [390, 178] width 126 height 15
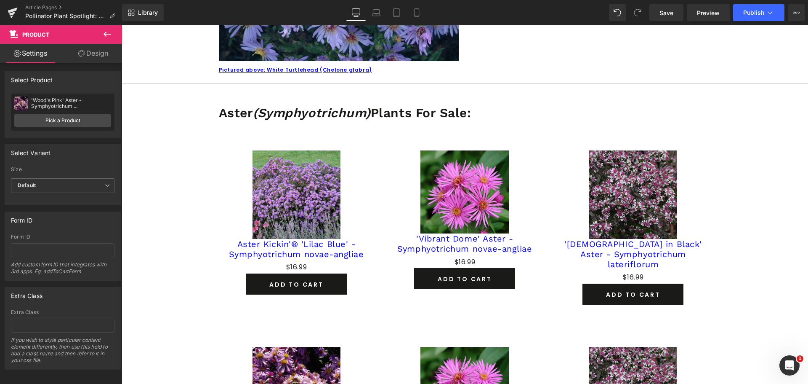
scroll to position [890, 0]
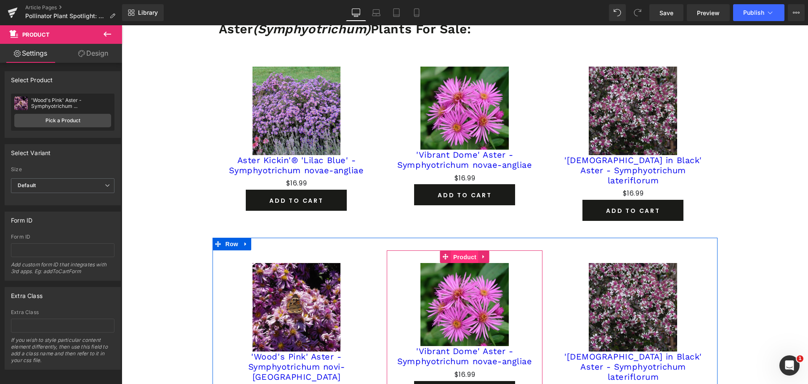
click at [454, 251] on span "Product" at bounding box center [464, 257] width 27 height 13
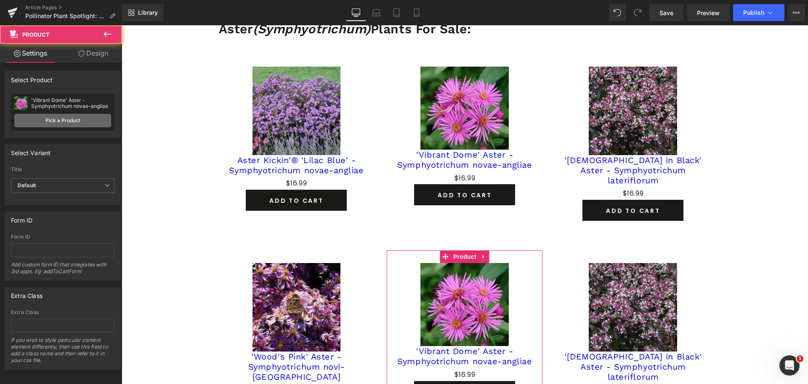
click at [49, 123] on link "Pick a Product" at bounding box center [62, 120] width 97 height 13
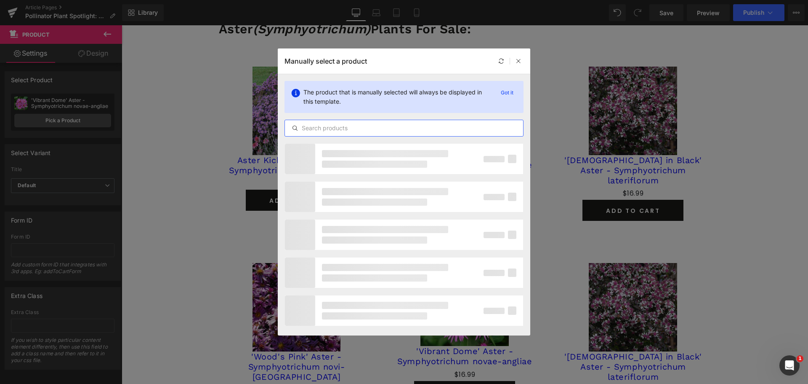
click at [351, 129] on input "text" at bounding box center [404, 128] width 238 height 10
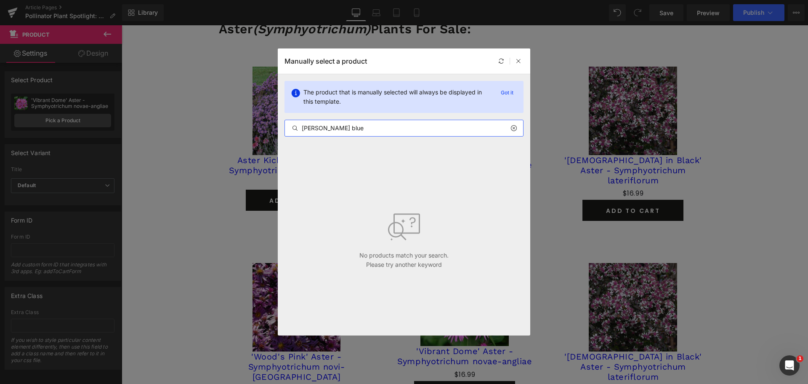
click at [318, 130] on input "[PERSON_NAME] blue" at bounding box center [404, 128] width 238 height 10
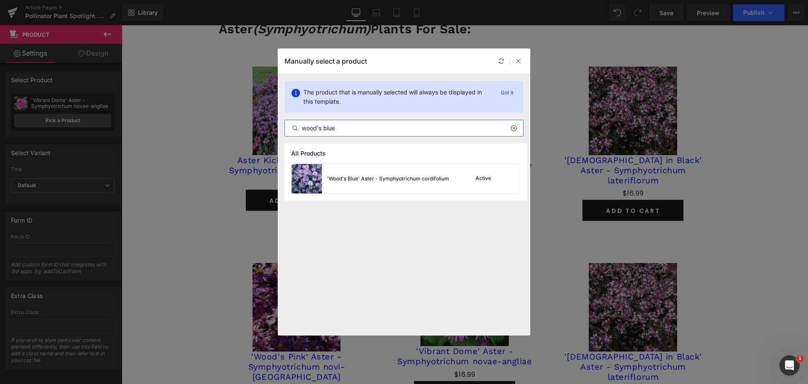
type input "wood's blue"
click at [520, 67] on div "Manually select a product" at bounding box center [404, 60] width 253 height 25
drag, startPoint x: 520, startPoint y: 61, endPoint x: 392, endPoint y: 128, distance: 144.1
click at [520, 61] on icon at bounding box center [519, 61] width 6 height 6
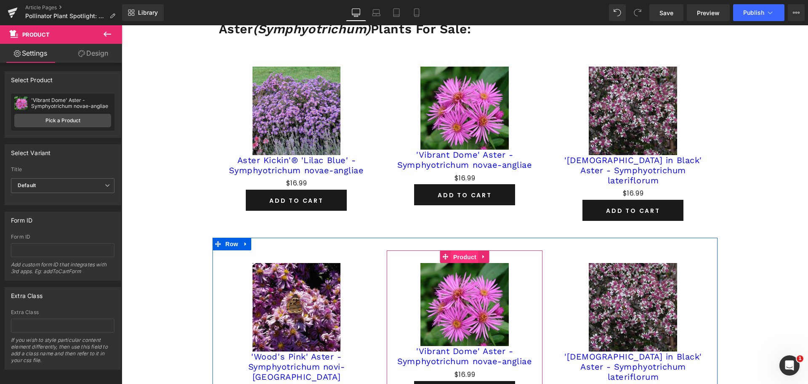
click at [467, 251] on span "Product" at bounding box center [464, 257] width 27 height 13
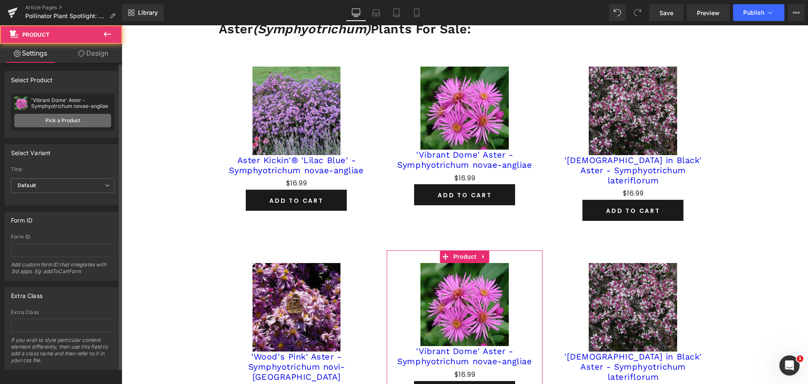
click at [69, 117] on link "Pick a Product" at bounding box center [62, 120] width 97 height 13
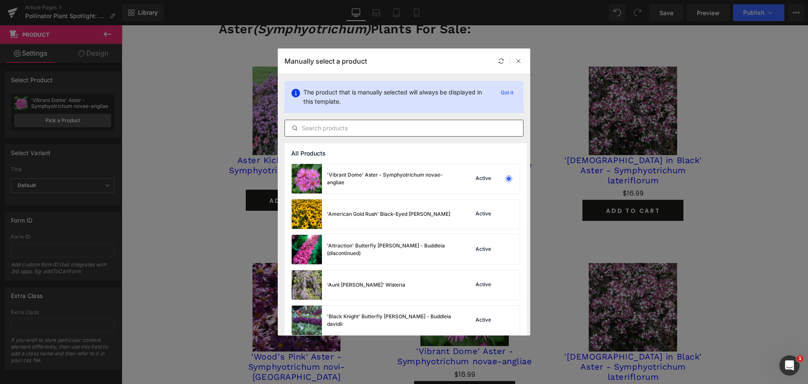
click at [320, 133] on div at bounding box center [404, 128] width 239 height 17
click at [338, 125] on input "text" at bounding box center [404, 128] width 238 height 10
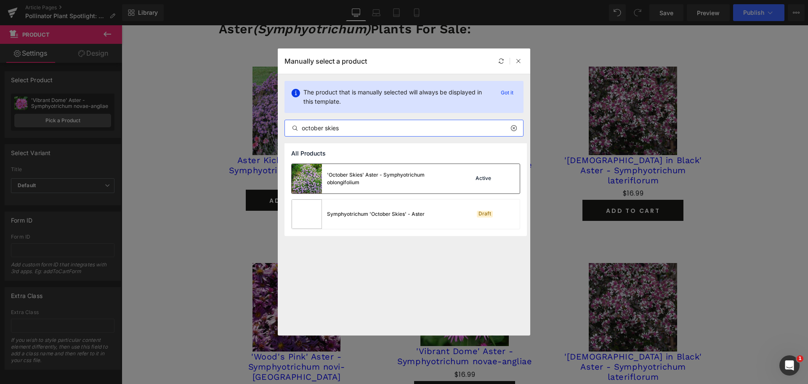
type input "october skies"
click at [352, 179] on div "'October Skies' Aster - Symphyotrichum oblongifolium" at bounding box center [390, 178] width 126 height 15
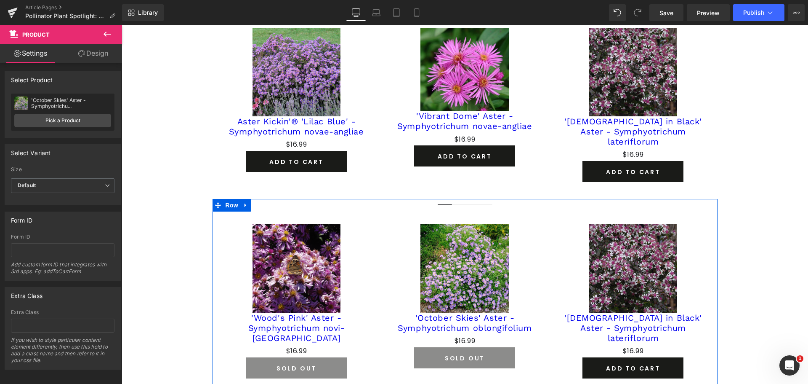
scroll to position [974, 0]
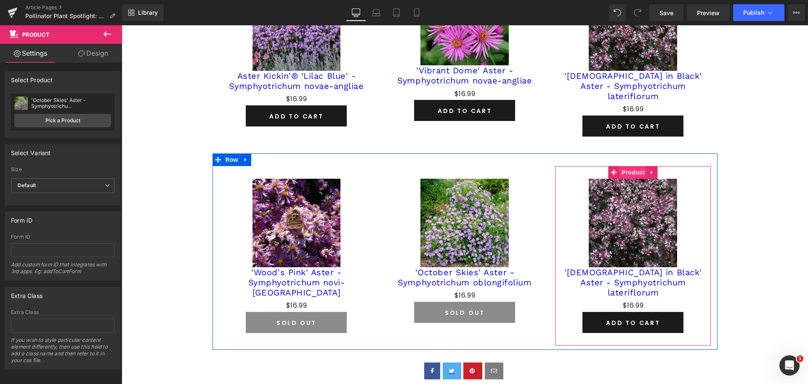
click at [632, 166] on span "Product" at bounding box center [633, 172] width 27 height 13
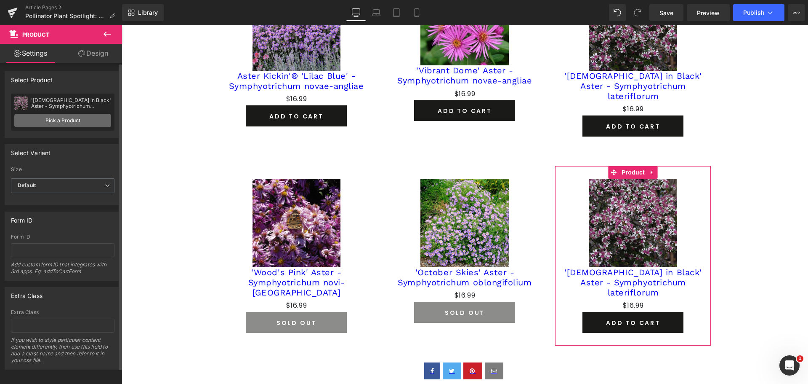
click at [52, 120] on link "Pick a Product" at bounding box center [62, 120] width 97 height 13
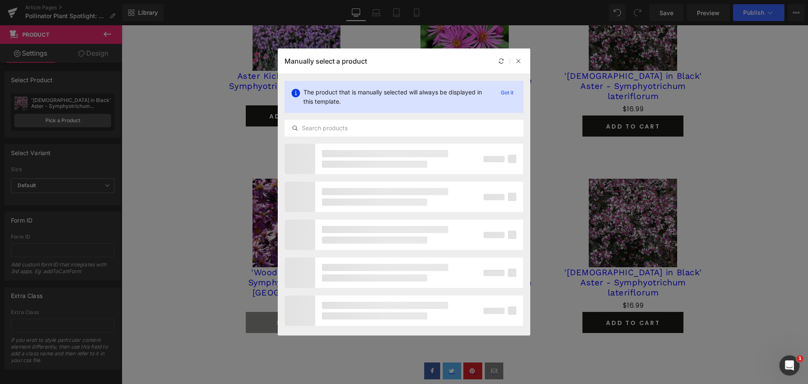
click at [328, 119] on div "The product that is manually selected will always be displayed in this template…" at bounding box center [404, 108] width 253 height 69
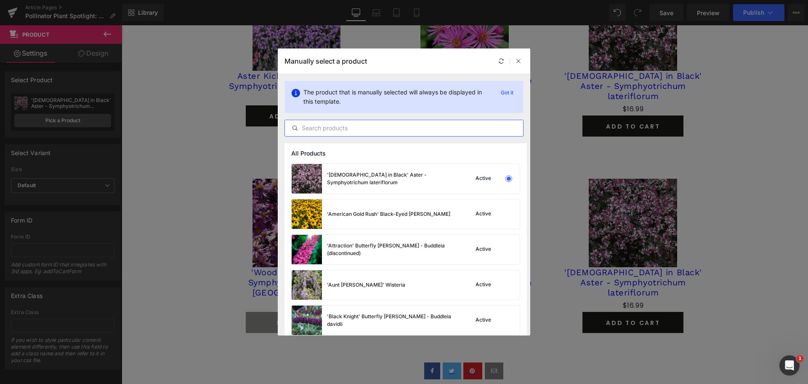
click at [329, 123] on input "text" at bounding box center [404, 128] width 238 height 10
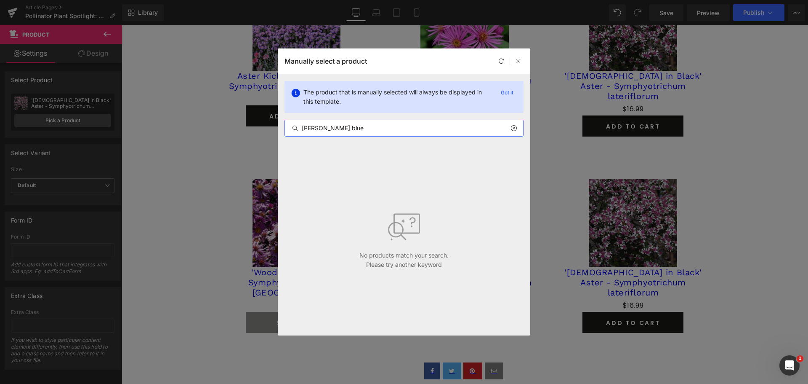
click at [317, 125] on input "[PERSON_NAME] blue" at bounding box center [404, 128] width 238 height 10
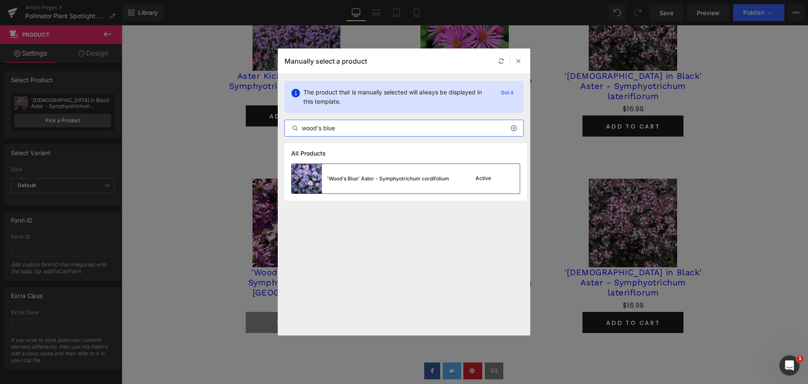
type input "wood's blue"
click at [354, 178] on div "'Wood's Blue' Aster - Symphyotrichum cordifolium" at bounding box center [388, 179] width 122 height 8
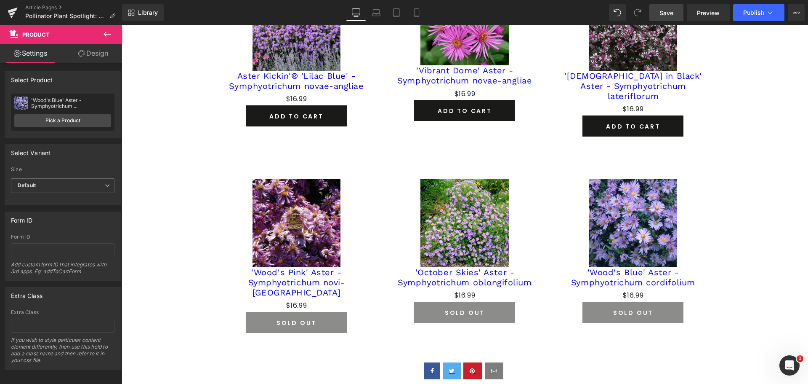
drag, startPoint x: 659, startPoint y: 17, endPoint x: 596, endPoint y: 252, distance: 243.7
click at [659, 17] on link "Save" at bounding box center [667, 12] width 34 height 17
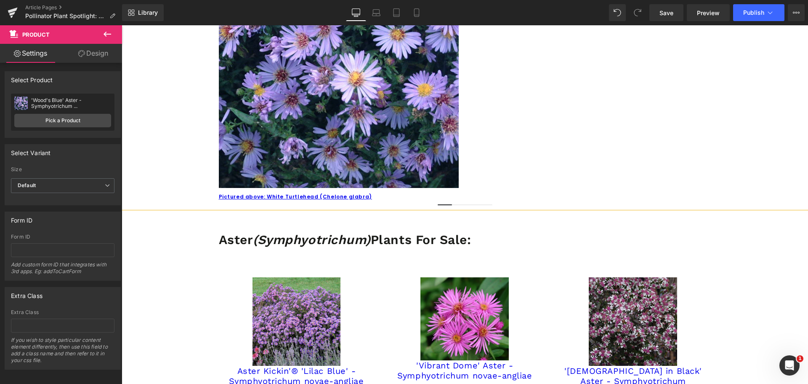
scroll to position [385, 0]
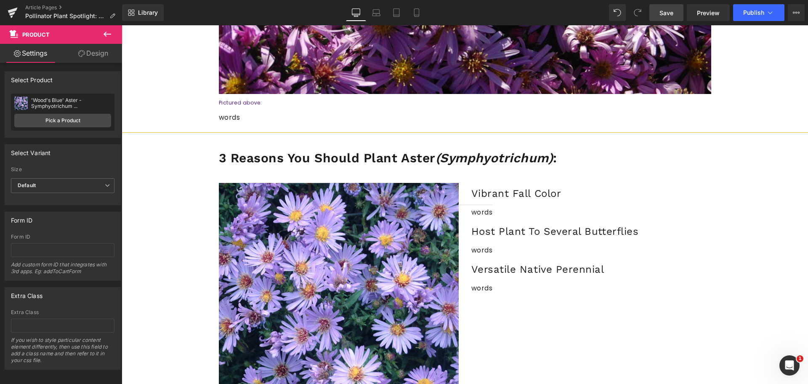
drag, startPoint x: 538, startPoint y: 1, endPoint x: 660, endPoint y: 14, distance: 122.0
click at [660, 14] on link "Save" at bounding box center [667, 12] width 34 height 17
click at [661, 10] on span "Save" at bounding box center [667, 12] width 14 height 9
click at [662, 14] on span "Save" at bounding box center [667, 12] width 14 height 9
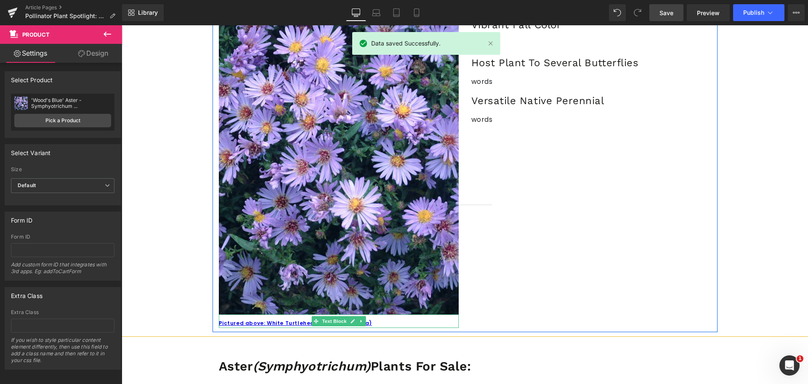
click at [368, 324] on div "Pictured above: White Turtlehead (Chelone glabra)" at bounding box center [339, 320] width 240 height 13
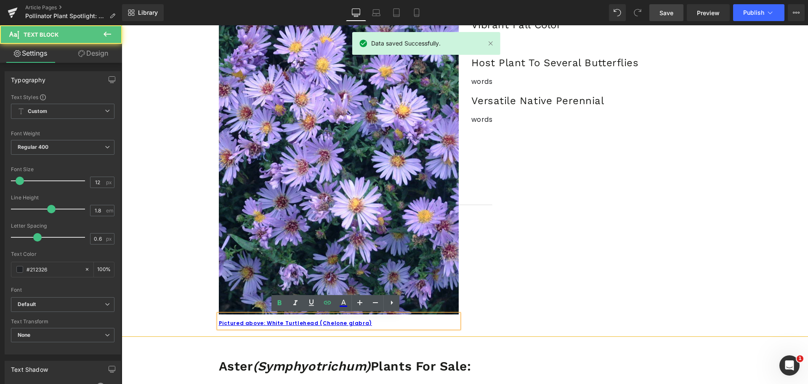
click at [378, 317] on div "Pictured above: White Turtlehead (Chelone glabra)" at bounding box center [339, 320] width 240 height 13
click at [366, 319] on div "Pictured above: White Turtlehead (Chelone glabra)" at bounding box center [339, 320] width 240 height 13
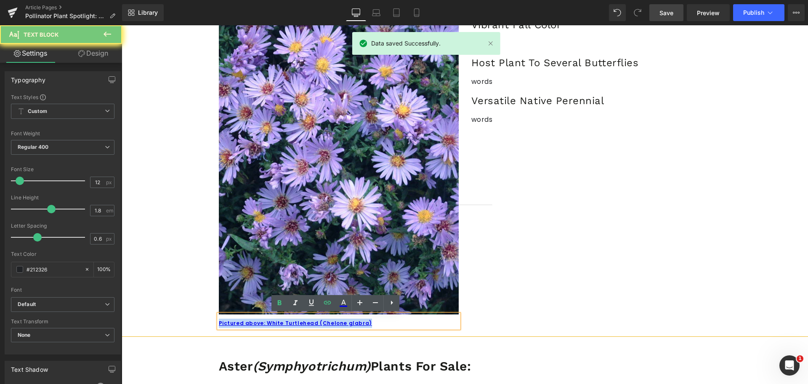
click at [366, 319] on div "Pictured above: White Turtlehead (Chelone glabra)" at bounding box center [339, 320] width 240 height 13
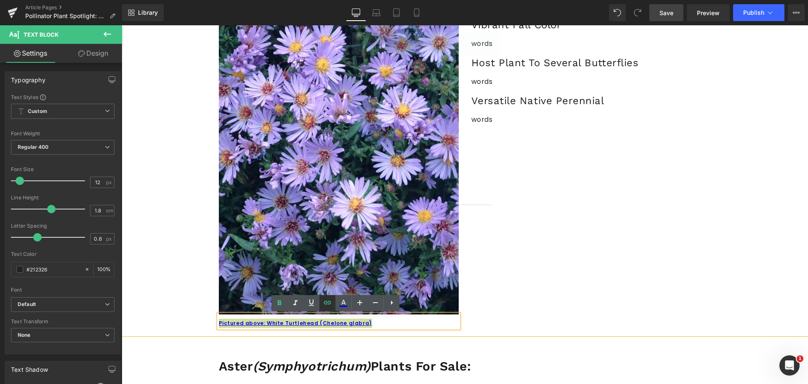
click at [332, 304] on icon at bounding box center [328, 302] width 10 height 10
type input "White Turtlehead - Chelone glabra"
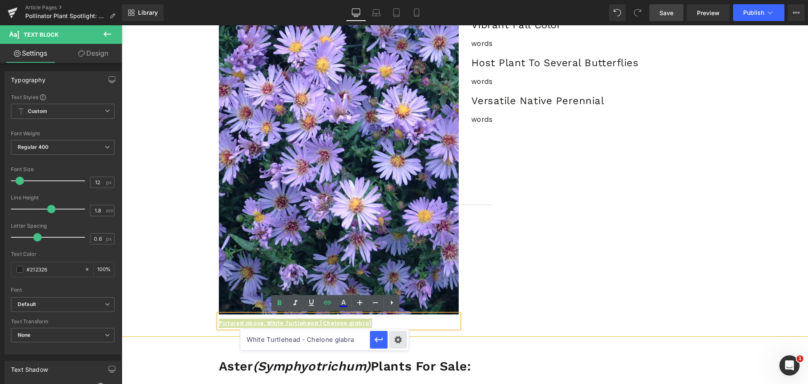
click at [397, 0] on div "Text Color Highlight Color #333333 Edit or remove link: Edit - Unlink - Cancel …" at bounding box center [404, 0] width 808 height 0
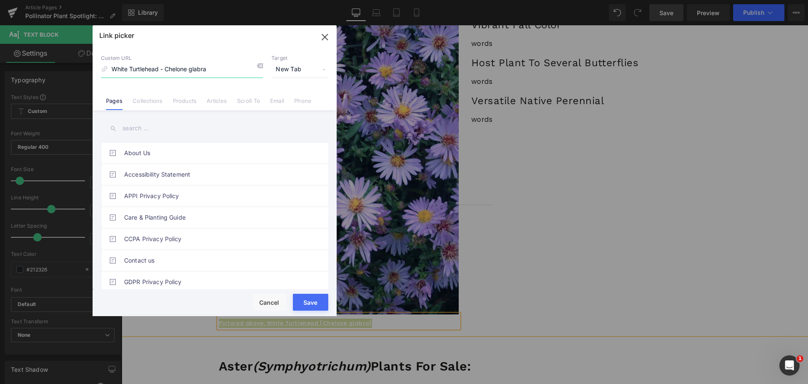
click at [234, 67] on input "White Turtlehead - Chelone glabra" at bounding box center [182, 69] width 162 height 16
click at [315, 301] on button "Save" at bounding box center [310, 301] width 35 height 17
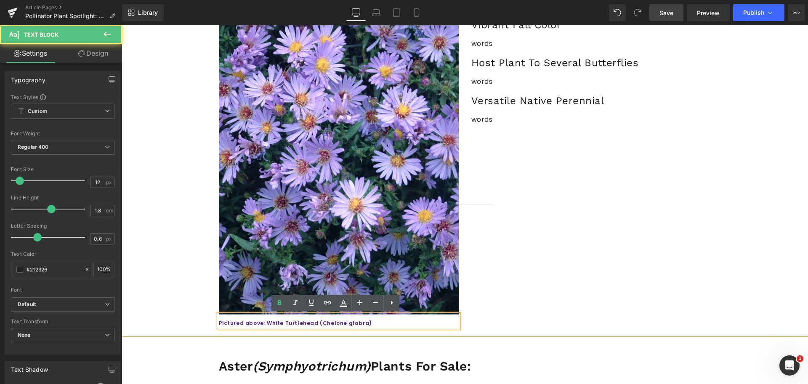
click at [343, 319] on div "Pictured above: White Turtlehead (Chelone glabra)" at bounding box center [339, 320] width 240 height 13
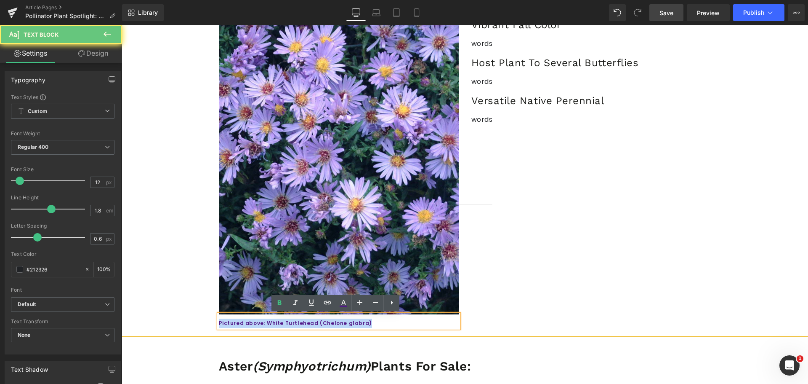
click at [343, 319] on div "Pictured above: White Turtlehead (Chelone glabra)" at bounding box center [339, 320] width 240 height 13
click at [352, 321] on div "Pictured above: White Turtlehead (Chelone glabra)" at bounding box center [339, 320] width 240 height 13
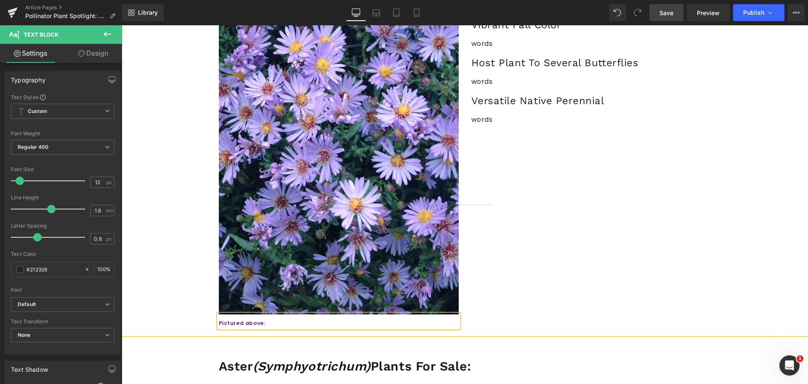
click at [670, 11] on span "Save" at bounding box center [667, 12] width 14 height 9
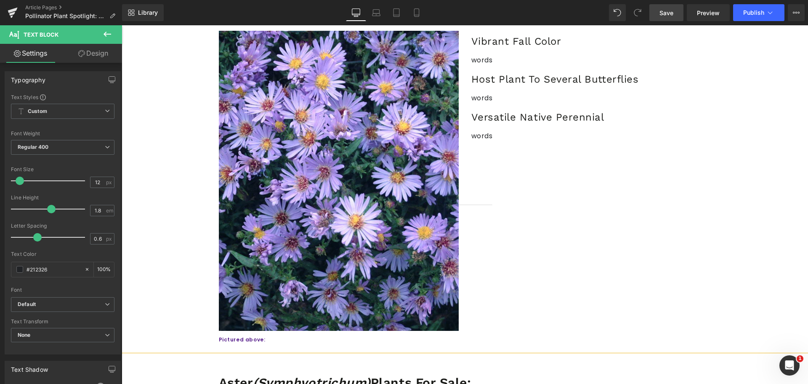
scroll to position [469, 0]
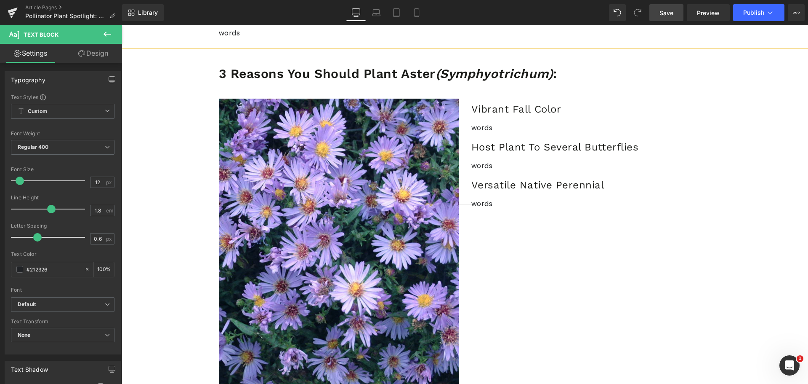
click at [671, 5] on link "Save" at bounding box center [667, 12] width 34 height 17
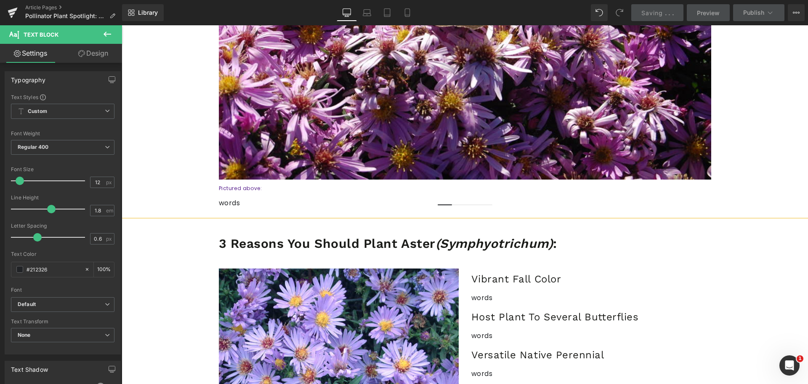
scroll to position [295, 0]
